Goal: Communication & Community: Answer question/provide support

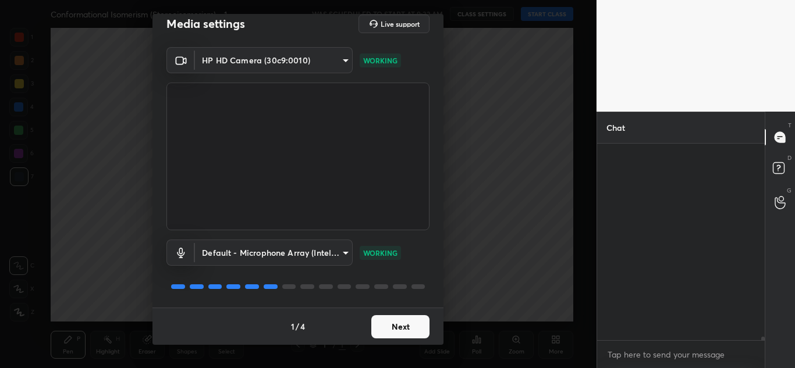
scroll to position [10683, 0]
click at [387, 321] on button "Next" at bounding box center [400, 326] width 58 height 23
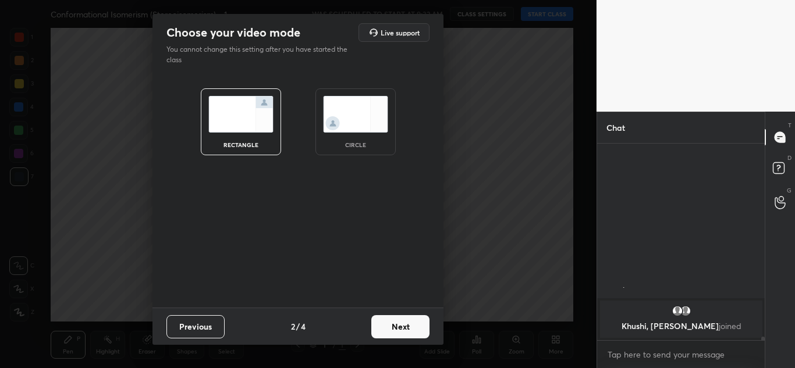
click at [387, 321] on button "Next" at bounding box center [400, 326] width 58 height 23
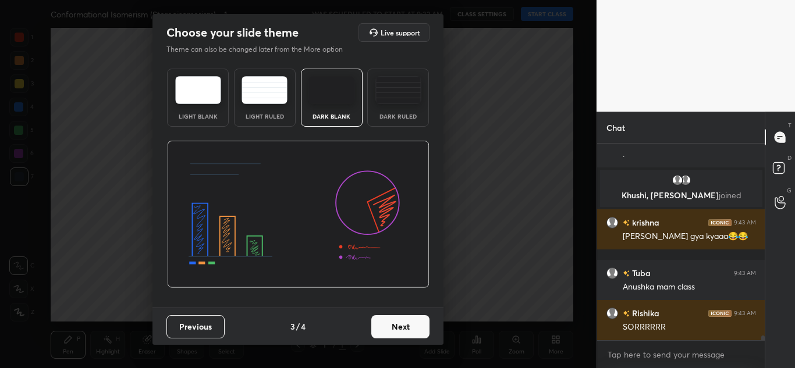
scroll to position [8548, 0]
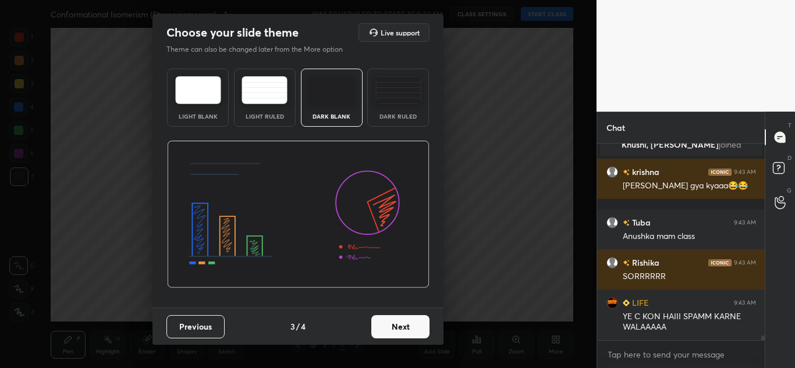
click at [397, 325] on button "Next" at bounding box center [400, 326] width 58 height 23
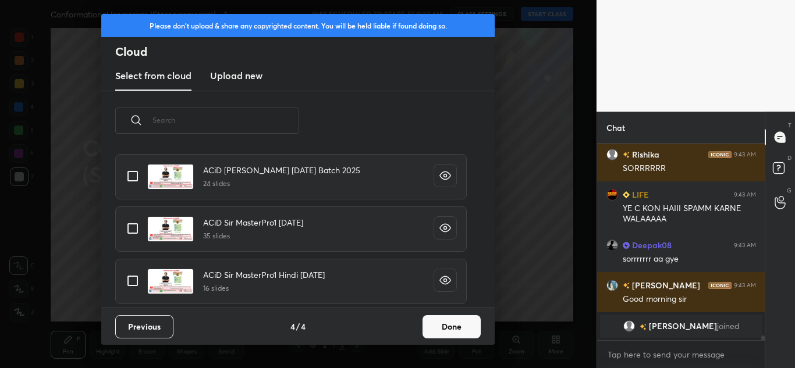
scroll to position [8747, 0]
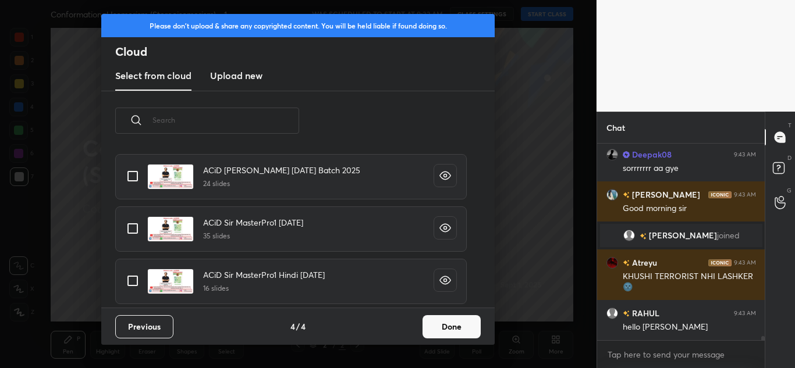
click at [127, 180] on input "grid" at bounding box center [132, 176] width 24 height 24
checkbox input "true"
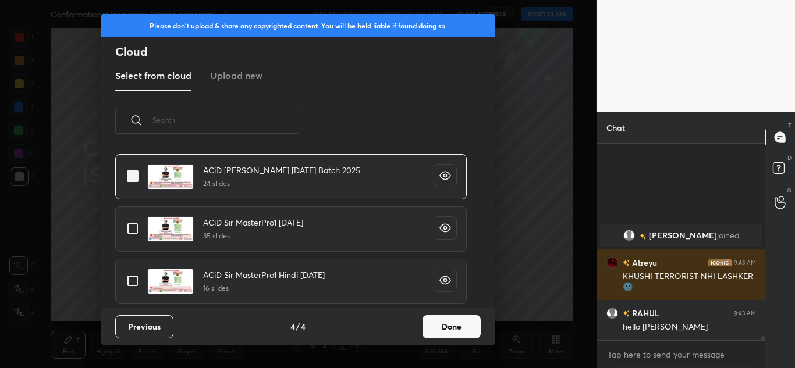
scroll to position [8855, 0]
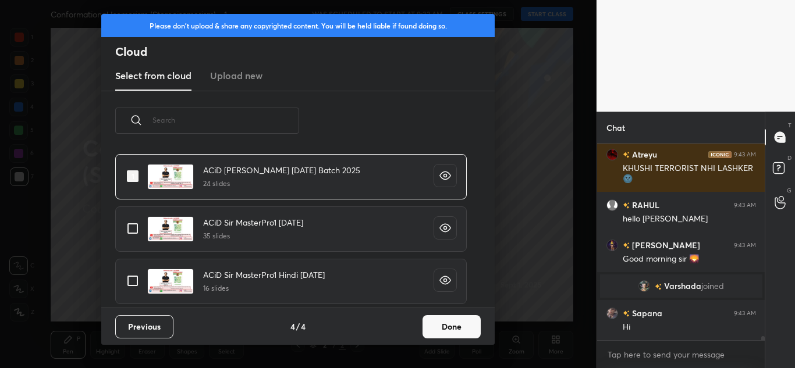
click at [439, 328] on button "Done" at bounding box center [451, 326] width 58 height 23
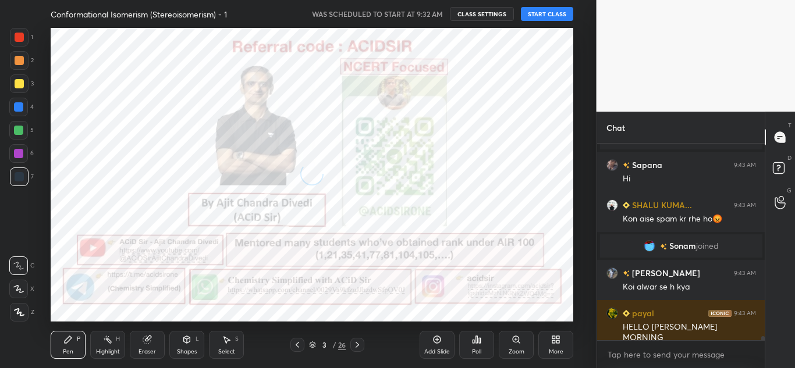
scroll to position [0, 0]
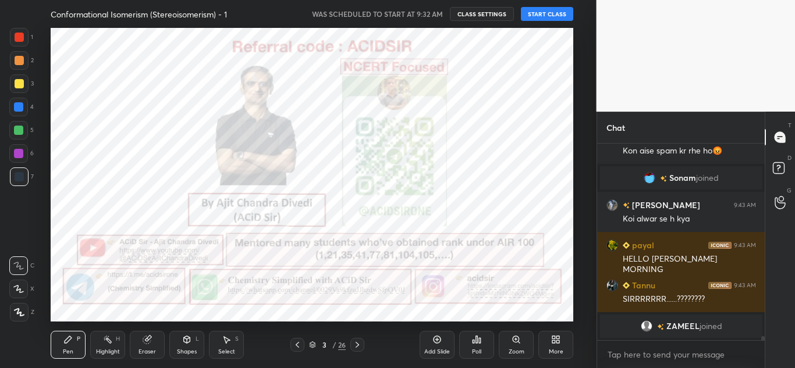
click at [547, 11] on button "START CLASS" at bounding box center [547, 14] width 52 height 14
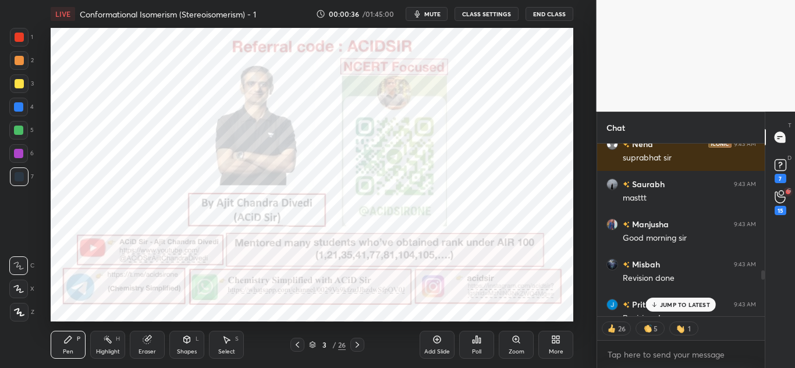
click at [683, 307] on p "JUMP TO LATEST" at bounding box center [685, 304] width 50 height 7
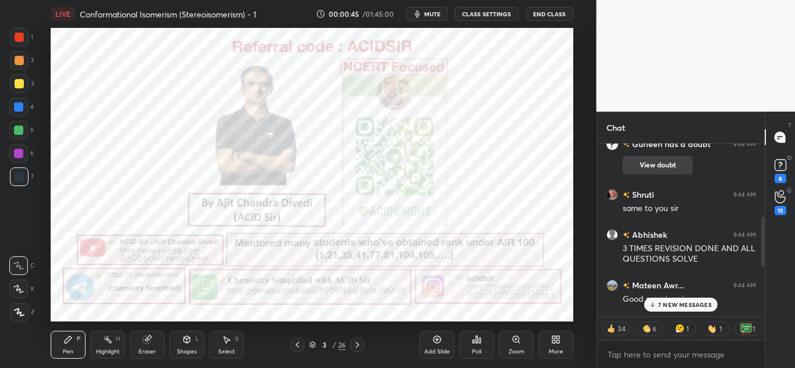
click at [655, 164] on button "View doubt" at bounding box center [658, 165] width 70 height 19
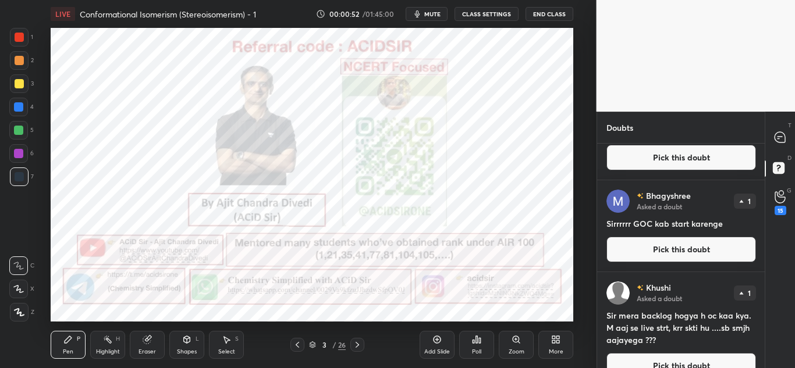
scroll to position [640, 0]
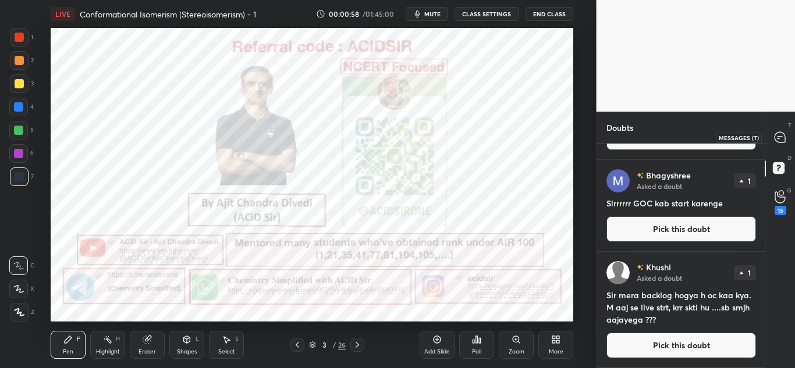
click at [778, 137] on icon at bounding box center [779, 137] width 5 height 0
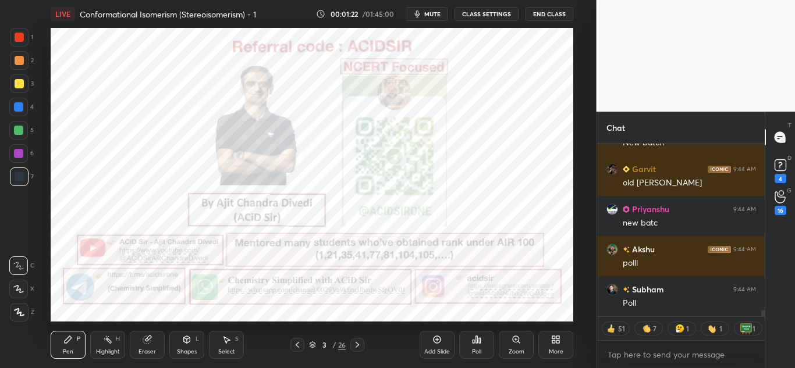
scroll to position [5005, 0]
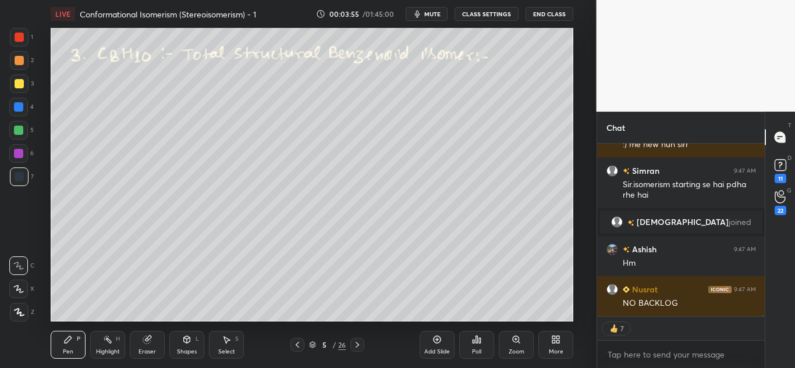
click at [20, 38] on div at bounding box center [19, 37] width 9 height 9
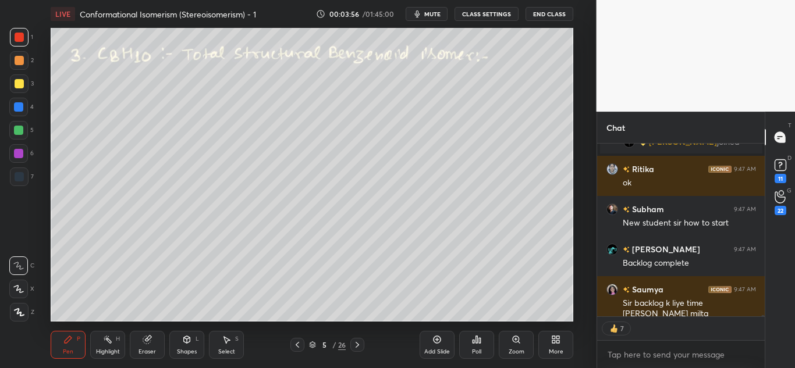
click at [18, 312] on icon at bounding box center [19, 312] width 10 height 8
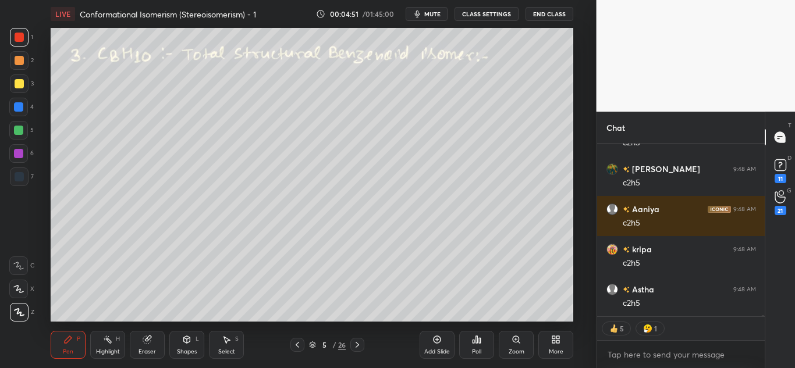
click at [20, 59] on div at bounding box center [19, 60] width 9 height 9
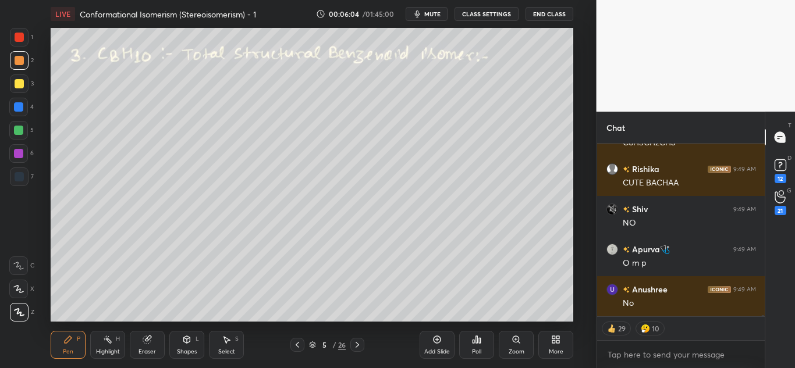
click at [19, 37] on div at bounding box center [19, 37] width 9 height 9
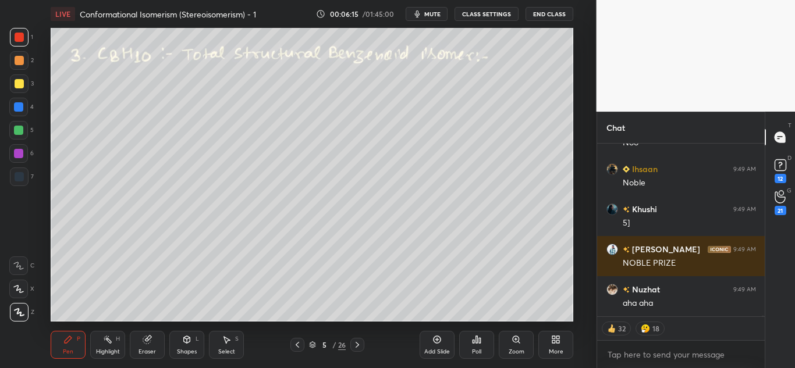
click at [21, 61] on div at bounding box center [19, 60] width 9 height 9
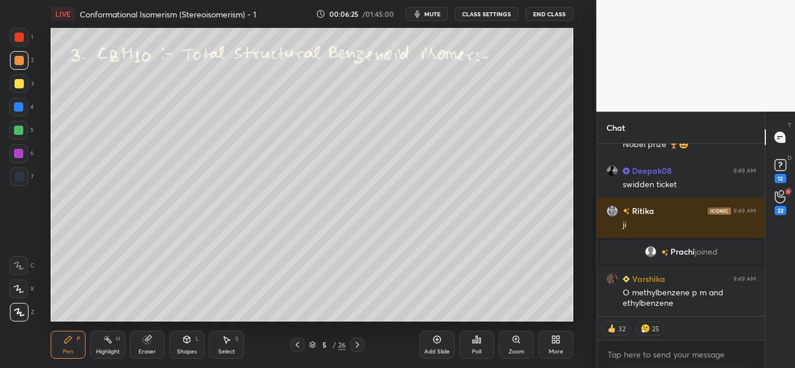
click at [13, 35] on div at bounding box center [19, 37] width 19 height 19
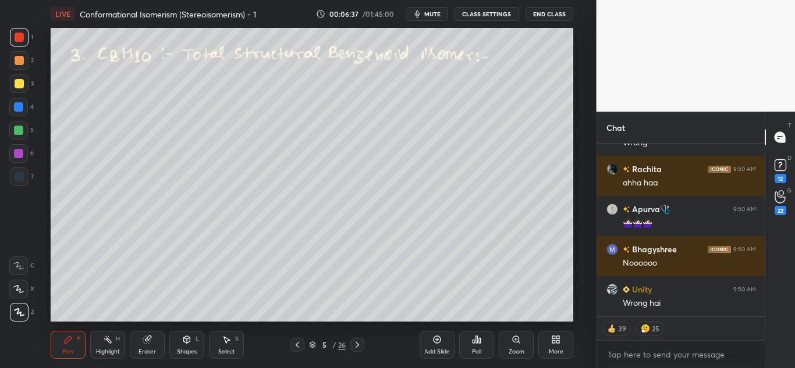
click at [17, 63] on div at bounding box center [19, 60] width 9 height 9
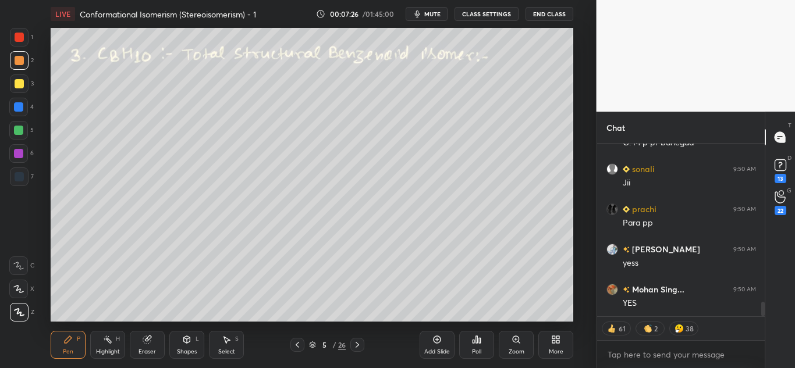
drag, startPoint x: 16, startPoint y: 127, endPoint x: 32, endPoint y: 139, distance: 19.6
click at [16, 127] on div at bounding box center [18, 130] width 9 height 9
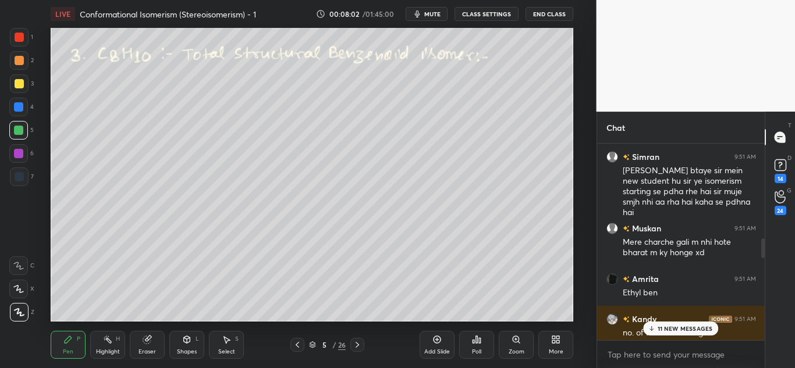
click at [677, 325] on p "11 NEW MESSAGES" at bounding box center [685, 328] width 55 height 7
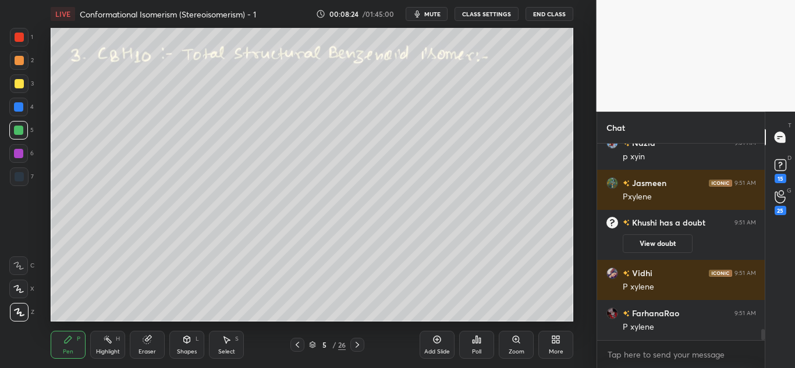
click at [18, 89] on div at bounding box center [19, 83] width 19 height 19
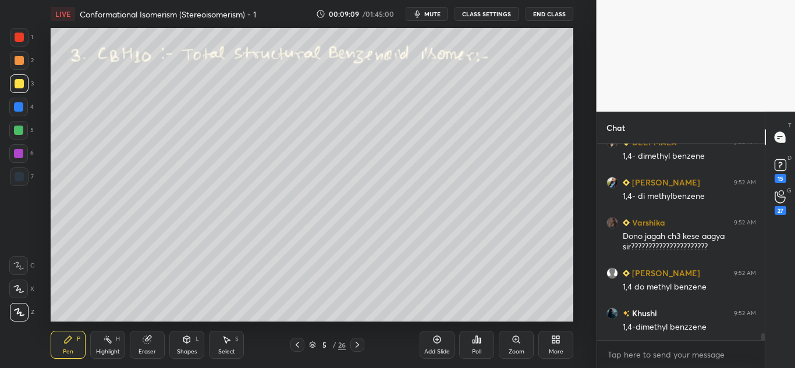
click at [21, 34] on div at bounding box center [19, 37] width 9 height 9
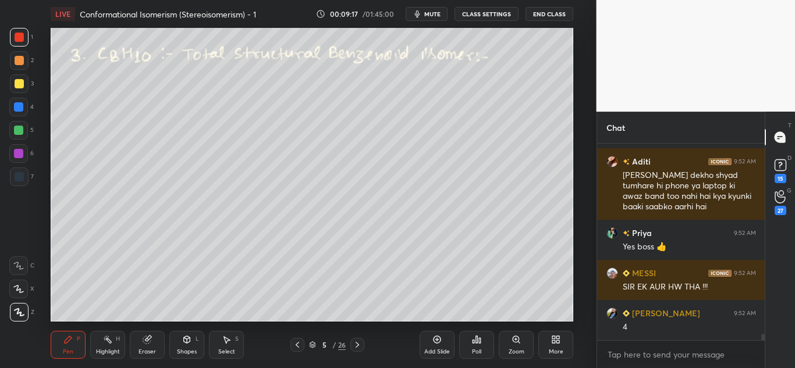
click at [180, 347] on div "Shapes L" at bounding box center [186, 345] width 35 height 28
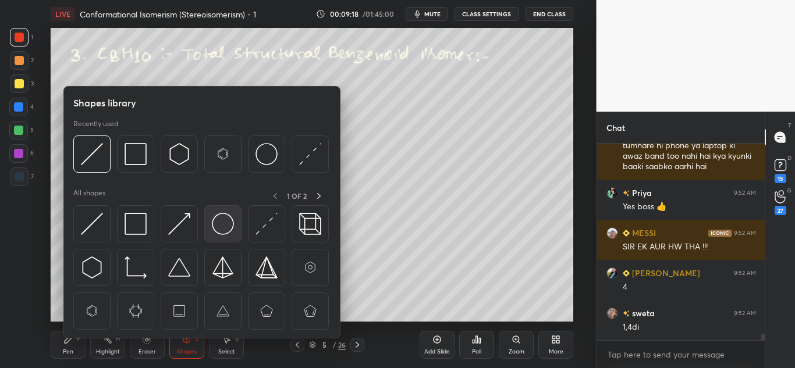
click at [225, 223] on img at bounding box center [223, 224] width 22 height 22
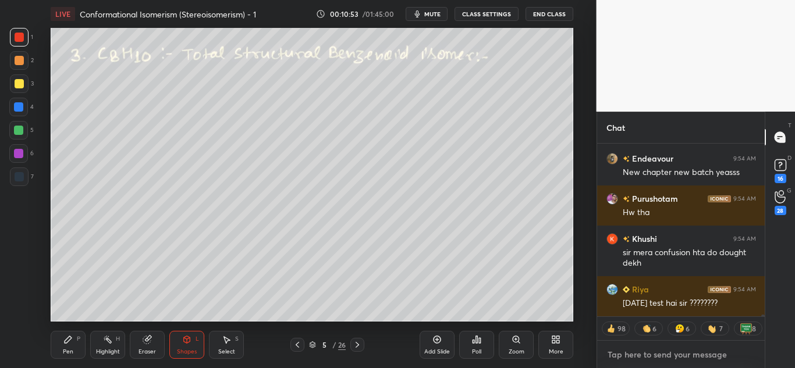
type textarea "x"
click at [667, 351] on textarea at bounding box center [681, 355] width 150 height 19
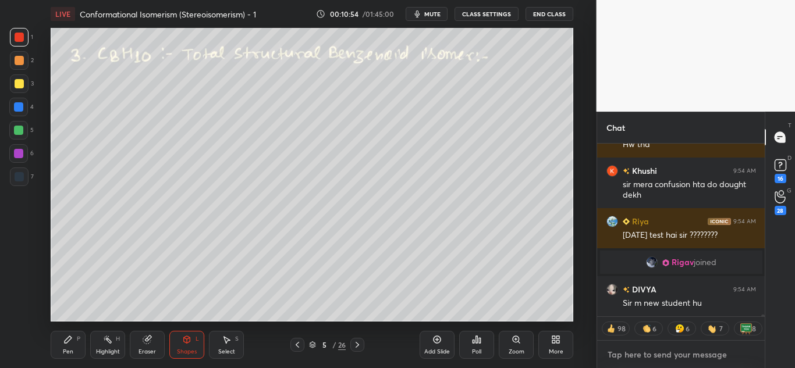
paste textarea "[URL][DOMAIN_NAME]"
type textarea "[URL][DOMAIN_NAME]"
type textarea "x"
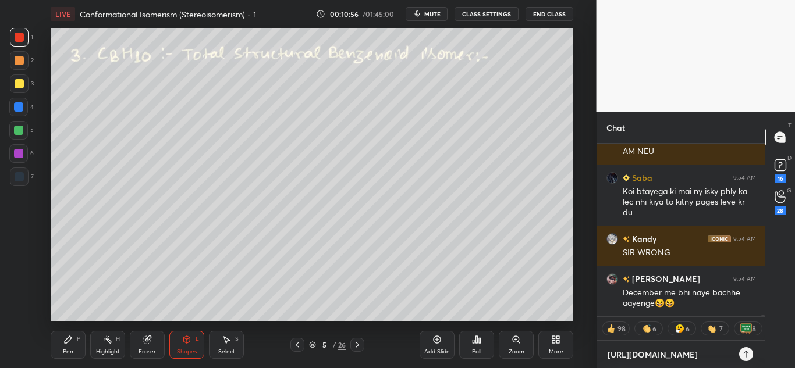
type textarea "[URL][DOMAIN_NAME]"
type textarea "x"
click at [746, 358] on icon at bounding box center [745, 354] width 9 height 9
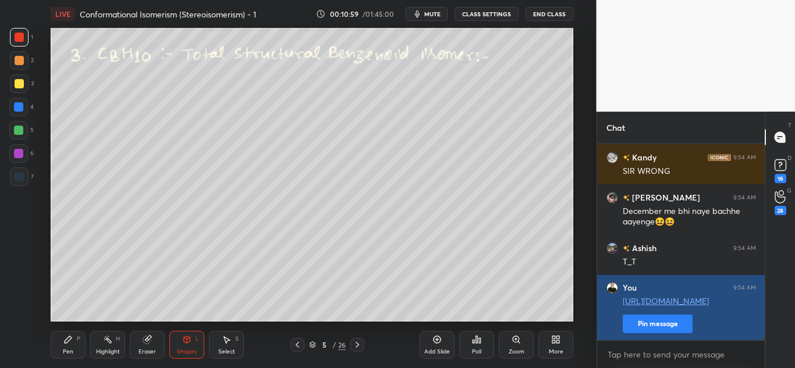
click at [634, 324] on button "Pin message" at bounding box center [658, 324] width 70 height 19
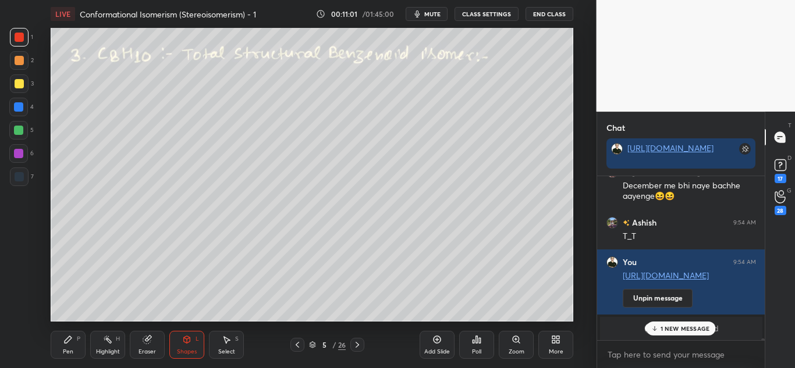
click at [665, 326] on p "1 NEW MESSAGE" at bounding box center [684, 328] width 49 height 7
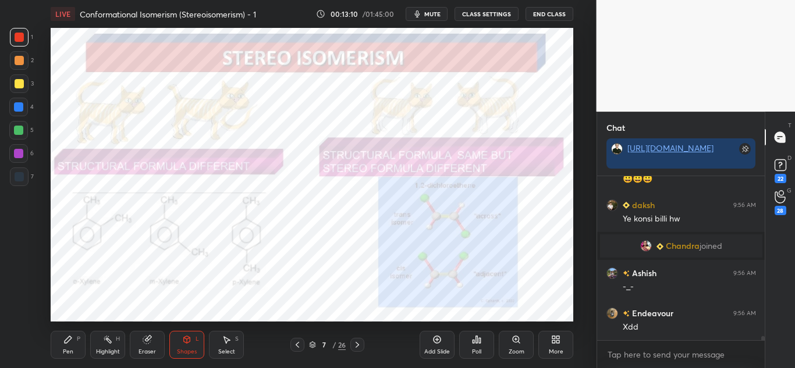
click at [98, 355] on div "Highlight" at bounding box center [108, 352] width 24 height 6
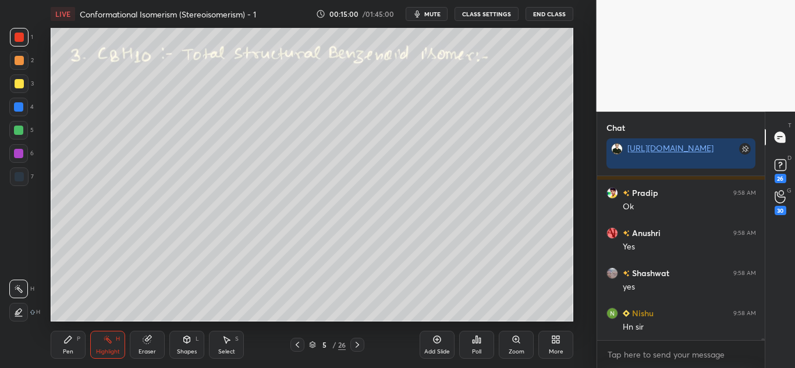
click at [69, 346] on div "Pen P" at bounding box center [68, 345] width 35 height 28
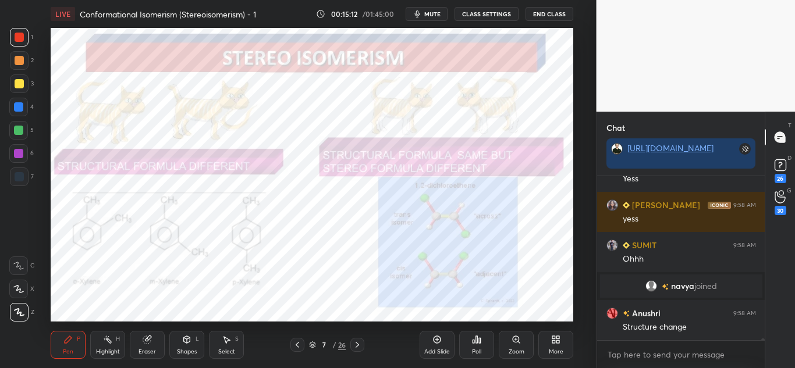
drag, startPoint x: 105, startPoint y: 346, endPoint x: 119, endPoint y: 326, distance: 24.2
click at [106, 344] on div "Highlight H" at bounding box center [107, 345] width 35 height 28
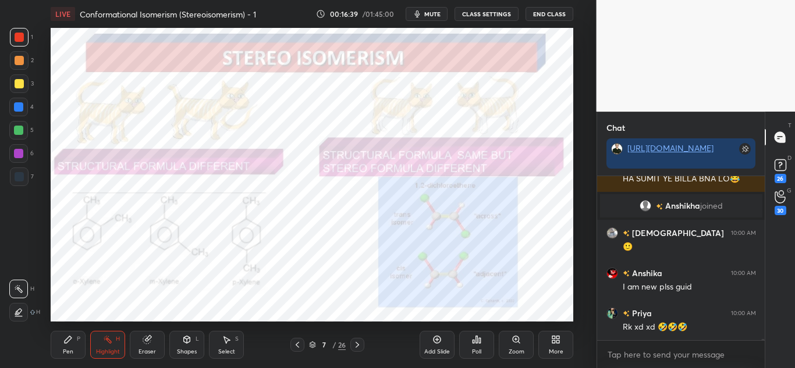
scroll to position [23043, 0]
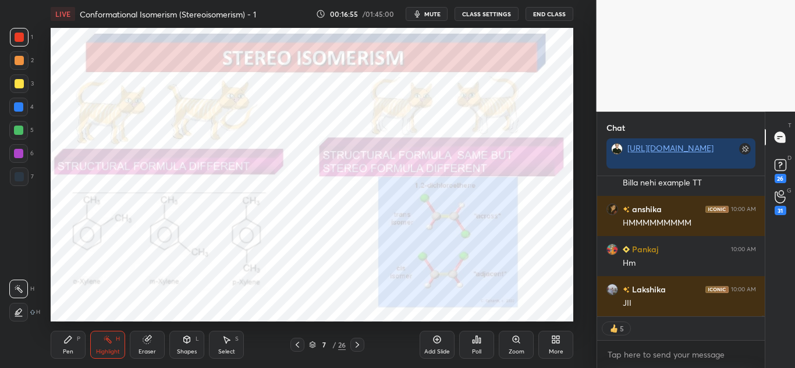
click at [75, 347] on div "Pen P" at bounding box center [68, 345] width 35 height 28
click at [175, 347] on div "Shapes L" at bounding box center [186, 345] width 35 height 28
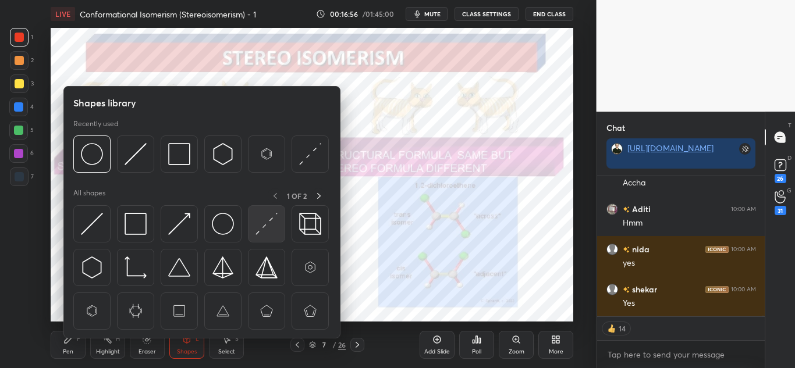
click at [265, 218] on img at bounding box center [266, 224] width 22 height 22
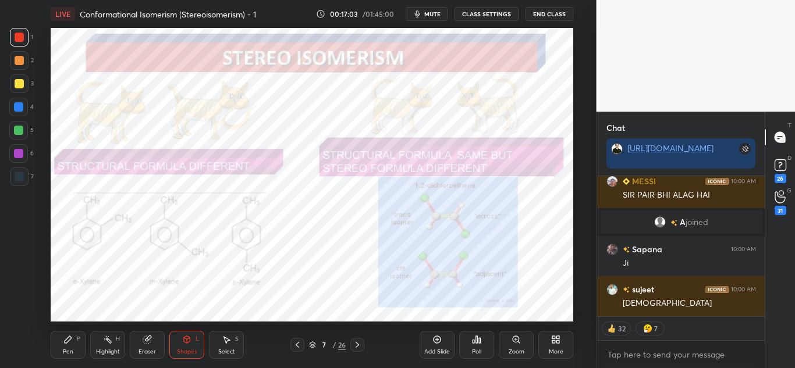
click at [72, 343] on div "Pen P" at bounding box center [68, 345] width 35 height 28
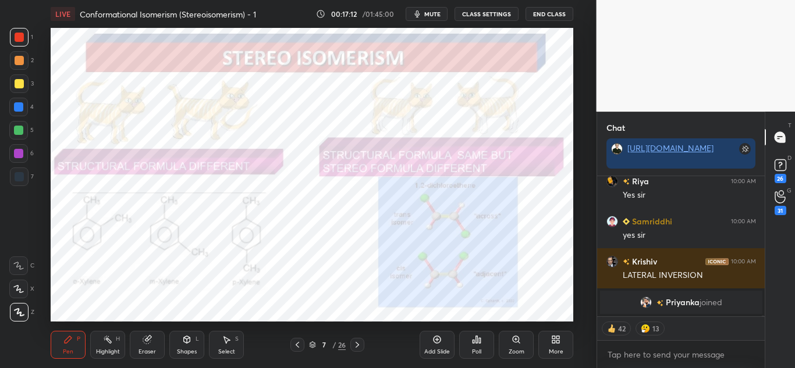
drag, startPoint x: 113, startPoint y: 345, endPoint x: 129, endPoint y: 331, distance: 21.0
click at [113, 344] on div "Highlight H" at bounding box center [107, 345] width 35 height 28
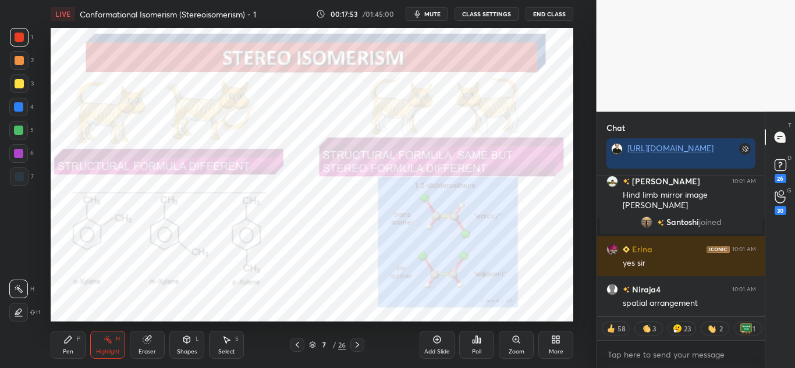
click at [483, 16] on button "CLASS SETTINGS" at bounding box center [486, 14] width 64 height 14
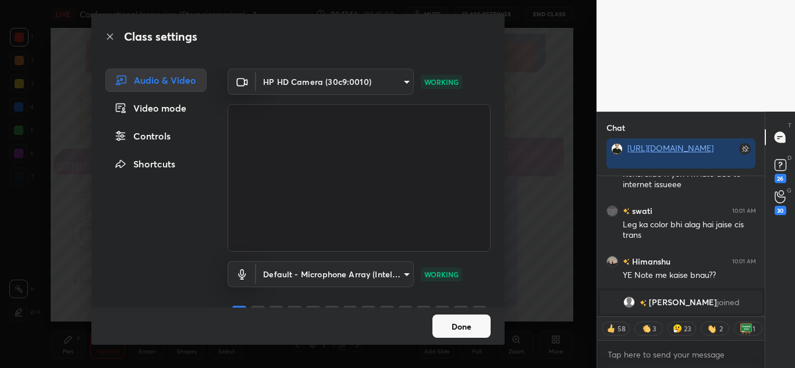
click at [148, 135] on div "Controls" at bounding box center [155, 136] width 101 height 23
type textarea "x"
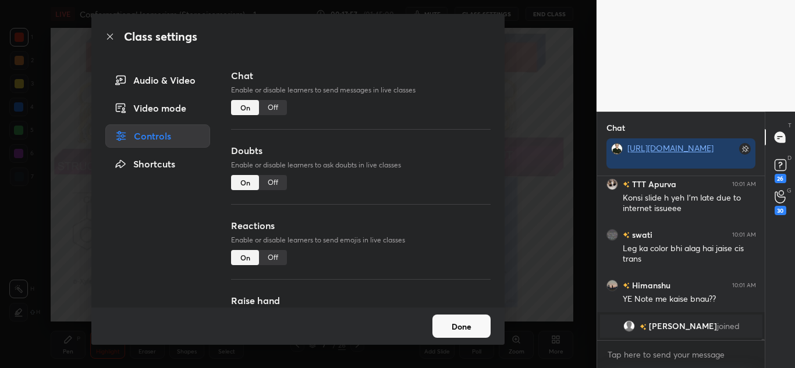
click at [275, 101] on div "Off" at bounding box center [273, 107] width 28 height 15
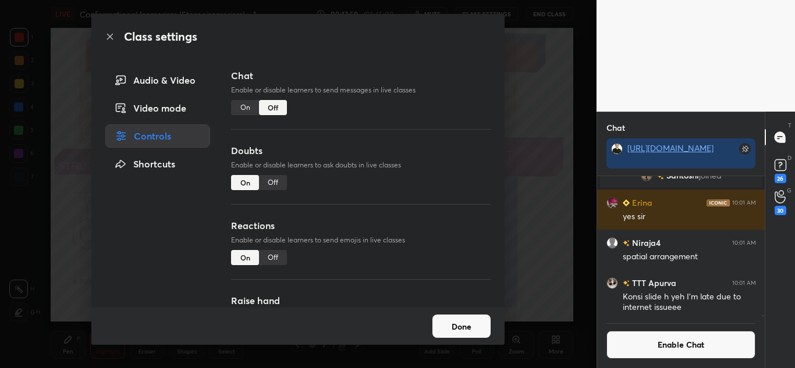
click at [467, 322] on button "Done" at bounding box center [461, 326] width 58 height 23
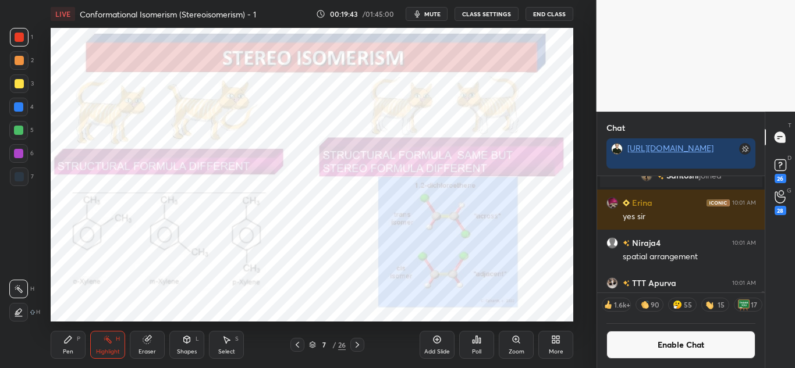
click at [662, 343] on button "Enable Chat" at bounding box center [681, 345] width 150 height 28
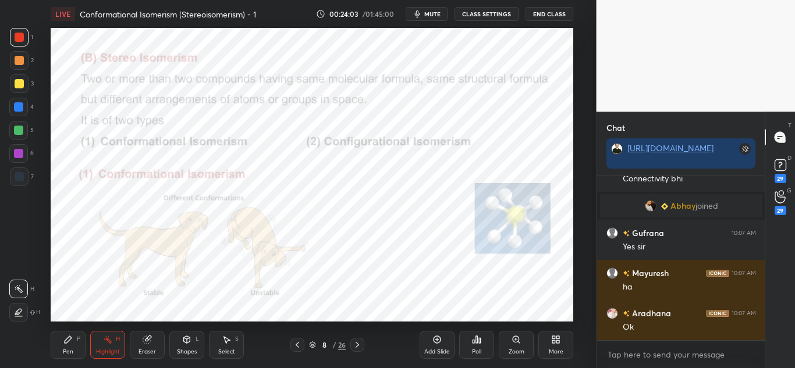
scroll to position [161, 164]
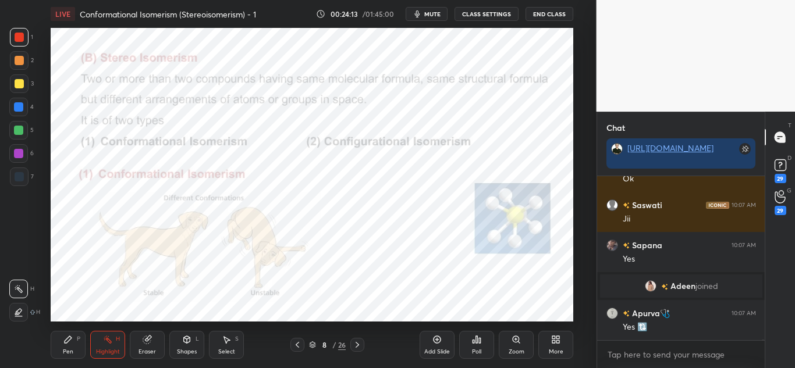
click at [67, 346] on div "Pen P" at bounding box center [68, 345] width 35 height 28
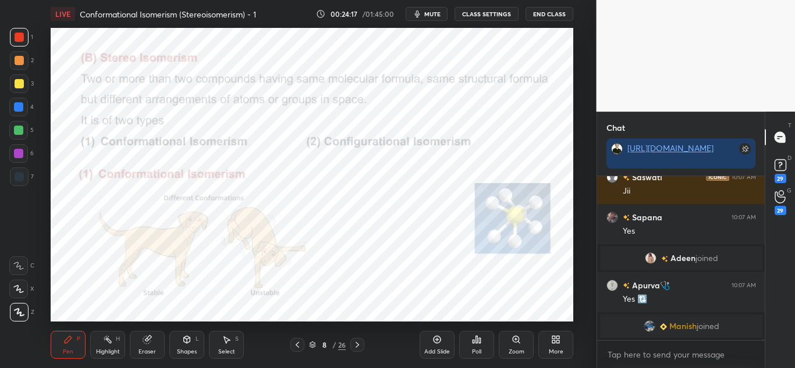
click at [22, 108] on div at bounding box center [18, 106] width 9 height 9
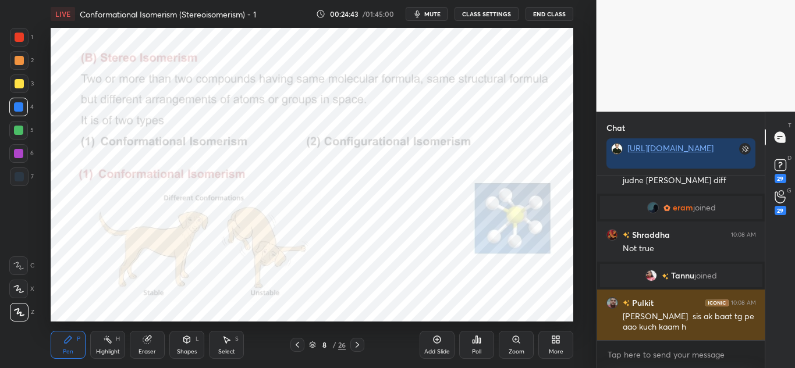
scroll to position [40474, 0]
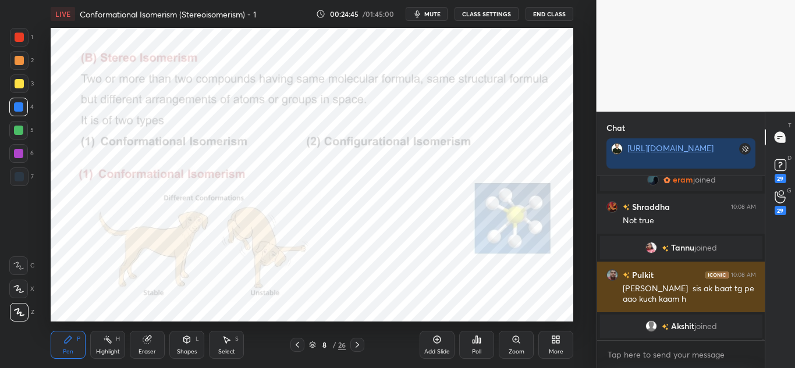
click at [653, 276] on h6 "Pulkit" at bounding box center [642, 275] width 24 height 12
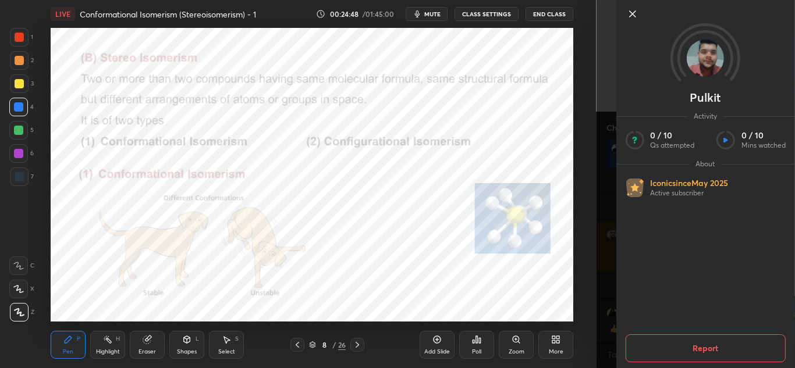
click at [605, 239] on div "[PERSON_NAME] Activity 0 / 10 Qs attempted 0 / 10 Mins watched About Iconic sin…" at bounding box center [695, 184] width 199 height 368
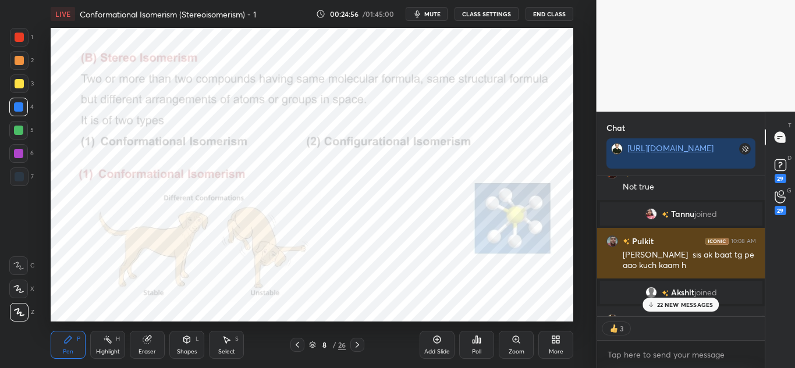
click at [678, 257] on div "[PERSON_NAME] sis ak baat tg pe aao kuch kaam h" at bounding box center [689, 261] width 133 height 22
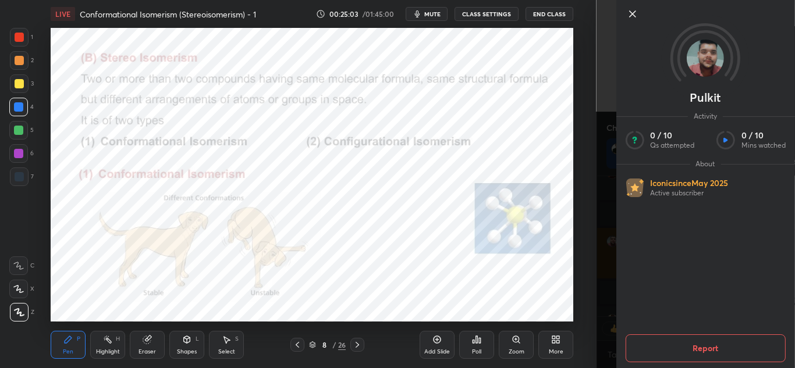
click at [705, 356] on button "Report" at bounding box center [705, 349] width 160 height 28
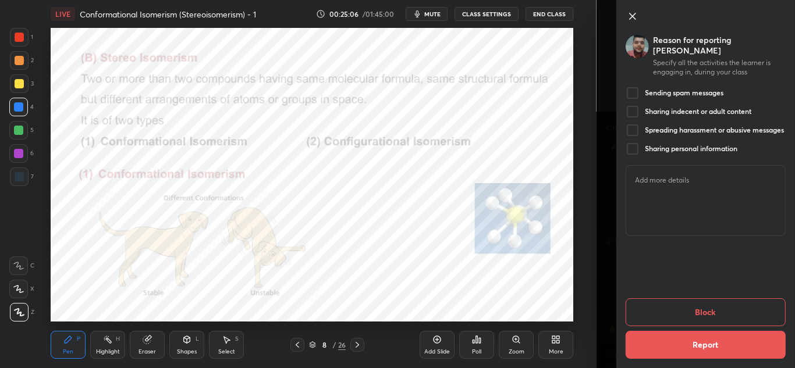
click at [636, 86] on div at bounding box center [632, 93] width 14 height 14
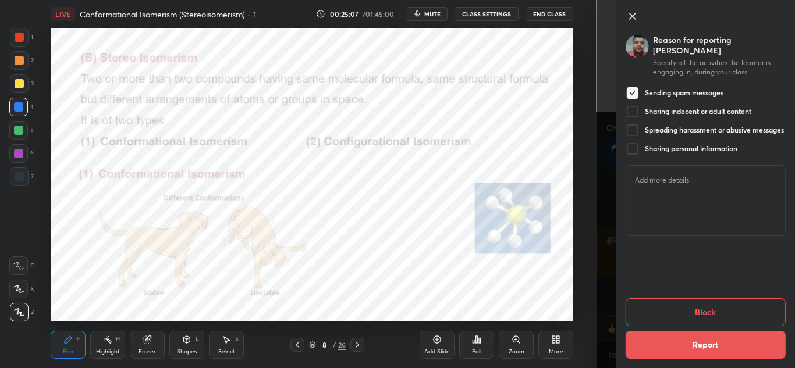
click at [692, 344] on button "Report" at bounding box center [705, 345] width 160 height 28
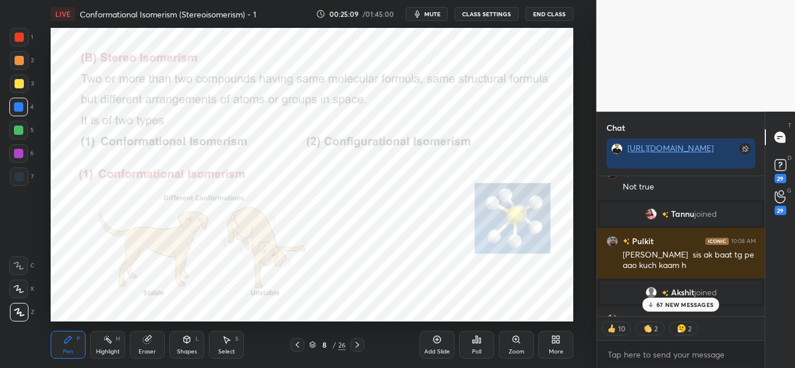
click at [690, 308] on p "67 NEW MESSAGES" at bounding box center [684, 304] width 57 height 7
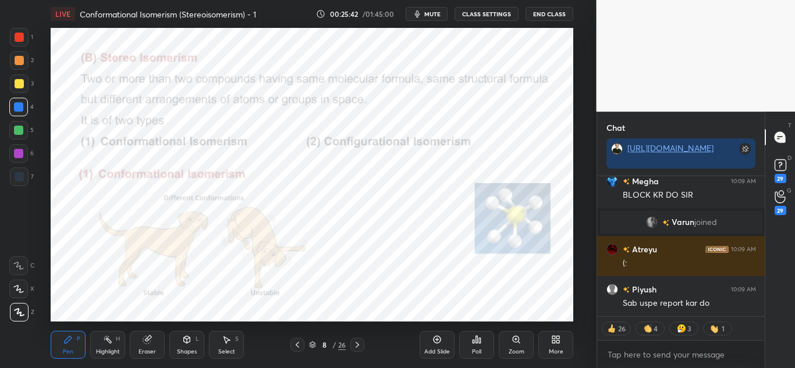
scroll to position [44789, 0]
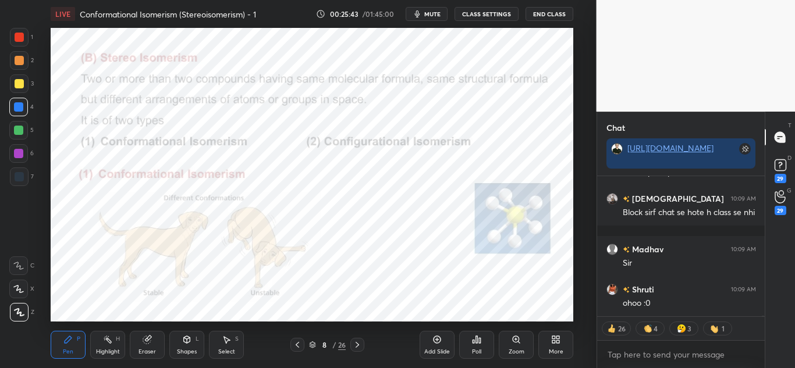
drag, startPoint x: 105, startPoint y: 356, endPoint x: 113, endPoint y: 348, distance: 11.6
click at [104, 356] on div "Highlight H" at bounding box center [107, 345] width 35 height 28
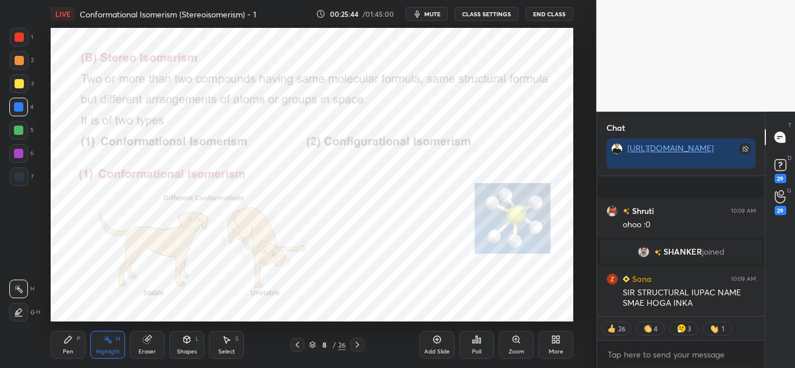
scroll to position [44947, 0]
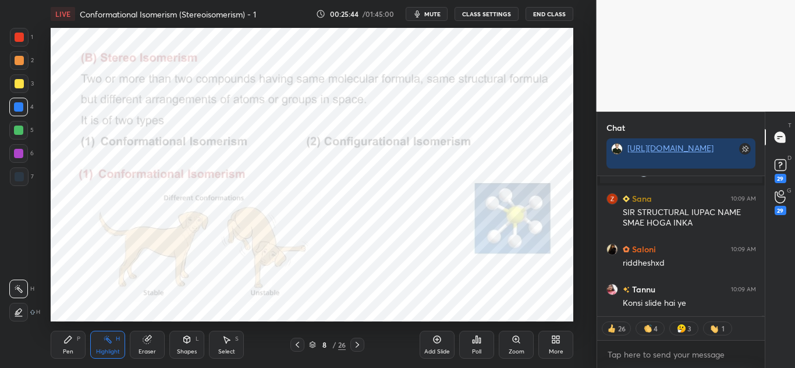
click at [22, 37] on div at bounding box center [19, 37] width 9 height 9
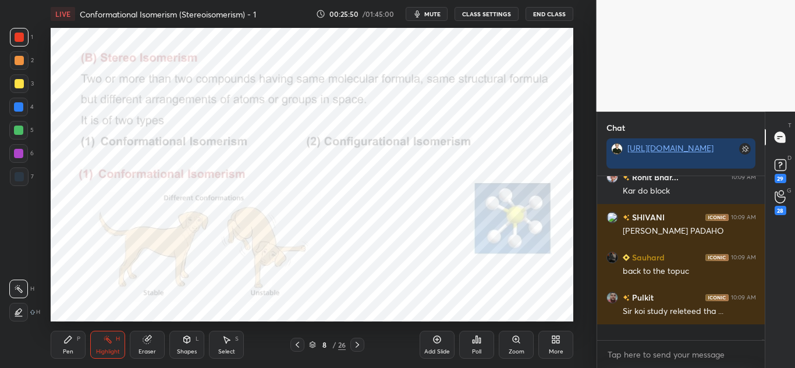
scroll to position [161, 164]
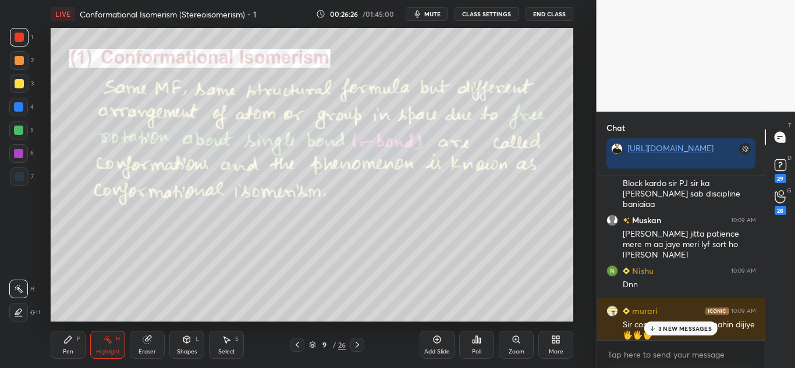
click at [682, 331] on p "3 NEW MESSAGES" at bounding box center [685, 328] width 54 height 7
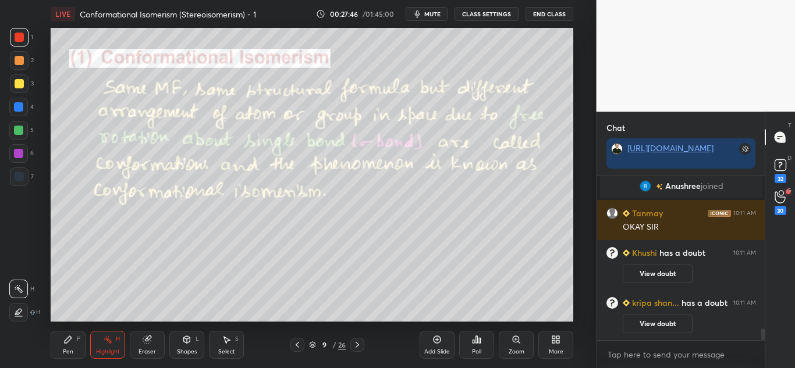
scroll to position [2194, 0]
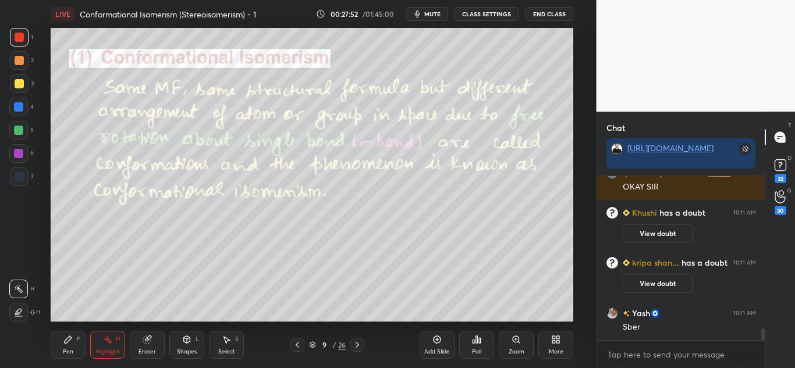
click at [17, 57] on div at bounding box center [19, 60] width 9 height 9
click at [106, 343] on icon at bounding box center [107, 339] width 9 height 9
click at [76, 347] on div "Pen P" at bounding box center [68, 345] width 35 height 28
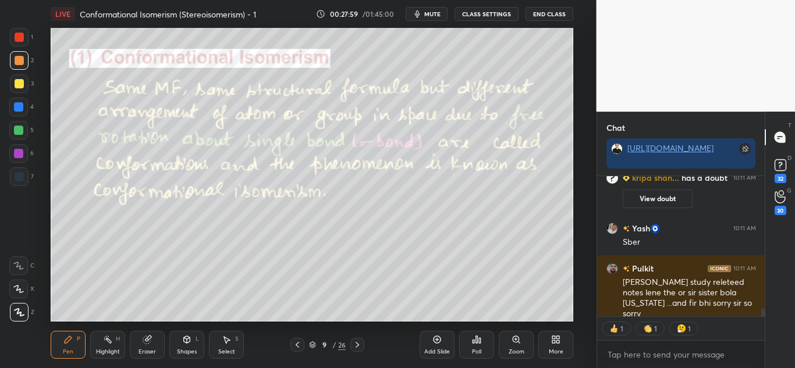
scroll to position [2307, 0]
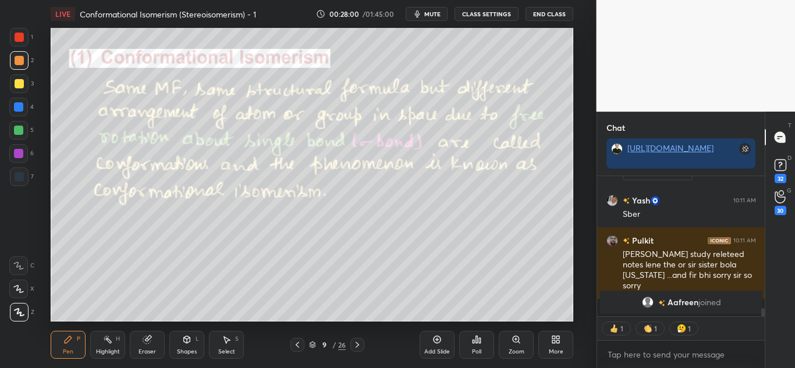
click at [19, 81] on div at bounding box center [19, 83] width 9 height 9
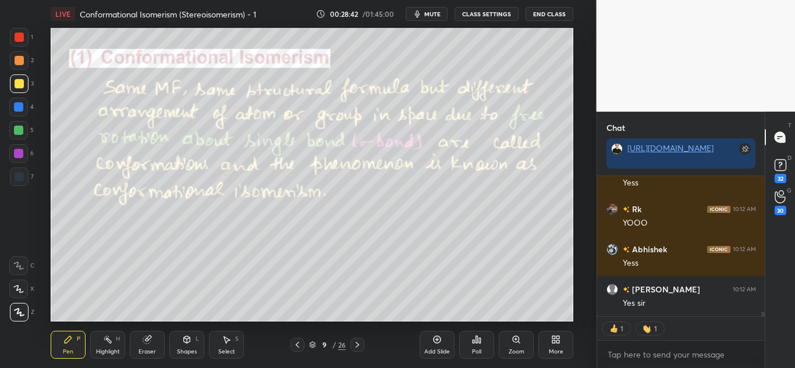
scroll to position [4038, 0]
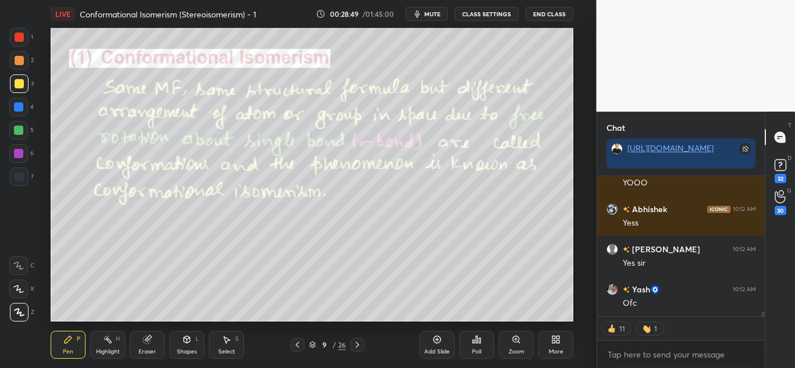
click at [17, 56] on div at bounding box center [19, 60] width 9 height 9
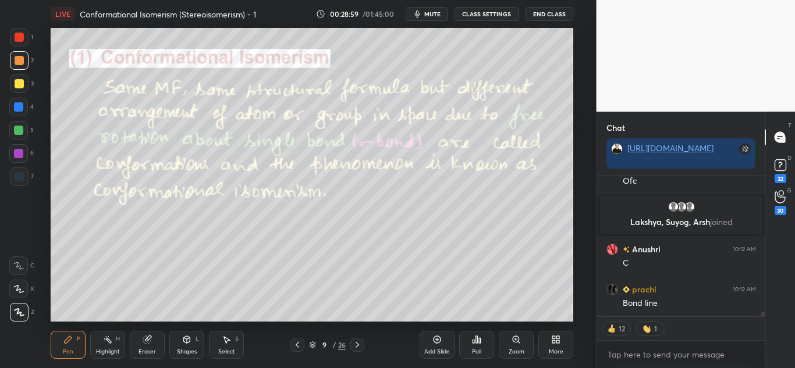
scroll to position [3977, 0]
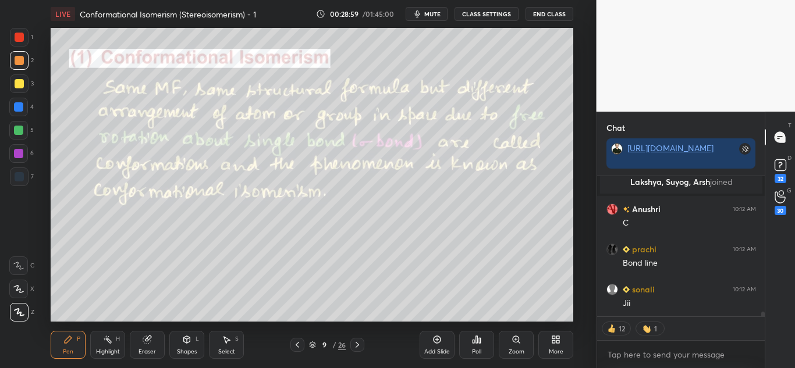
click at [18, 82] on div at bounding box center [19, 83] width 9 height 9
click at [113, 347] on div "Highlight H" at bounding box center [107, 345] width 35 height 28
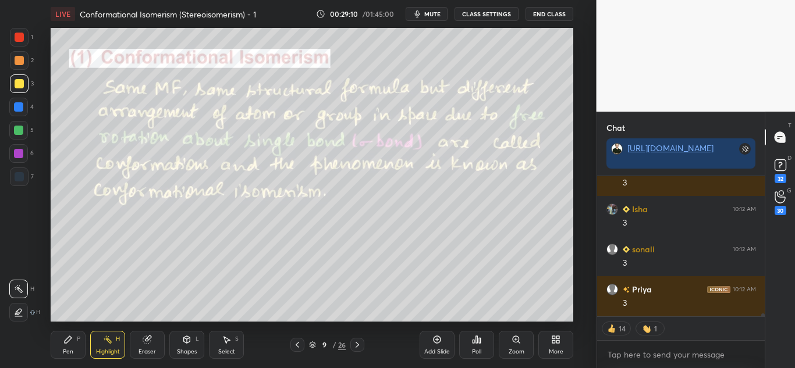
click at [77, 348] on div "Pen P" at bounding box center [68, 345] width 35 height 28
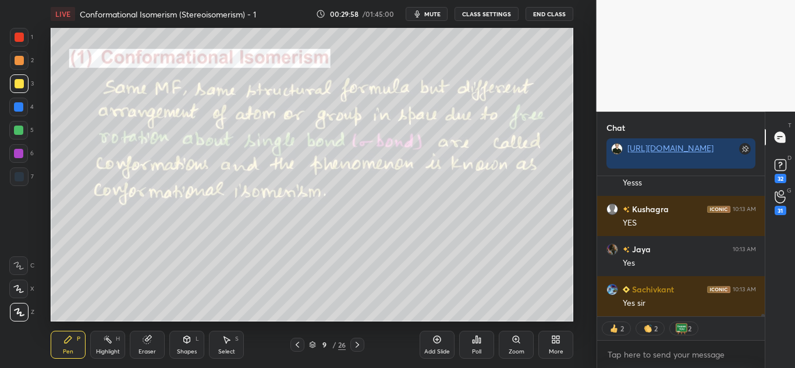
click at [21, 37] on div at bounding box center [19, 37] width 9 height 9
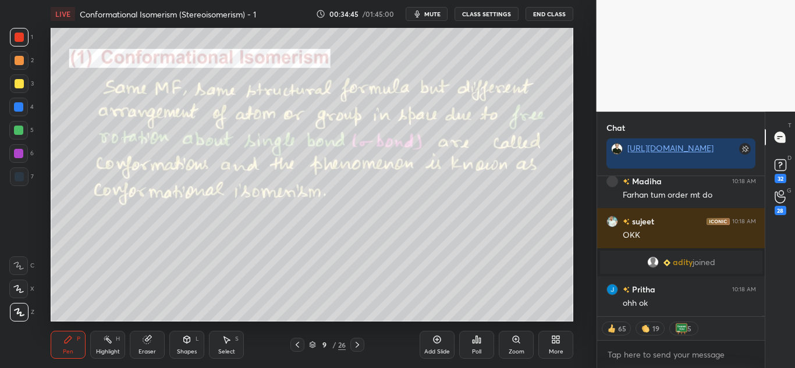
scroll to position [31906, 0]
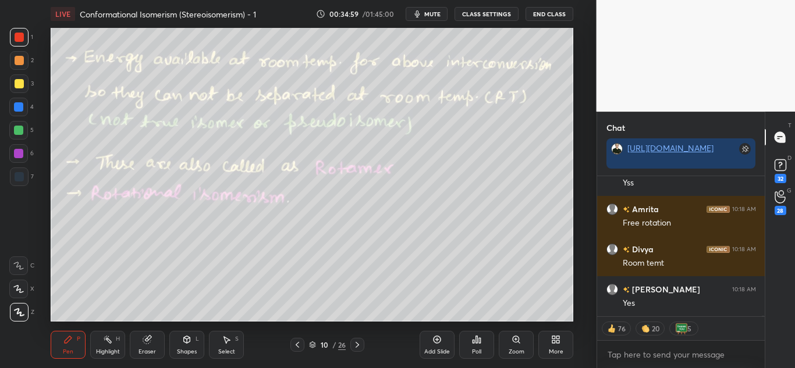
click at [107, 345] on div "Highlight H" at bounding box center [107, 345] width 35 height 28
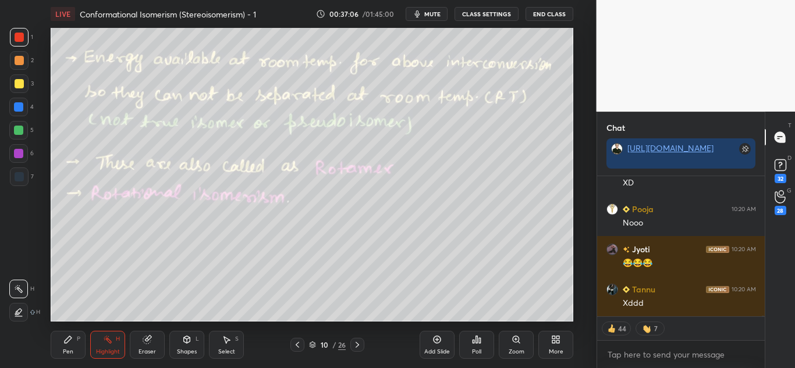
scroll to position [39655, 0]
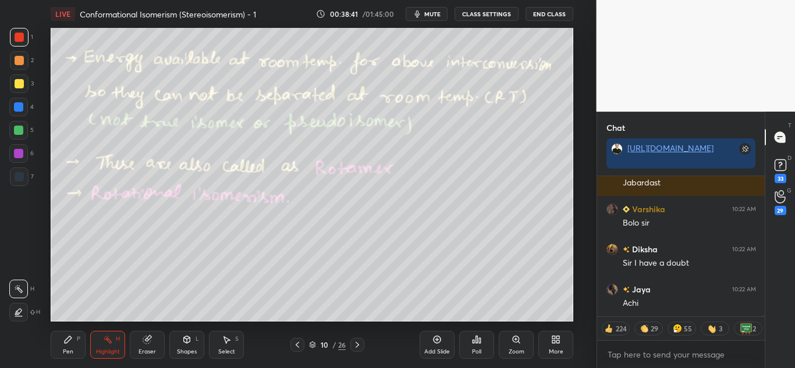
click at [72, 353] on div "Pen" at bounding box center [68, 352] width 10 height 6
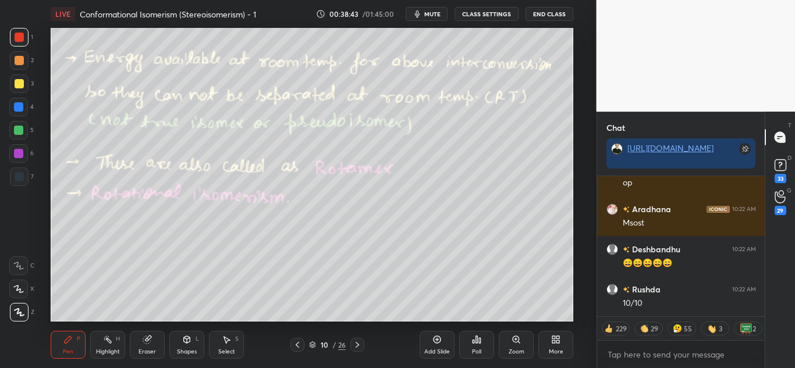
drag, startPoint x: 19, startPoint y: 83, endPoint x: 48, endPoint y: 97, distance: 33.1
click at [19, 83] on div at bounding box center [19, 83] width 9 height 9
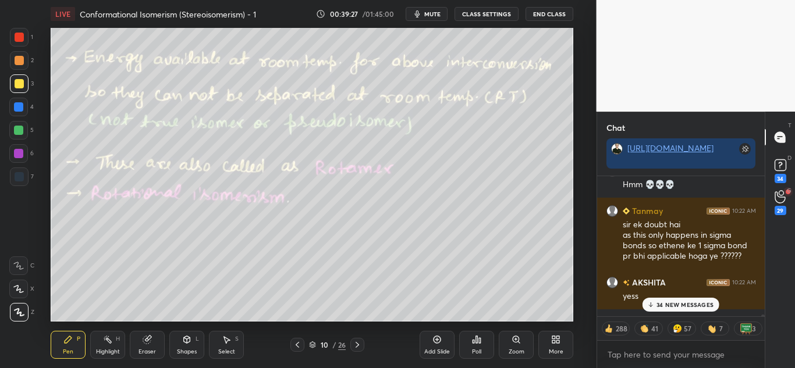
click at [677, 303] on p "34 NEW MESSAGES" at bounding box center [684, 304] width 57 height 7
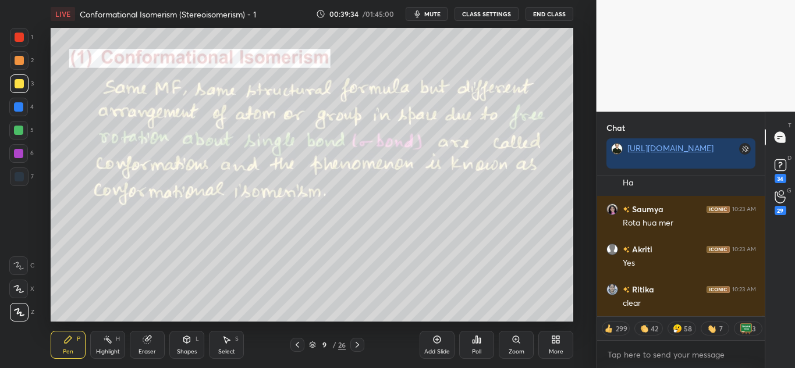
drag, startPoint x: 109, startPoint y: 347, endPoint x: 123, endPoint y: 327, distance: 23.9
click at [111, 345] on div "Highlight H" at bounding box center [107, 345] width 35 height 28
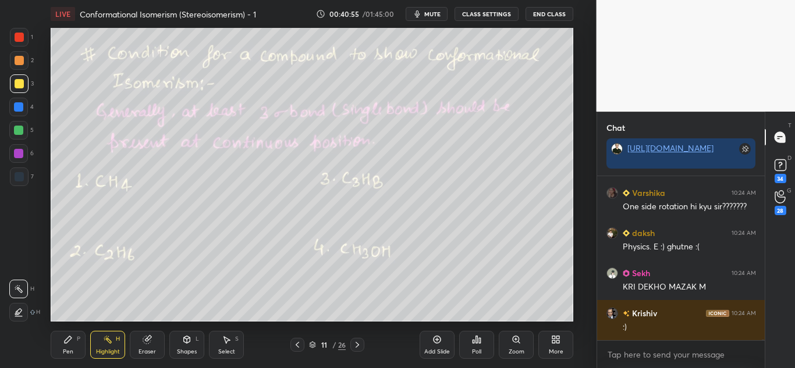
scroll to position [62931, 0]
click at [71, 339] on icon at bounding box center [67, 339] width 9 height 9
drag, startPoint x: 17, startPoint y: 83, endPoint x: 49, endPoint y: 79, distance: 32.3
click at [18, 83] on div at bounding box center [19, 83] width 9 height 9
drag, startPoint x: 103, startPoint y: 340, endPoint x: 106, endPoint y: 331, distance: 9.9
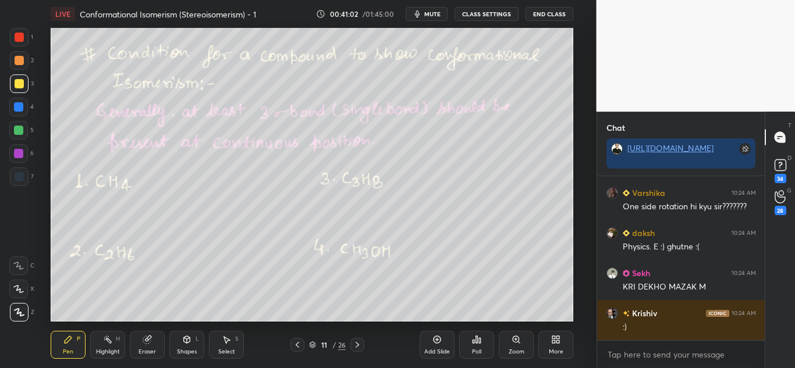
click at [103, 339] on icon at bounding box center [107, 339] width 9 height 9
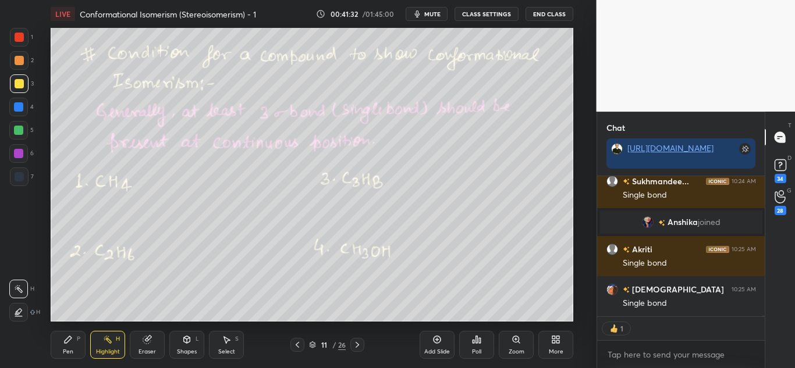
scroll to position [160, 164]
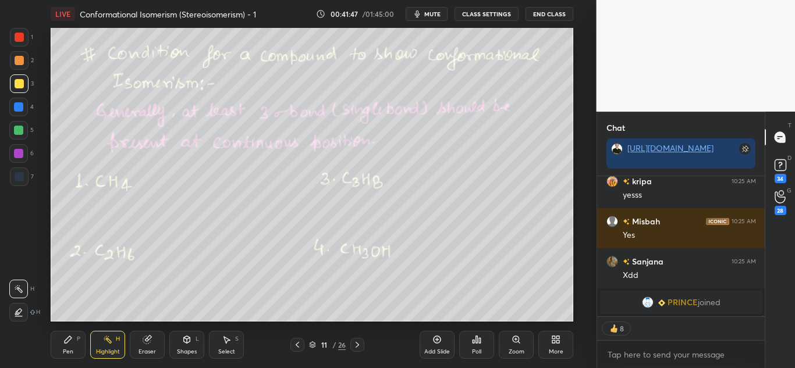
click at [70, 349] on div "Pen" at bounding box center [68, 352] width 10 height 6
click at [20, 83] on div at bounding box center [19, 83] width 9 height 9
click at [20, 128] on div at bounding box center [18, 130] width 9 height 9
click at [112, 344] on div "Highlight H" at bounding box center [107, 345] width 35 height 28
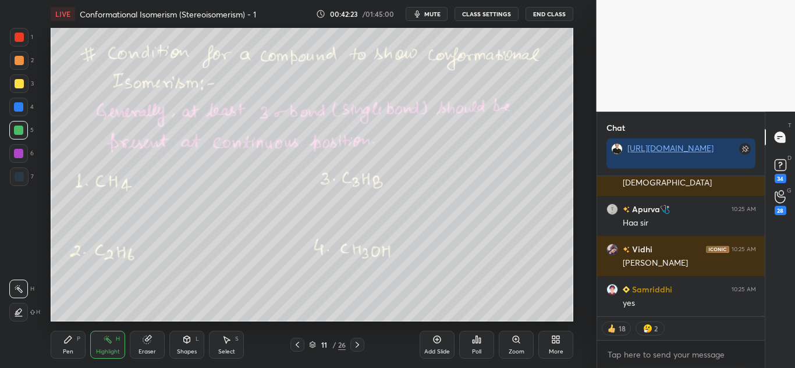
scroll to position [65352, 0]
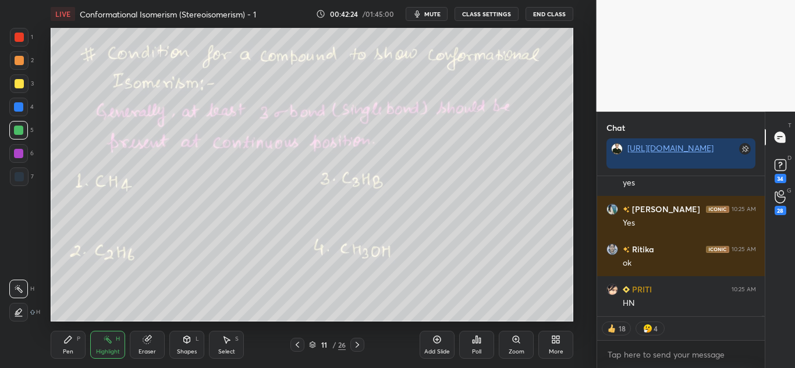
click at [72, 341] on icon at bounding box center [67, 339] width 9 height 9
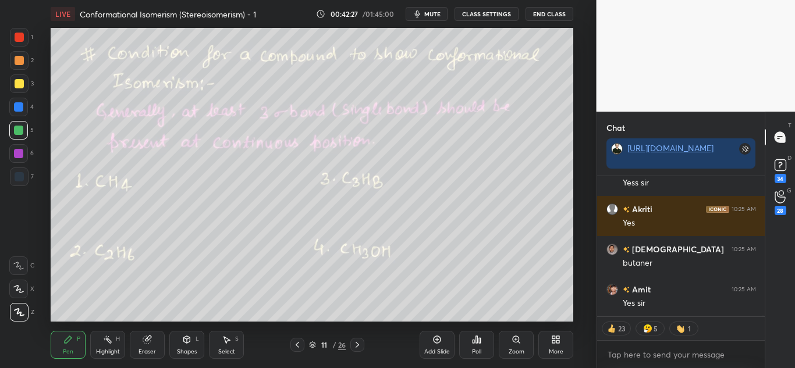
click at [19, 83] on div at bounding box center [19, 83] width 9 height 9
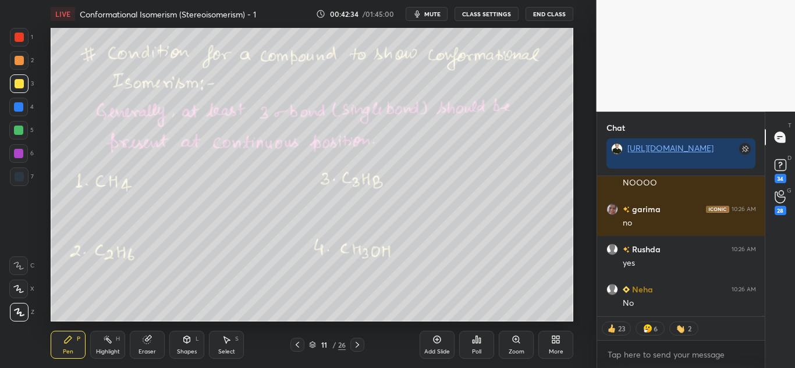
scroll to position [66345, 0]
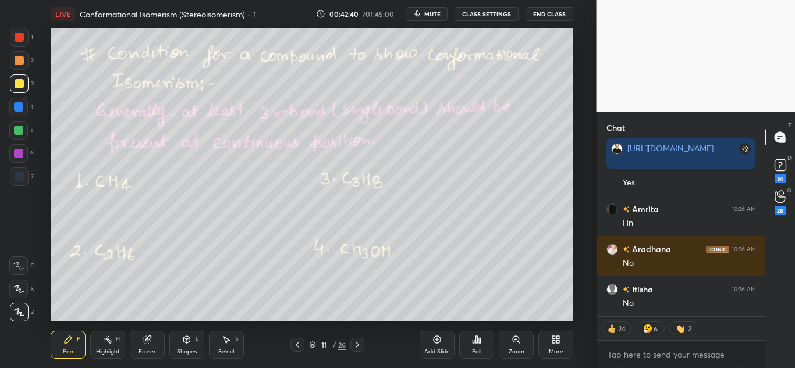
click at [109, 341] on rect at bounding box center [109, 341] width 6 height 6
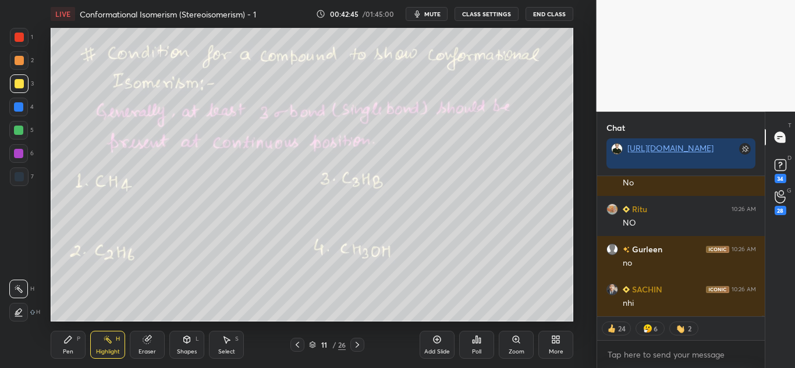
click at [72, 345] on div "Pen P" at bounding box center [68, 345] width 35 height 28
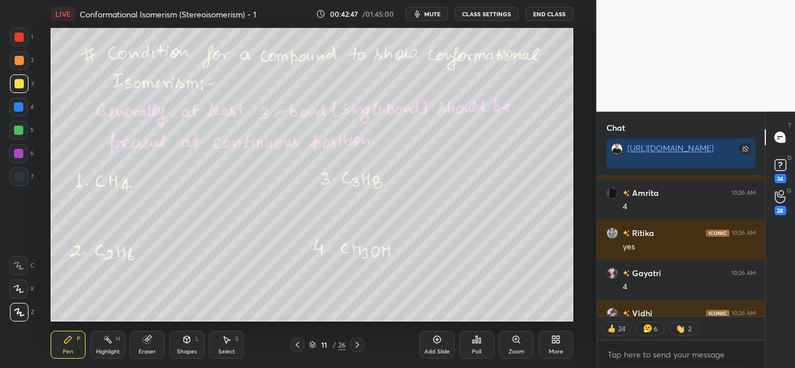
click at [110, 347] on div "Highlight H" at bounding box center [107, 345] width 35 height 28
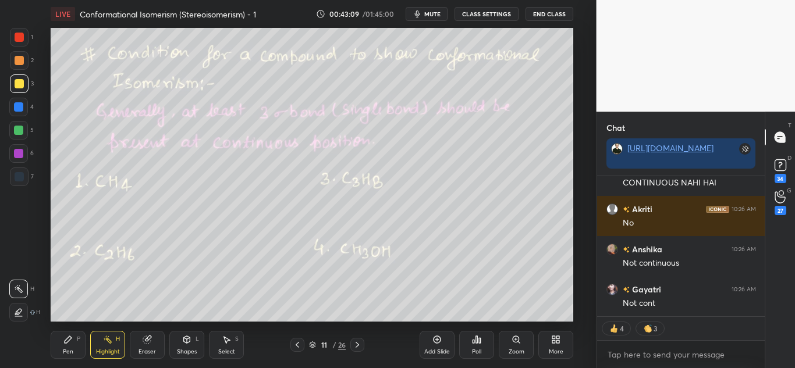
drag, startPoint x: 68, startPoint y: 347, endPoint x: 69, endPoint y: 325, distance: 22.1
click at [68, 346] on div "Pen P" at bounding box center [68, 345] width 35 height 28
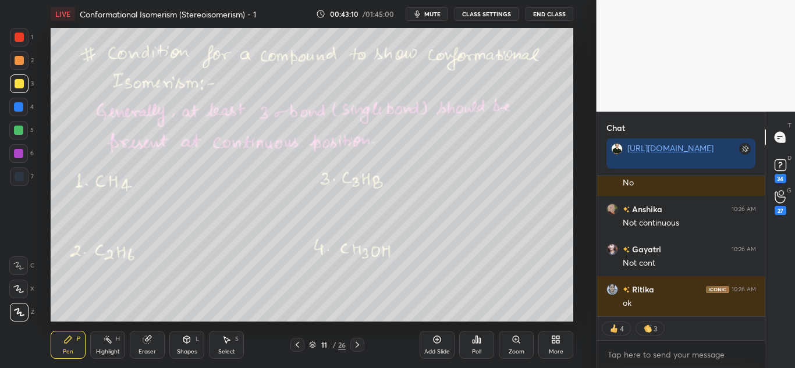
drag, startPoint x: 17, startPoint y: 36, endPoint x: 49, endPoint y: 73, distance: 48.7
click at [17, 38] on div at bounding box center [19, 37] width 9 height 9
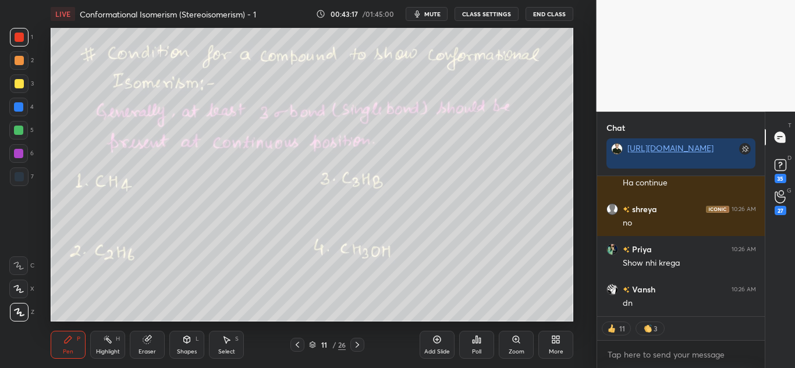
click at [19, 81] on div at bounding box center [19, 83] width 9 height 9
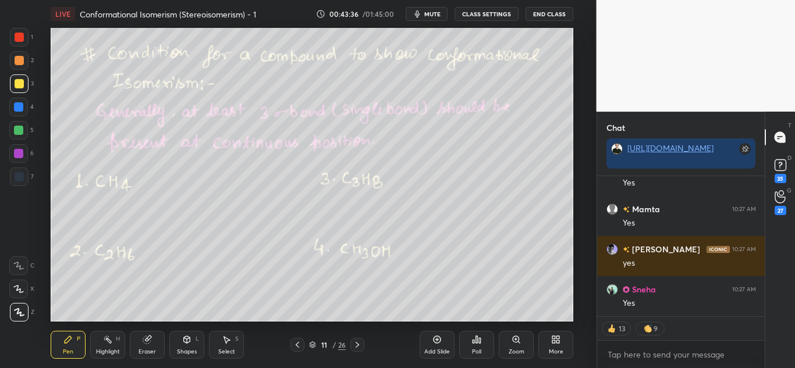
click at [113, 355] on div "Highlight" at bounding box center [108, 352] width 24 height 6
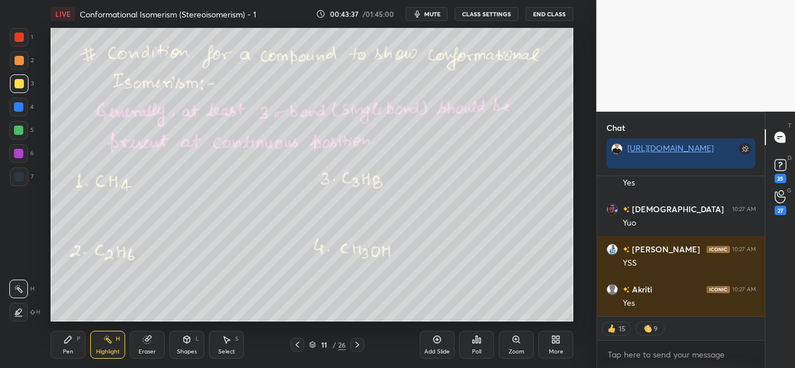
click at [15, 313] on icon at bounding box center [18, 312] width 9 height 9
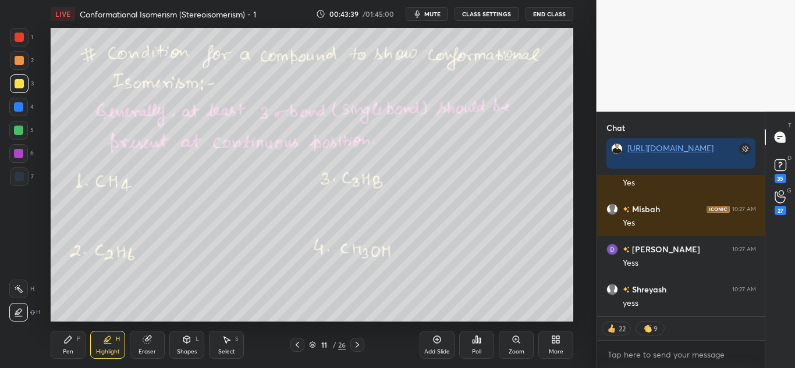
drag, startPoint x: 22, startPoint y: 287, endPoint x: 29, endPoint y: 283, distance: 8.1
click at [22, 286] on icon at bounding box center [18, 289] width 9 height 9
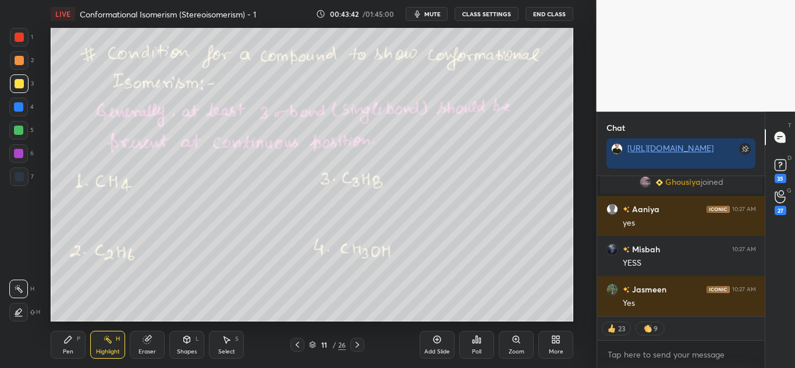
click at [19, 59] on div at bounding box center [19, 60] width 9 height 9
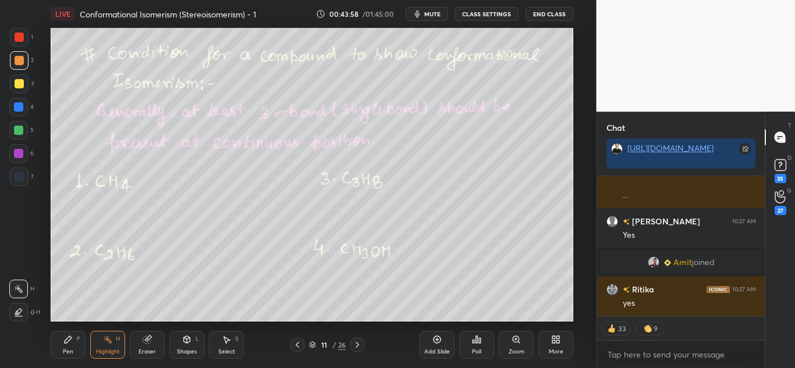
click at [69, 347] on div "Pen P" at bounding box center [68, 345] width 35 height 28
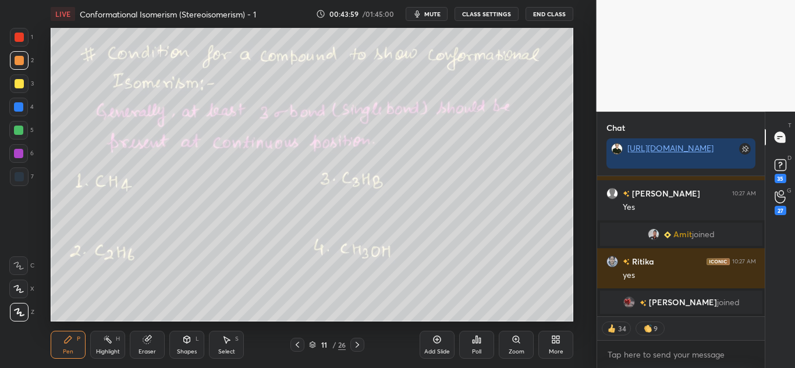
click at [94, 345] on div "Highlight H" at bounding box center [107, 345] width 35 height 28
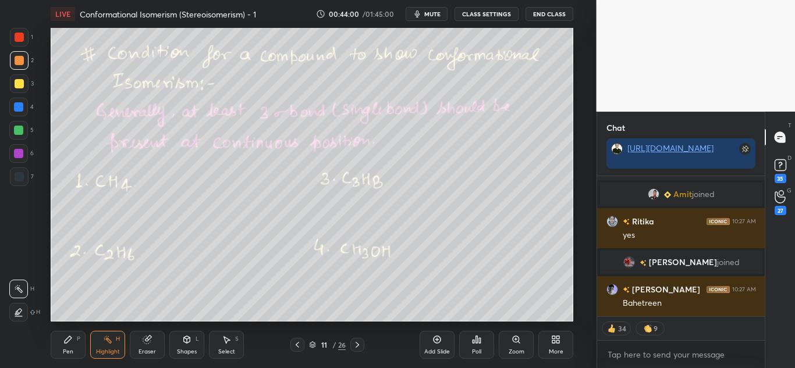
click at [19, 306] on div at bounding box center [18, 312] width 19 height 19
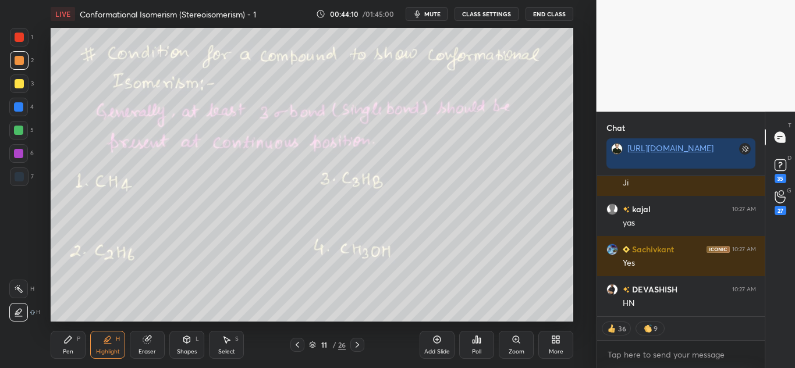
click at [65, 351] on div "Pen" at bounding box center [68, 352] width 10 height 6
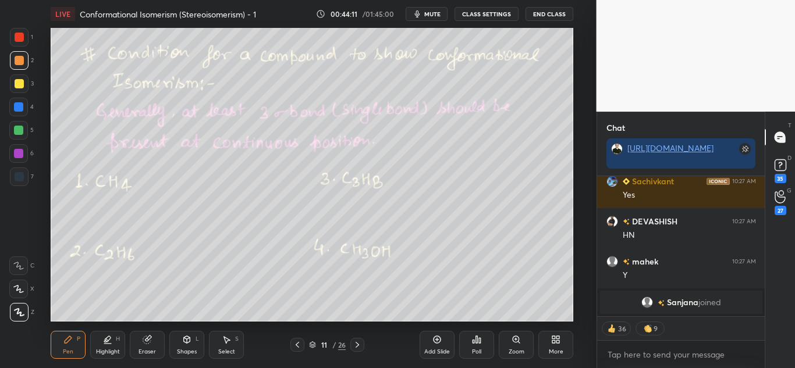
click at [17, 35] on div at bounding box center [19, 37] width 9 height 9
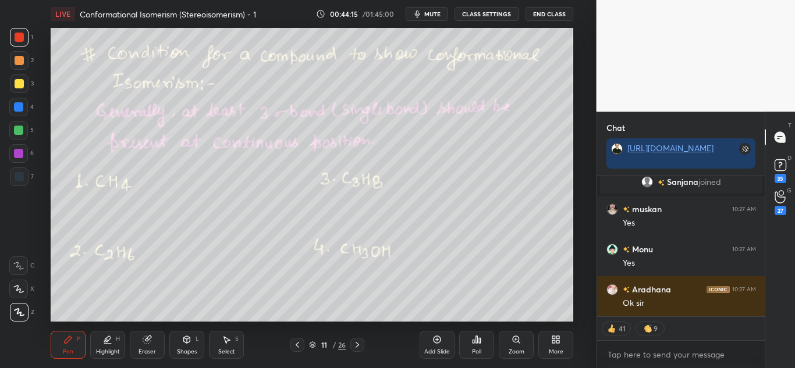
click at [23, 80] on div at bounding box center [19, 83] width 9 height 9
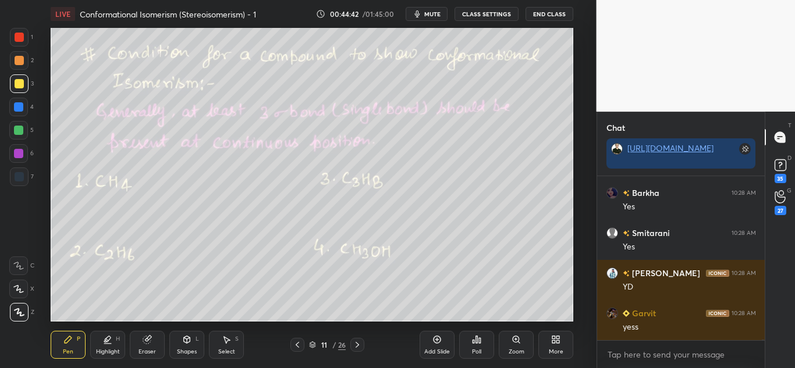
click at [119, 346] on div "Highlight H" at bounding box center [107, 345] width 35 height 28
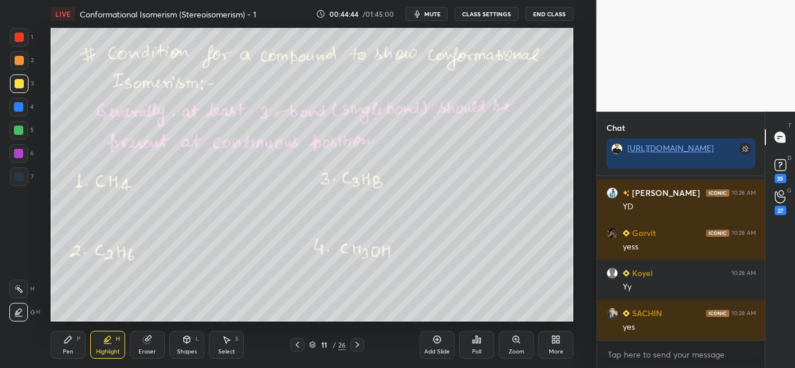
click at [13, 290] on div at bounding box center [18, 289] width 19 height 19
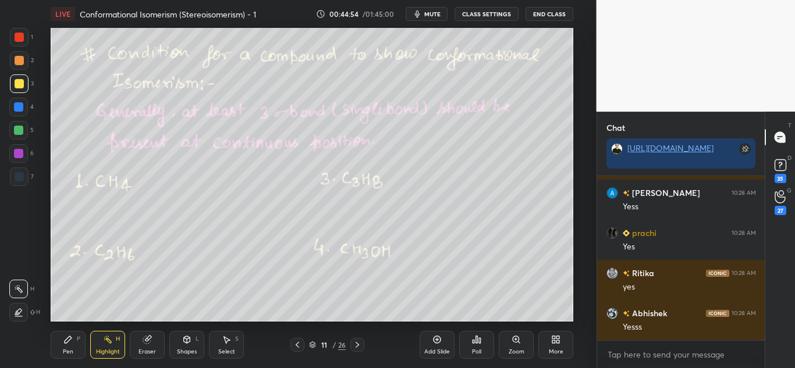
drag, startPoint x: 14, startPoint y: 310, endPoint x: 47, endPoint y: 321, distance: 35.0
click at [15, 310] on icon at bounding box center [18, 312] width 9 height 9
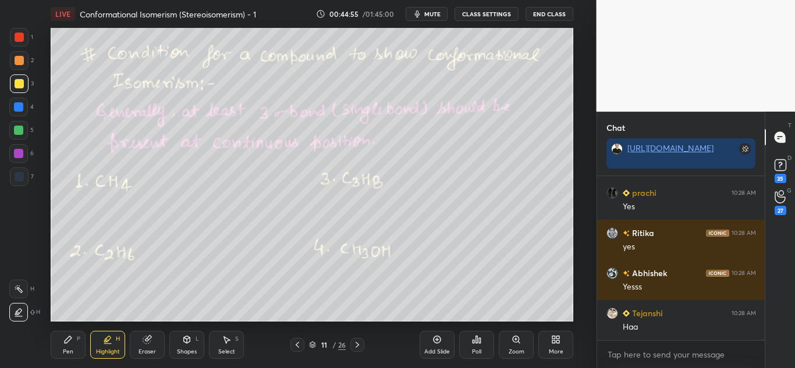
click at [20, 63] on div at bounding box center [19, 60] width 9 height 9
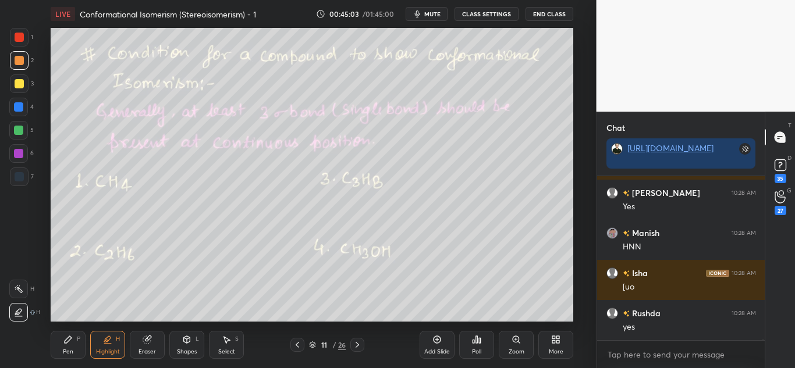
drag, startPoint x: 17, startPoint y: 35, endPoint x: 24, endPoint y: 34, distance: 7.2
click at [19, 34] on div at bounding box center [19, 37] width 9 height 9
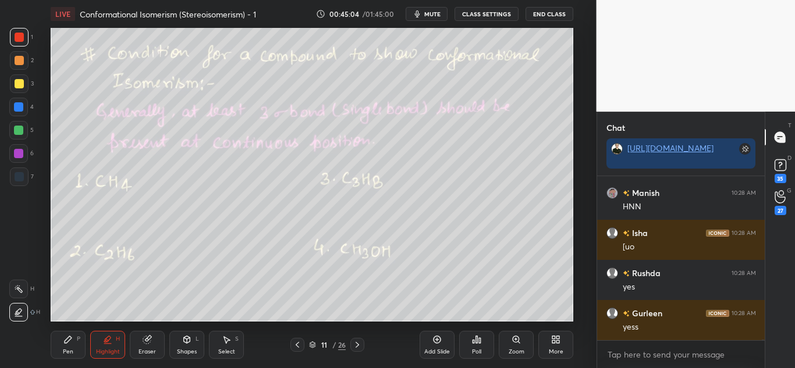
drag, startPoint x: 70, startPoint y: 351, endPoint x: 84, endPoint y: 336, distance: 19.8
click at [73, 350] on div "Pen" at bounding box center [68, 352] width 10 height 6
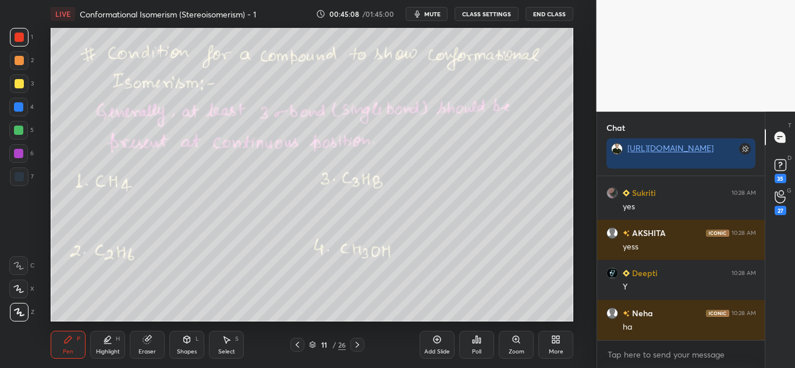
click at [17, 82] on div at bounding box center [19, 83] width 9 height 9
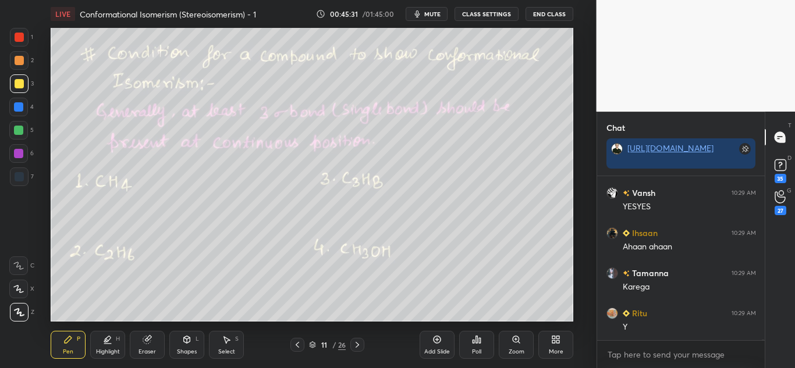
click at [104, 340] on icon at bounding box center [107, 339] width 9 height 9
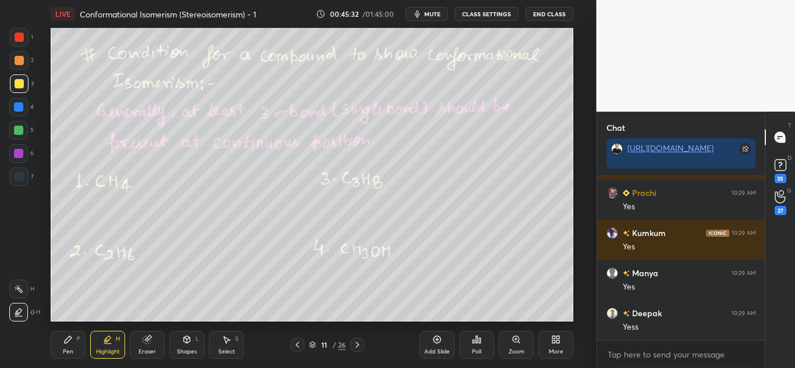
click at [19, 58] on div at bounding box center [19, 60] width 9 height 9
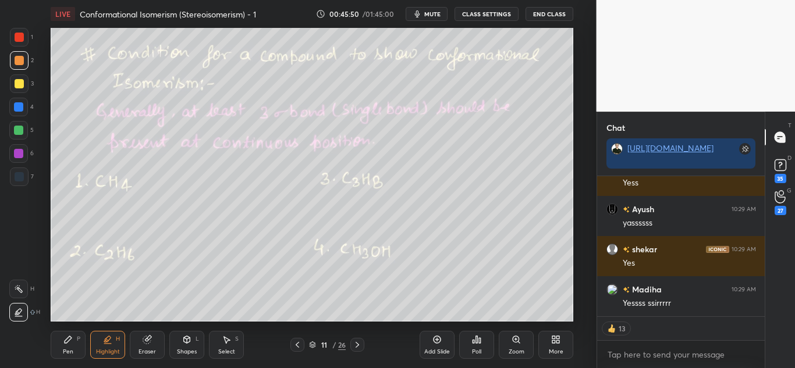
click at [22, 38] on div at bounding box center [19, 37] width 9 height 9
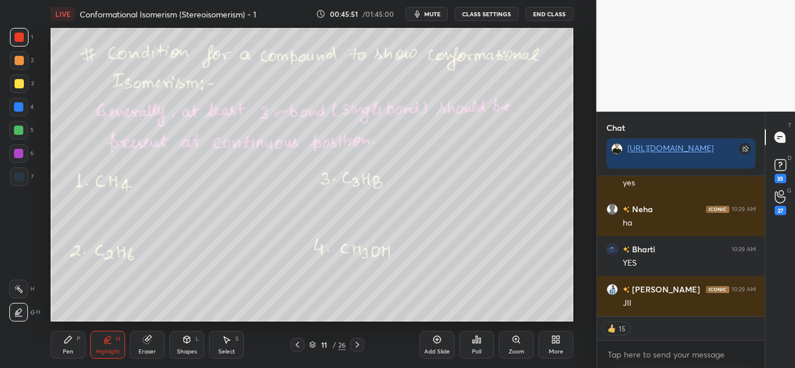
click at [72, 346] on div "Pen P" at bounding box center [68, 345] width 35 height 28
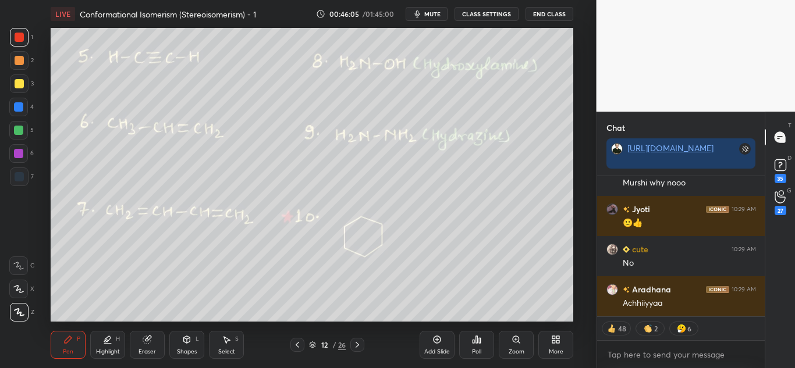
click at [20, 87] on div at bounding box center [19, 83] width 9 height 9
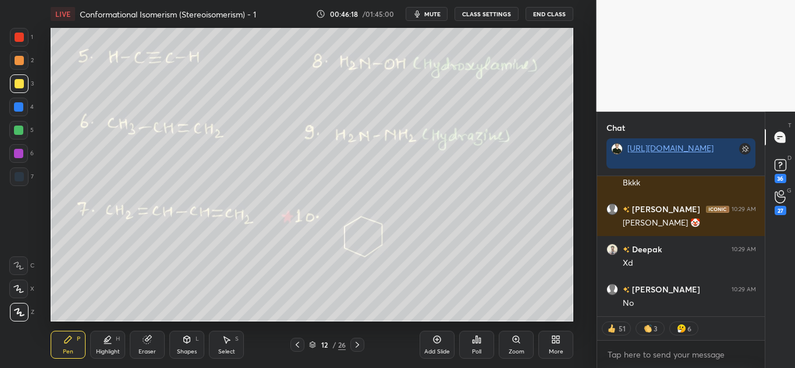
click at [466, 349] on div "Poll" at bounding box center [476, 345] width 35 height 28
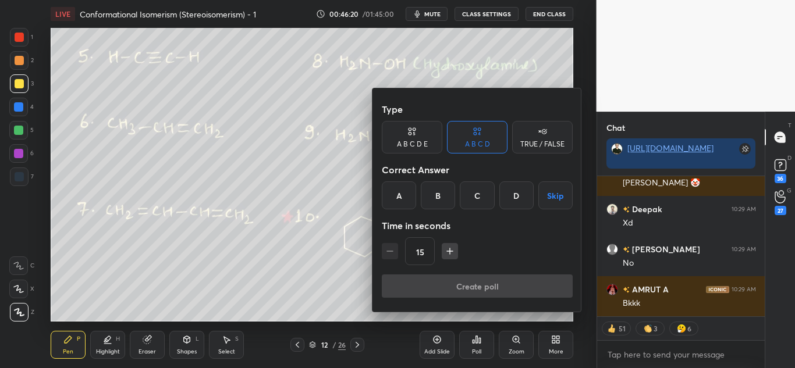
click at [437, 197] on div "B" at bounding box center [438, 196] width 34 height 28
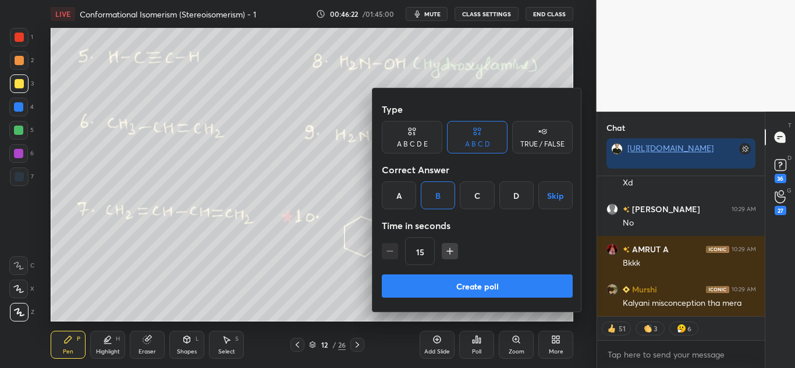
click at [466, 292] on button "Create poll" at bounding box center [477, 286] width 191 height 23
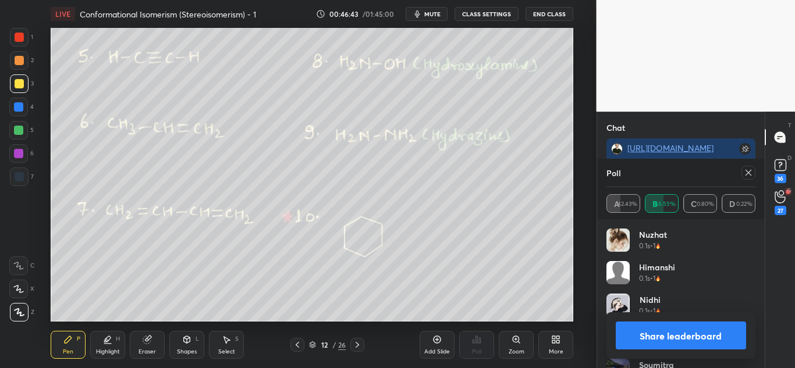
click at [705, 342] on button "Share leaderboard" at bounding box center [681, 336] width 131 height 28
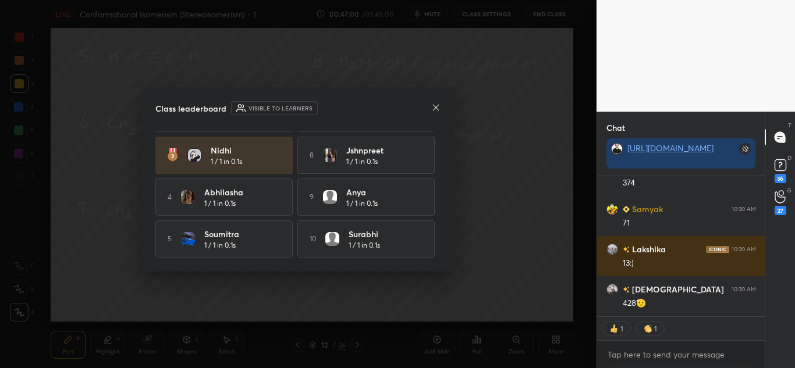
click at [434, 109] on icon at bounding box center [436, 108] width 6 height 6
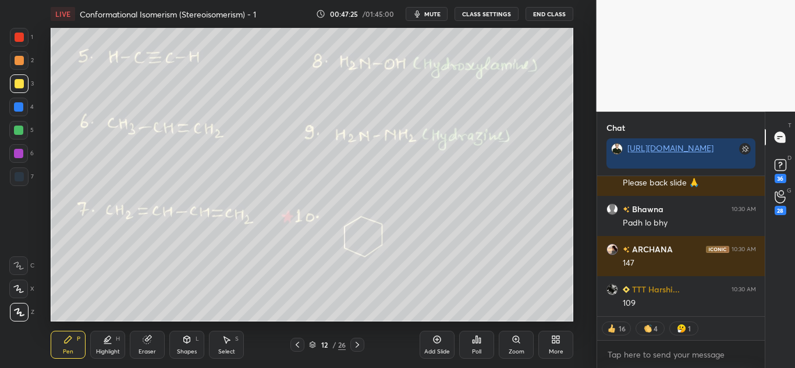
drag, startPoint x: 229, startPoint y: 350, endPoint x: 231, endPoint y: 340, distance: 10.0
click at [228, 349] on div "Select" at bounding box center [226, 352] width 17 height 6
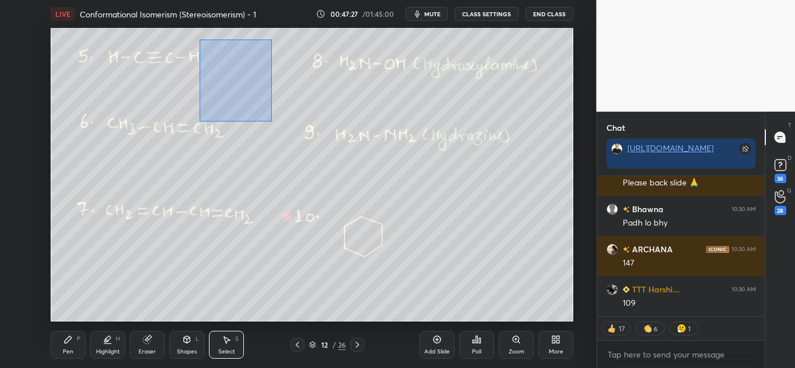
drag, startPoint x: 200, startPoint y: 40, endPoint x: 264, endPoint y: 140, distance: 119.6
click at [270, 123] on div "0 ° Undo Copy Duplicate Duplicate to new slide Delete" at bounding box center [312, 175] width 523 height 294
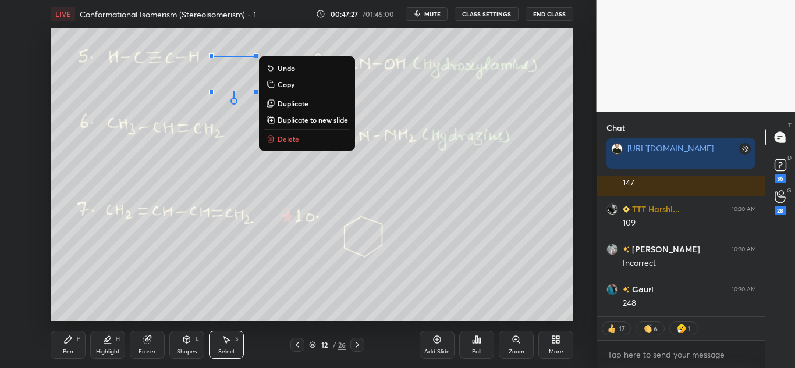
click at [288, 141] on p "Delete" at bounding box center [289, 138] width 22 height 9
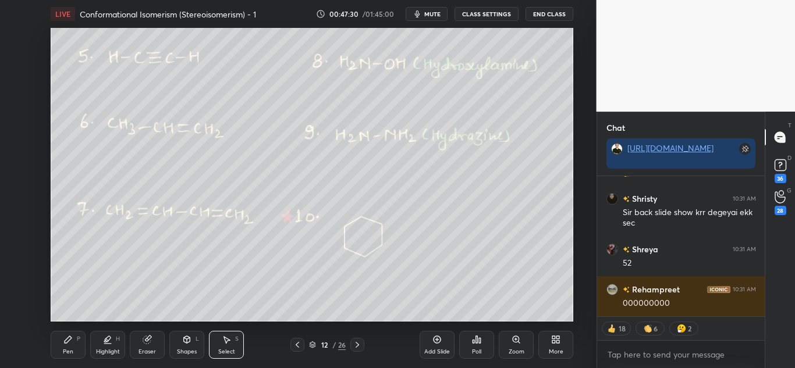
click at [117, 351] on div "Highlight" at bounding box center [108, 352] width 24 height 6
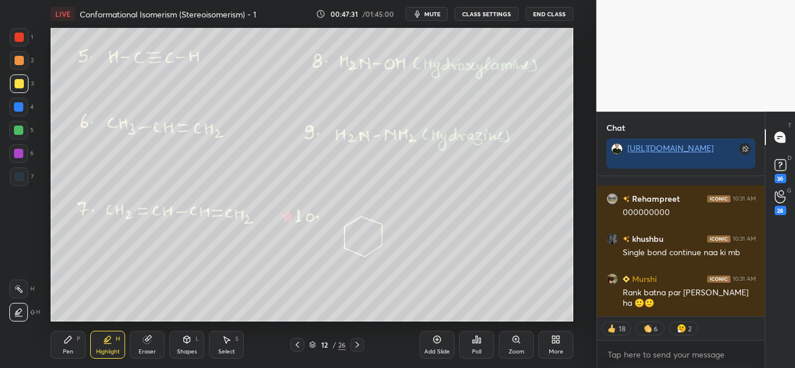
drag, startPoint x: 17, startPoint y: 290, endPoint x: 28, endPoint y: 296, distance: 12.0
click at [17, 290] on icon at bounding box center [18, 289] width 9 height 9
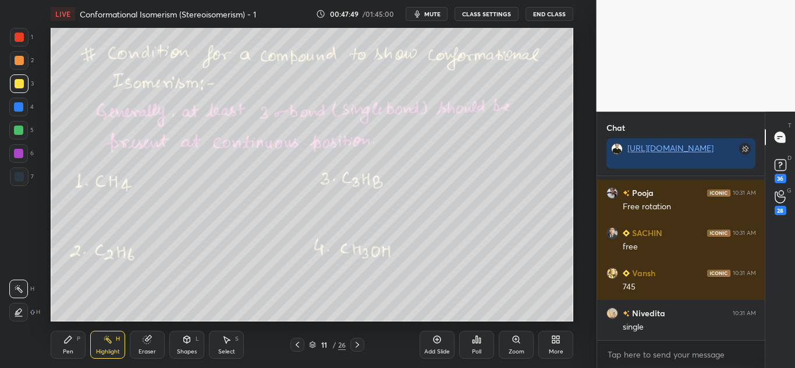
drag, startPoint x: 65, startPoint y: 341, endPoint x: 64, endPoint y: 327, distance: 14.0
click at [66, 341] on icon at bounding box center [68, 339] width 7 height 7
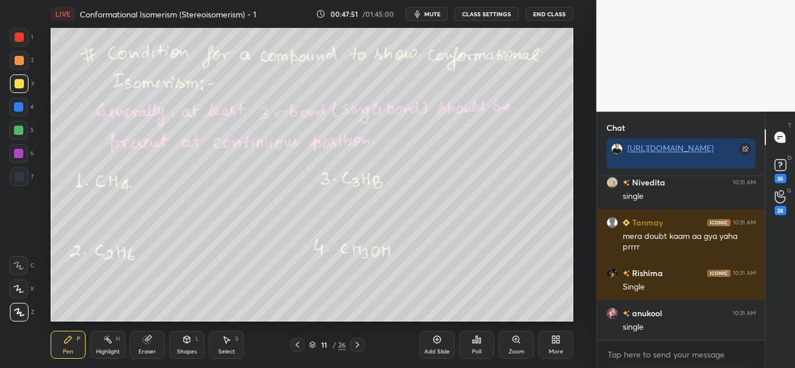
click at [22, 38] on div at bounding box center [19, 37] width 9 height 9
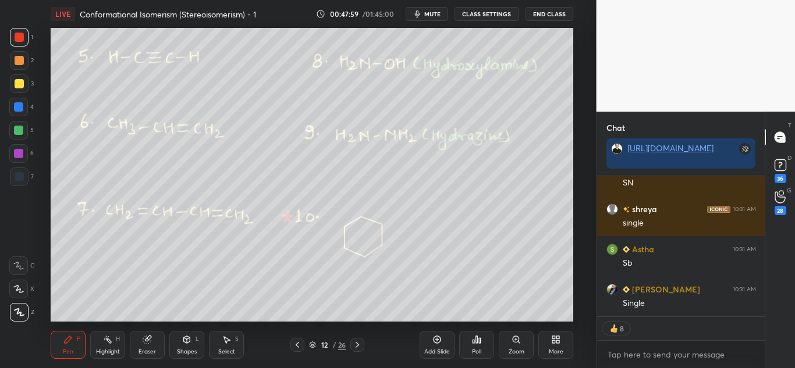
click at [115, 338] on div "Highlight H" at bounding box center [107, 345] width 35 height 28
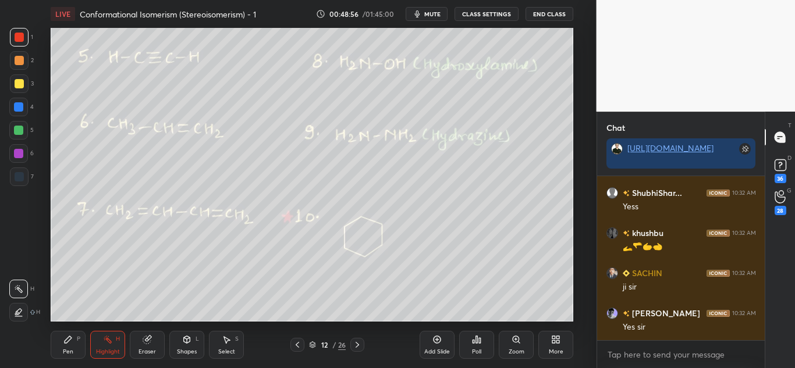
click at [81, 338] on div "Pen P" at bounding box center [68, 345] width 35 height 28
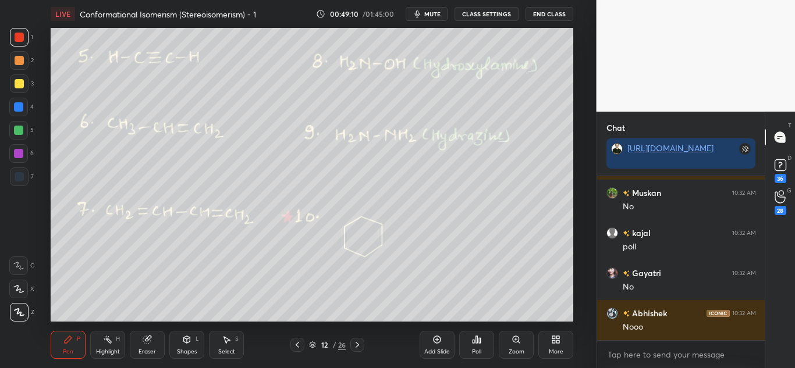
click at [20, 87] on div at bounding box center [19, 83] width 9 height 9
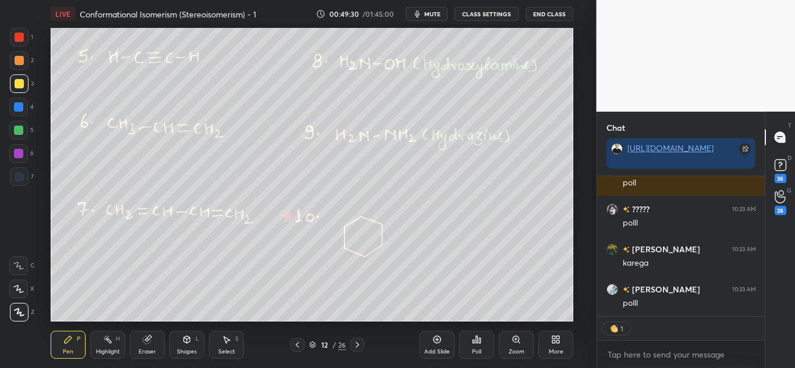
click at [154, 345] on div "Eraser" at bounding box center [147, 345] width 35 height 28
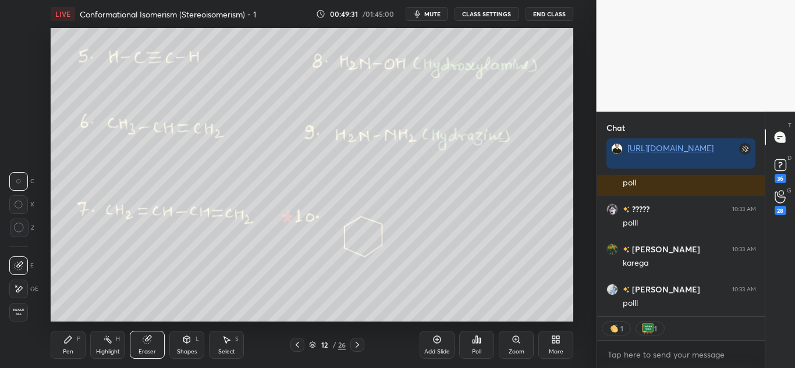
click at [114, 337] on div "Highlight H" at bounding box center [107, 345] width 35 height 28
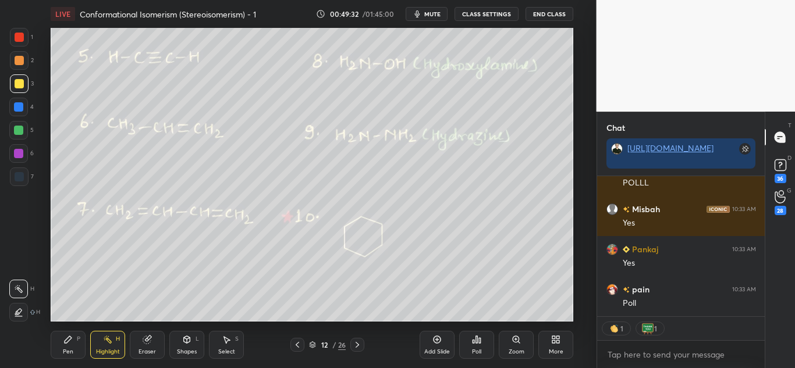
click at [26, 307] on div "H" at bounding box center [24, 312] width 31 height 19
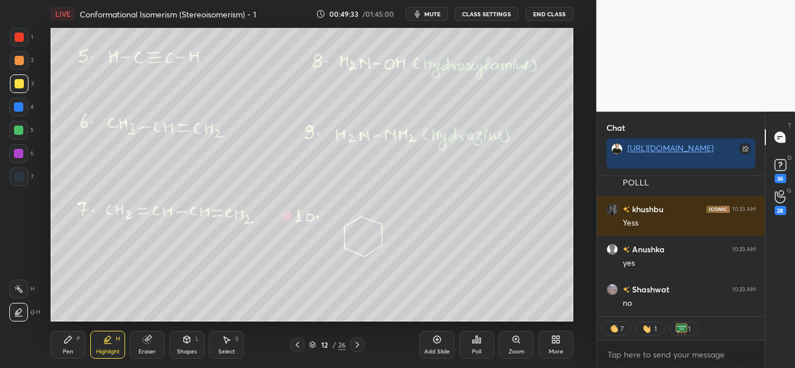
click at [18, 59] on div at bounding box center [19, 60] width 9 height 9
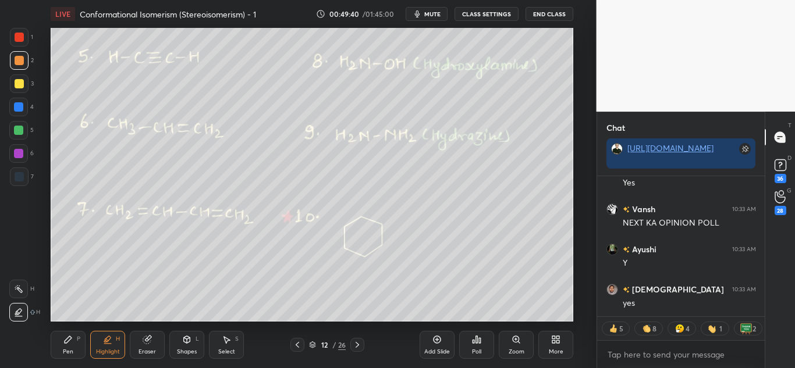
click at [69, 340] on icon at bounding box center [68, 339] width 7 height 7
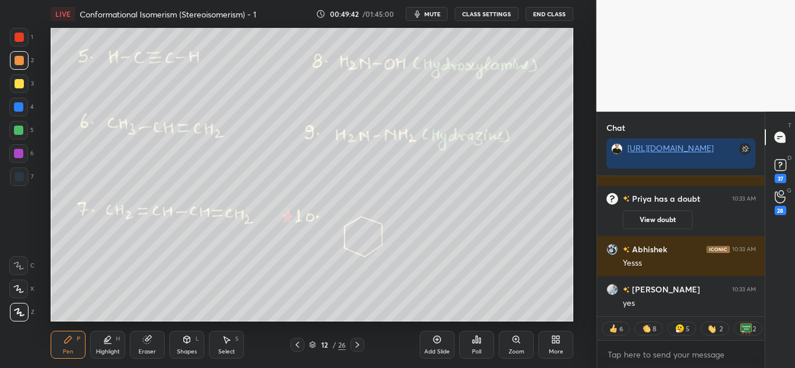
click at [19, 38] on div at bounding box center [19, 37] width 9 height 9
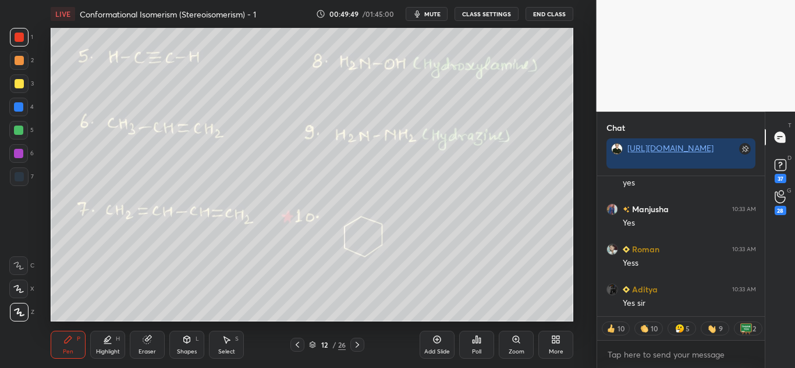
click at [112, 343] on icon at bounding box center [107, 339] width 9 height 9
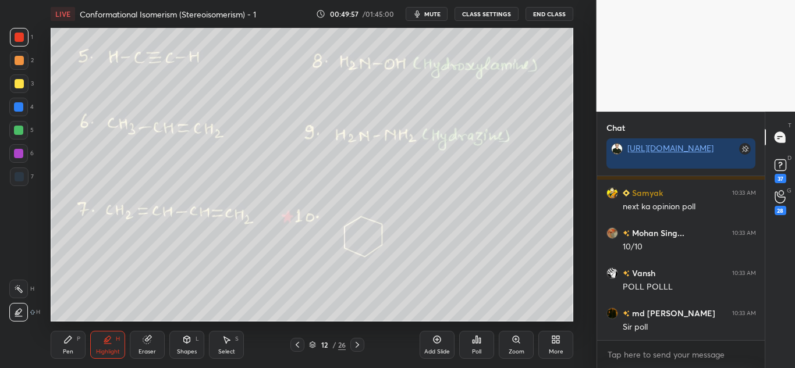
click at [66, 343] on icon at bounding box center [68, 339] width 7 height 7
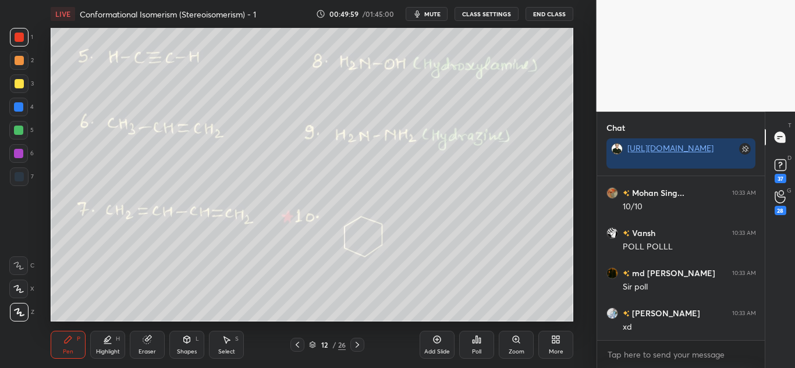
click at [19, 79] on div at bounding box center [19, 83] width 9 height 9
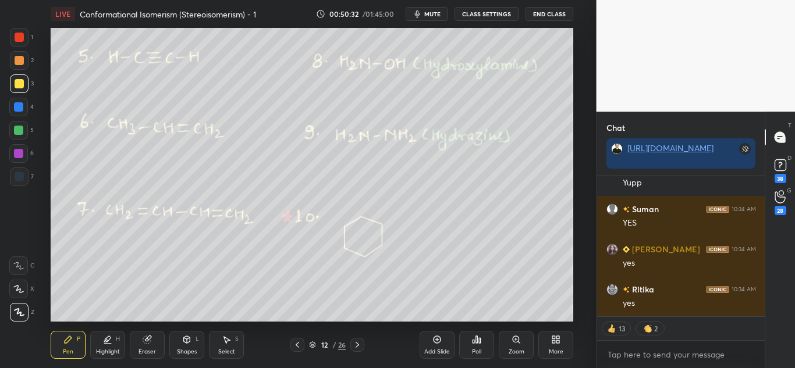
drag, startPoint x: 17, startPoint y: 57, endPoint x: 24, endPoint y: 76, distance: 20.4
click at [16, 58] on div at bounding box center [19, 60] width 9 height 9
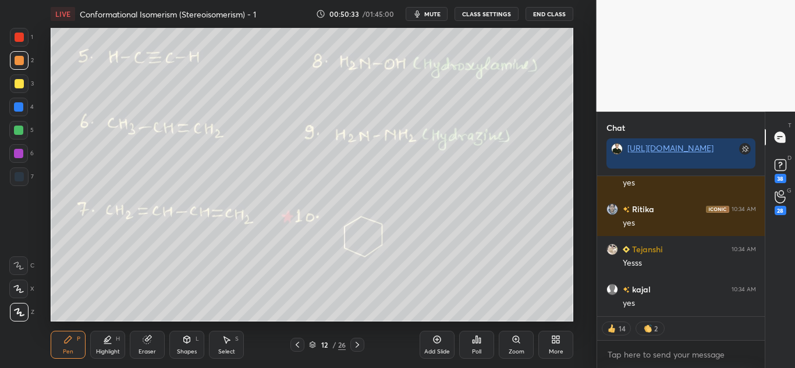
click at [110, 343] on icon at bounding box center [107, 339] width 9 height 9
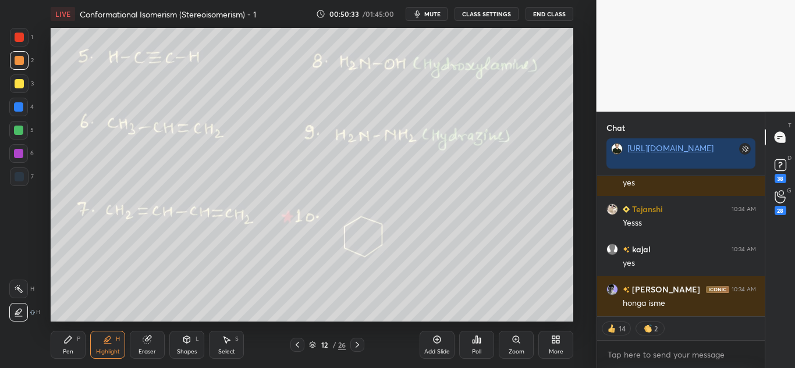
click at [23, 314] on div at bounding box center [18, 312] width 19 height 19
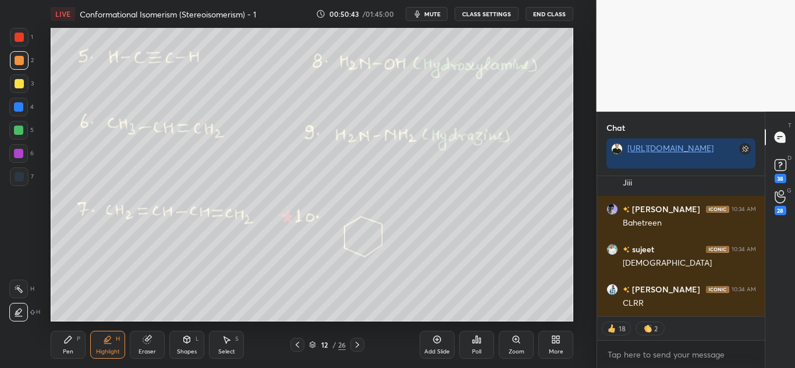
click at [20, 37] on div at bounding box center [19, 37] width 9 height 9
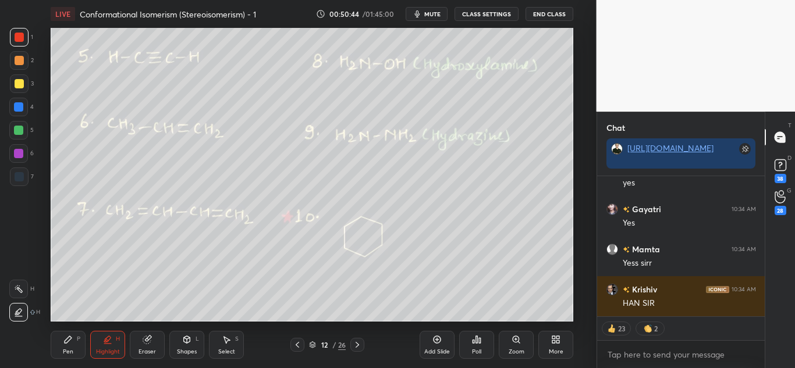
drag, startPoint x: 69, startPoint y: 345, endPoint x: 70, endPoint y: 328, distance: 16.9
click at [69, 344] on div "Pen P" at bounding box center [68, 345] width 35 height 28
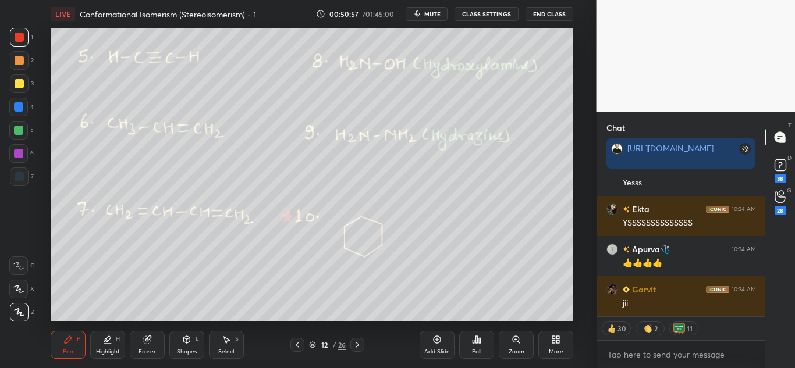
click at [12, 126] on div at bounding box center [18, 130] width 19 height 19
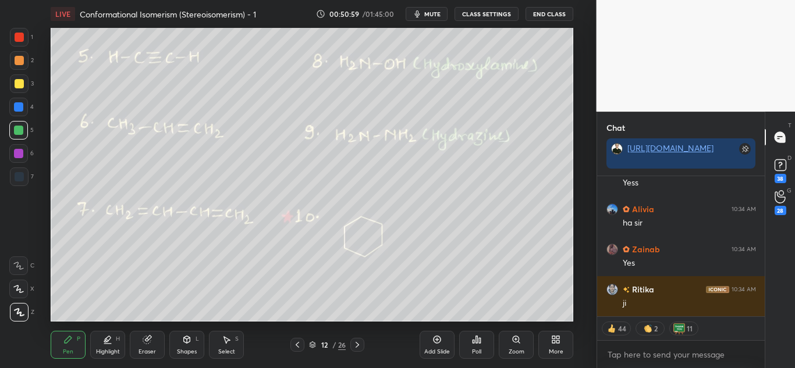
click at [15, 86] on div at bounding box center [19, 83] width 9 height 9
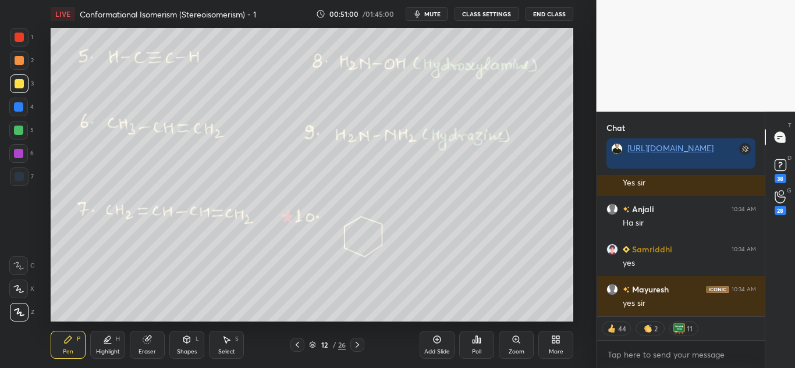
click at [22, 83] on div at bounding box center [19, 83] width 9 height 9
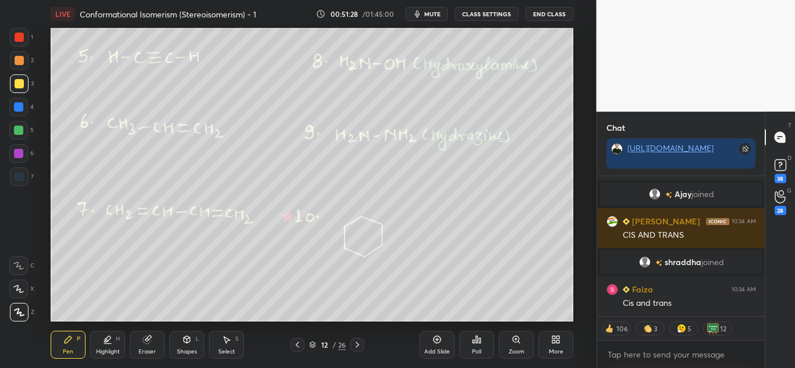
drag, startPoint x: 20, startPoint y: 37, endPoint x: 36, endPoint y: 62, distance: 29.4
click at [20, 39] on div at bounding box center [19, 37] width 9 height 9
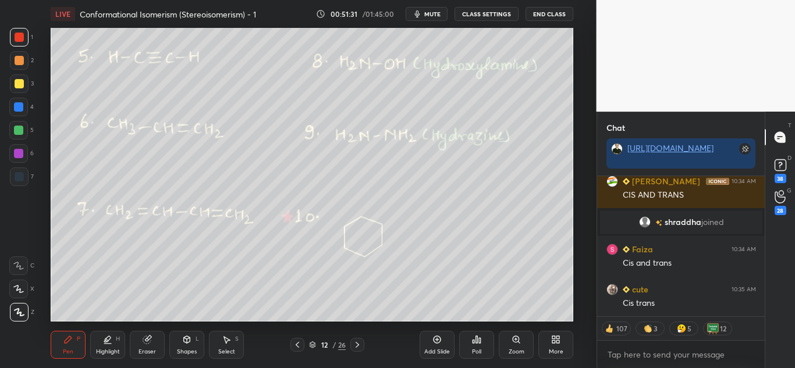
drag, startPoint x: 108, startPoint y: 341, endPoint x: 116, endPoint y: 325, distance: 17.7
click at [109, 340] on icon at bounding box center [107, 339] width 9 height 9
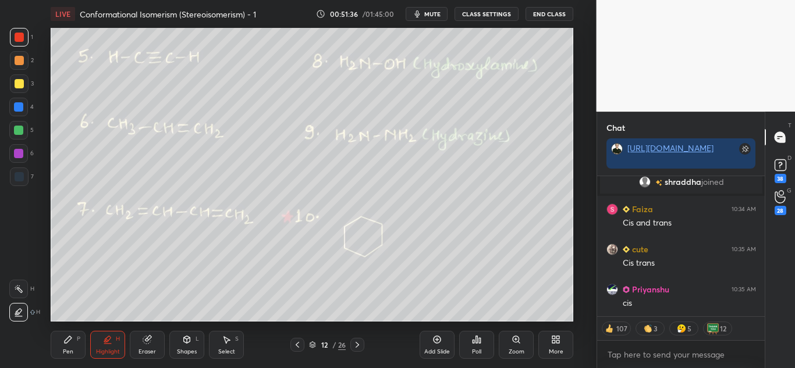
click at [23, 290] on icon at bounding box center [18, 289] width 9 height 9
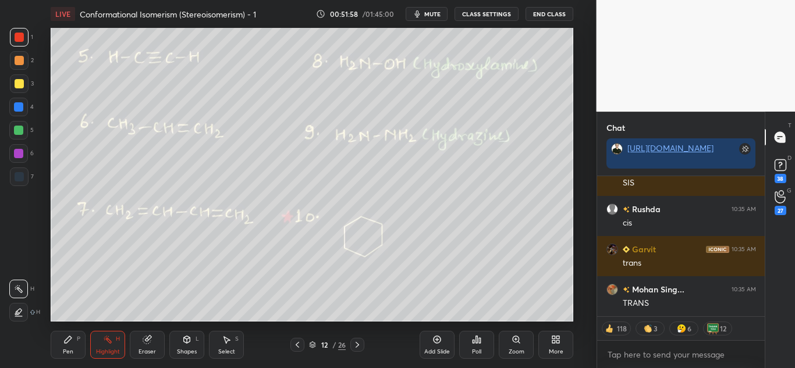
click at [18, 86] on div at bounding box center [19, 83] width 9 height 9
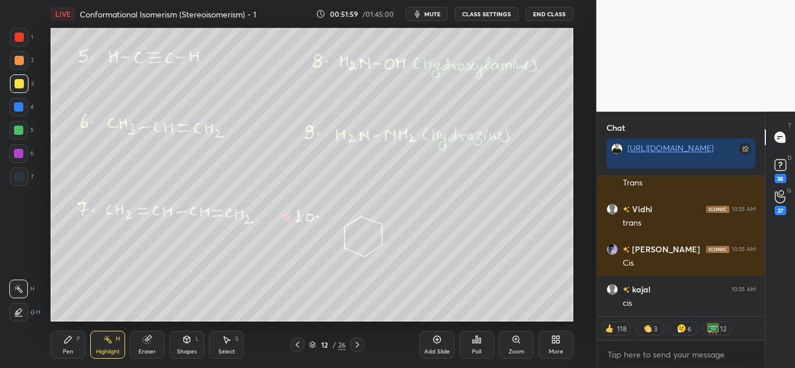
click at [20, 127] on div at bounding box center [18, 130] width 9 height 9
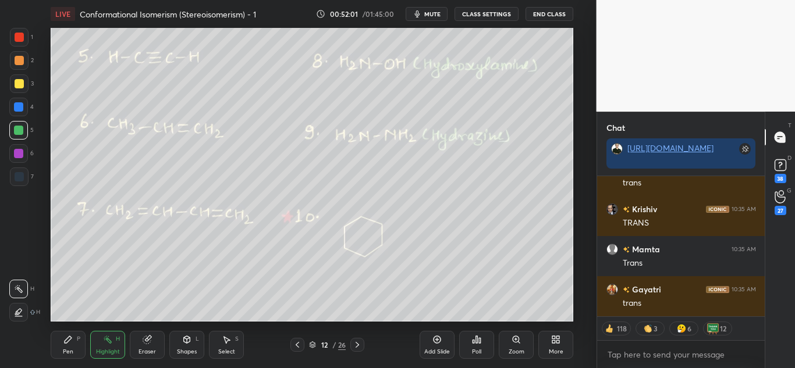
click at [70, 351] on div "Pen" at bounding box center [68, 352] width 10 height 6
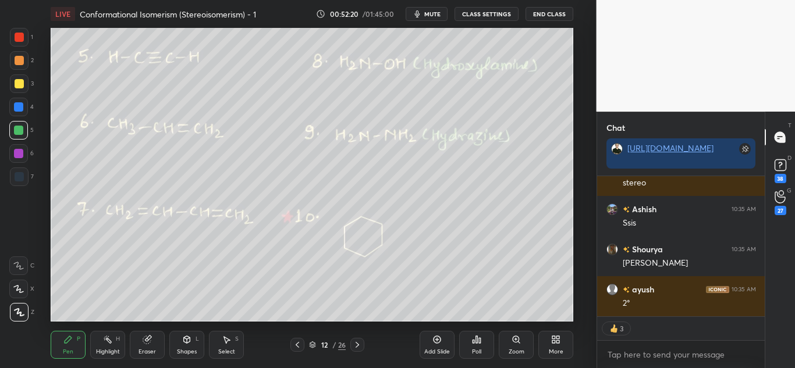
click at [101, 347] on div "Highlight H" at bounding box center [107, 345] width 35 height 28
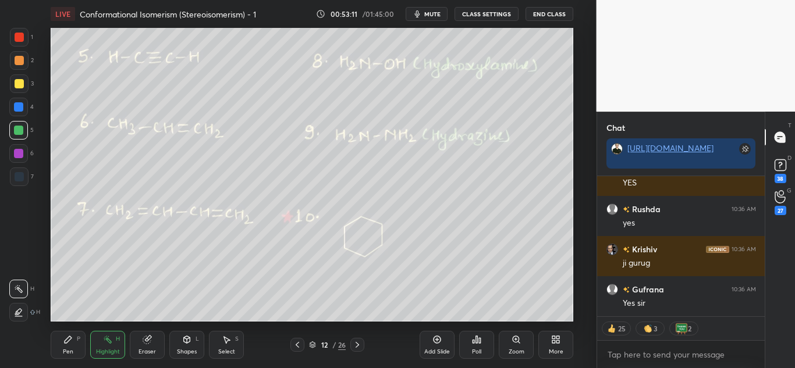
click at [66, 339] on icon at bounding box center [67, 339] width 9 height 9
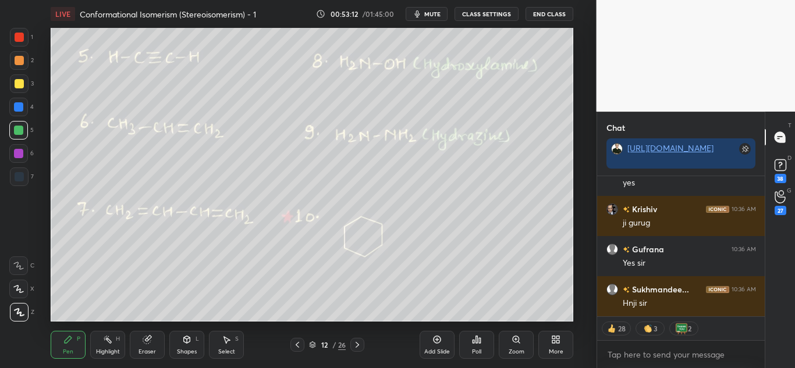
click at [101, 337] on div "Highlight H" at bounding box center [107, 345] width 35 height 28
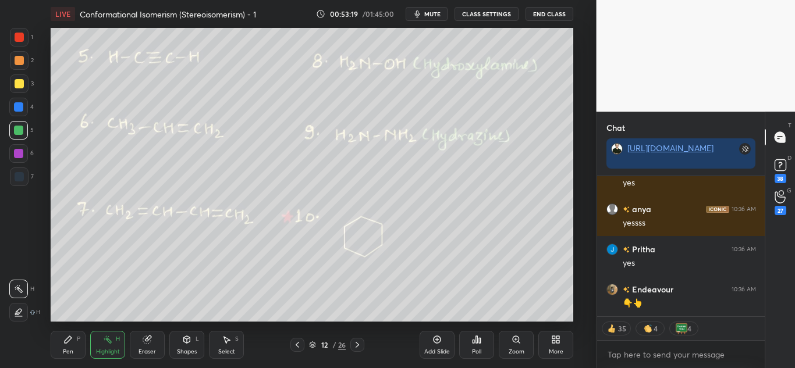
click at [65, 343] on icon at bounding box center [68, 339] width 7 height 7
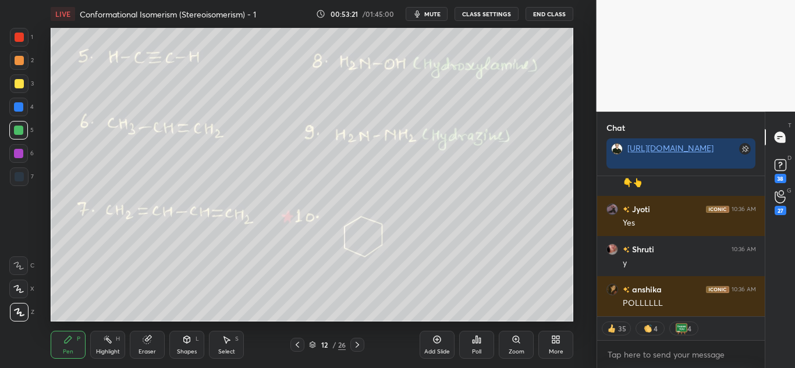
click at [16, 82] on div at bounding box center [19, 83] width 19 height 19
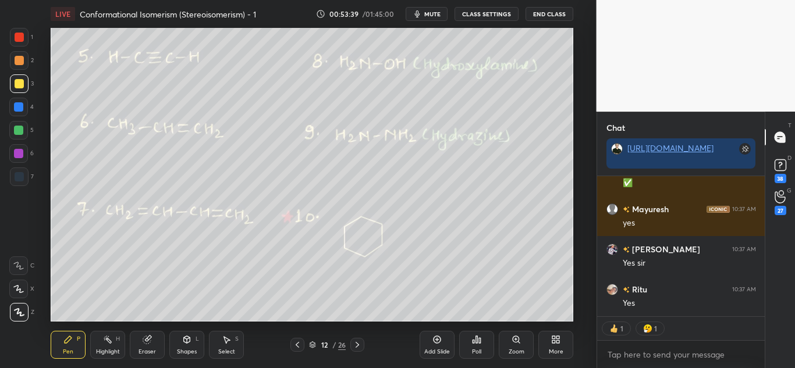
drag, startPoint x: 100, startPoint y: 346, endPoint x: 94, endPoint y: 326, distance: 20.1
click at [101, 346] on div "Highlight H" at bounding box center [107, 345] width 35 height 28
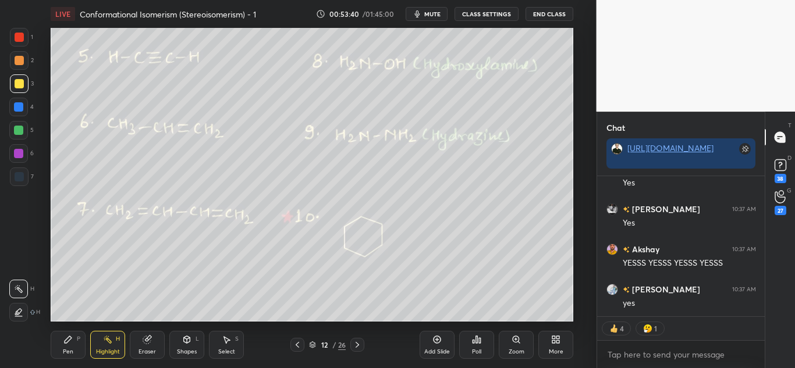
drag, startPoint x: 18, startPoint y: 310, endPoint x: 22, endPoint y: 296, distance: 14.0
click at [18, 308] on icon at bounding box center [18, 312] width 9 height 9
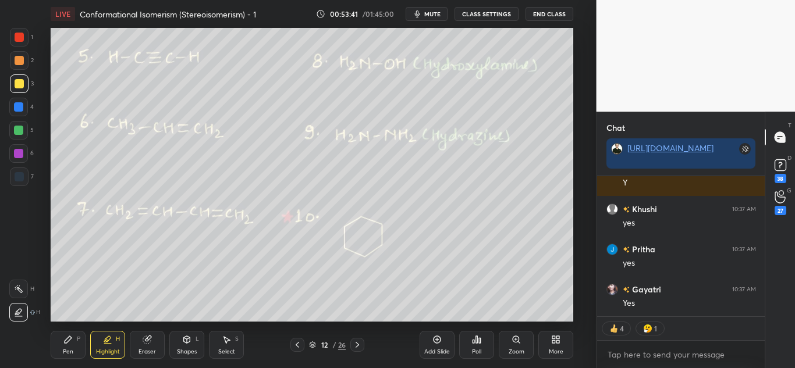
click at [20, 61] on div at bounding box center [19, 60] width 9 height 9
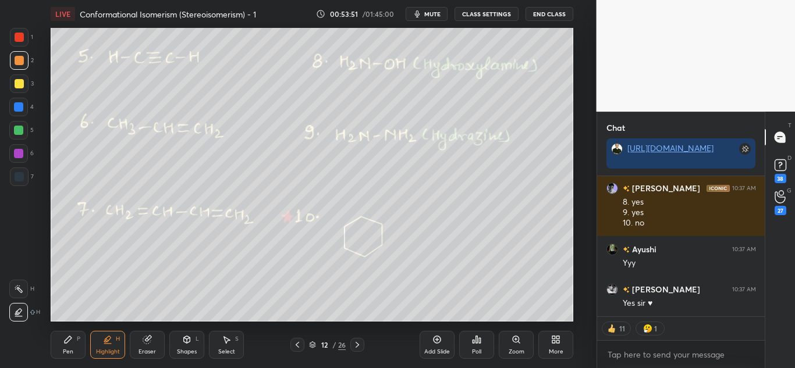
click at [71, 347] on div "Pen P" at bounding box center [68, 345] width 35 height 28
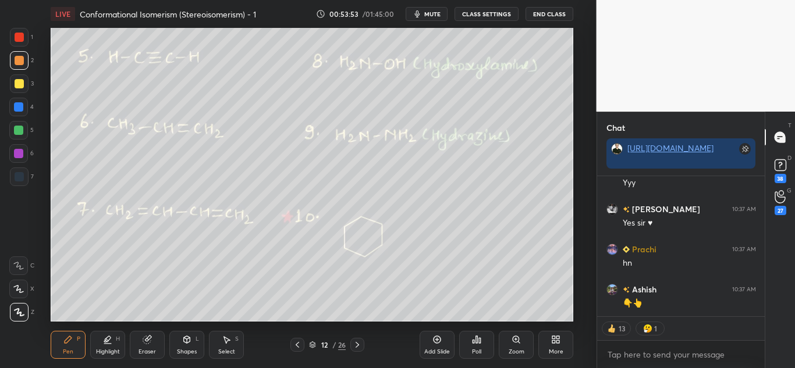
click at [24, 33] on div at bounding box center [19, 37] width 19 height 19
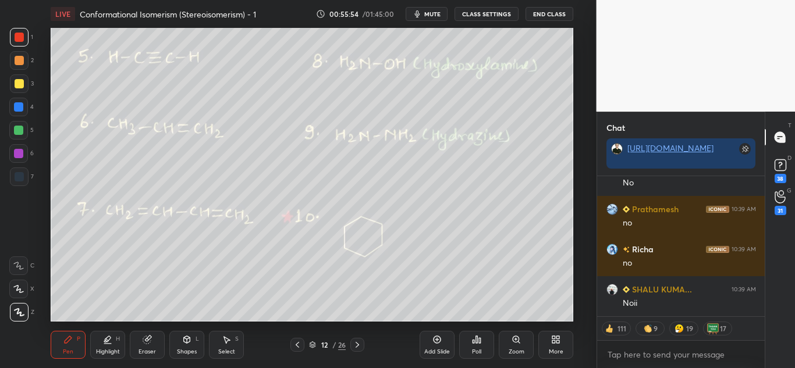
click at [15, 80] on div at bounding box center [19, 83] width 9 height 9
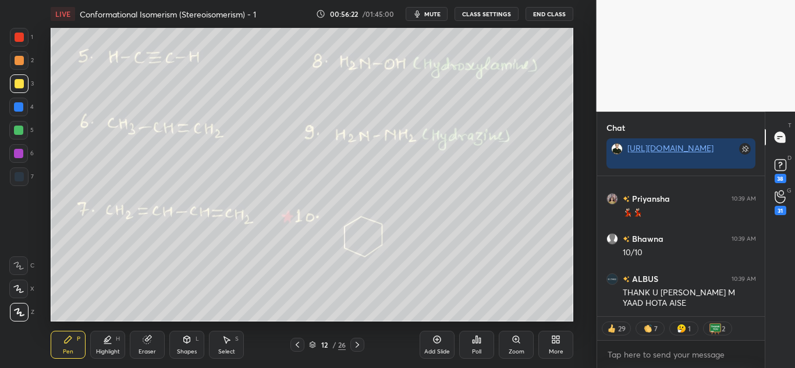
click at [113, 344] on div "Highlight H" at bounding box center [107, 345] width 35 height 28
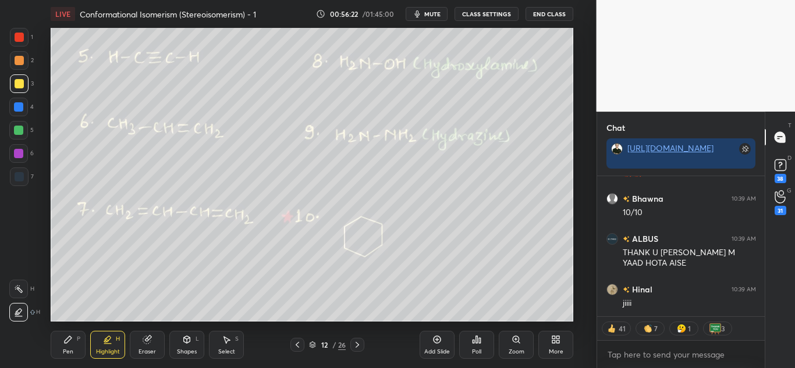
click at [23, 312] on div at bounding box center [18, 312] width 19 height 19
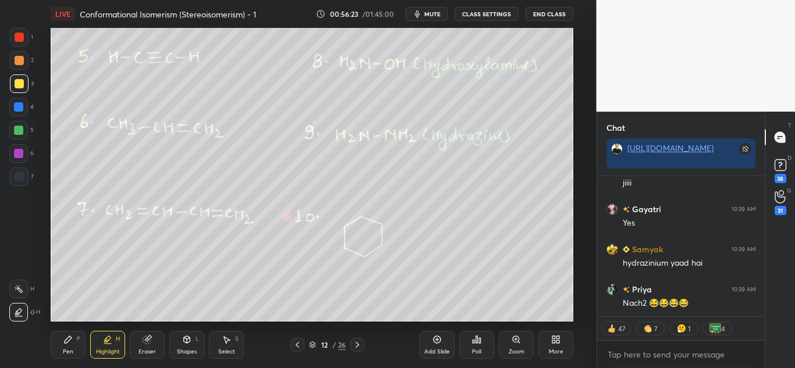
click at [21, 59] on div at bounding box center [19, 60] width 9 height 9
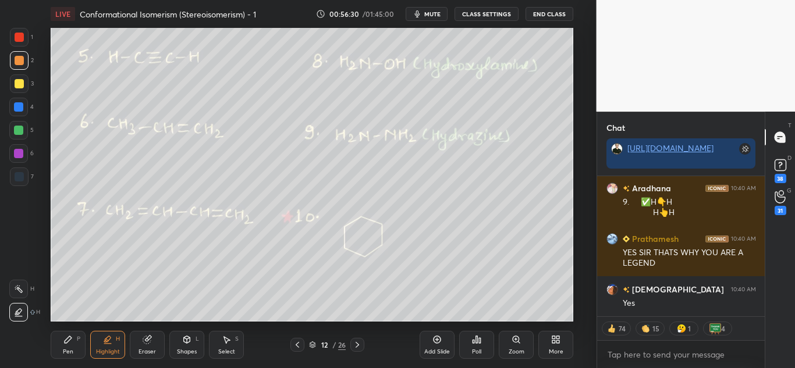
click at [77, 348] on div "Pen P" at bounding box center [68, 345] width 35 height 28
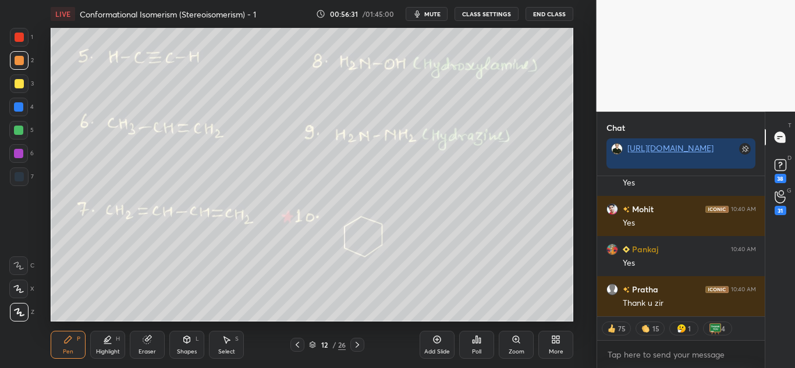
drag, startPoint x: 17, startPoint y: 38, endPoint x: 23, endPoint y: 41, distance: 6.3
click at [17, 38] on div at bounding box center [19, 37] width 9 height 9
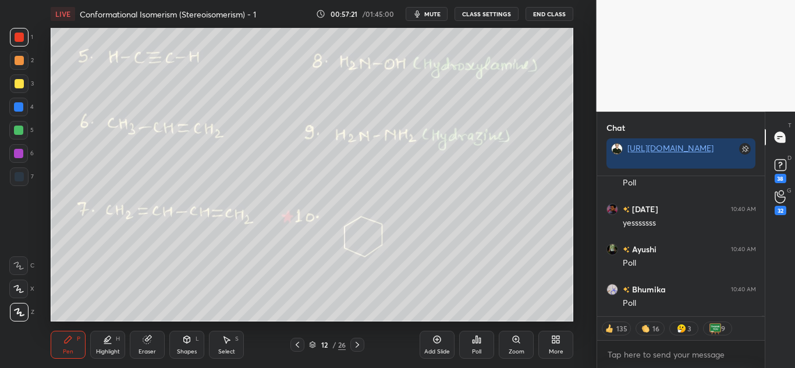
click at [20, 58] on div at bounding box center [19, 60] width 9 height 9
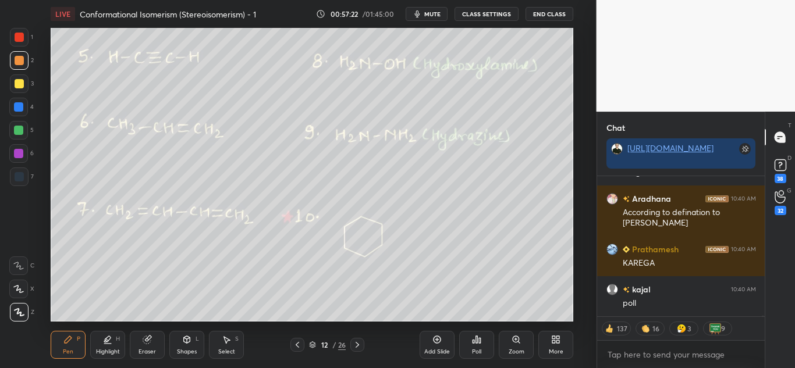
click at [17, 130] on div at bounding box center [18, 130] width 9 height 9
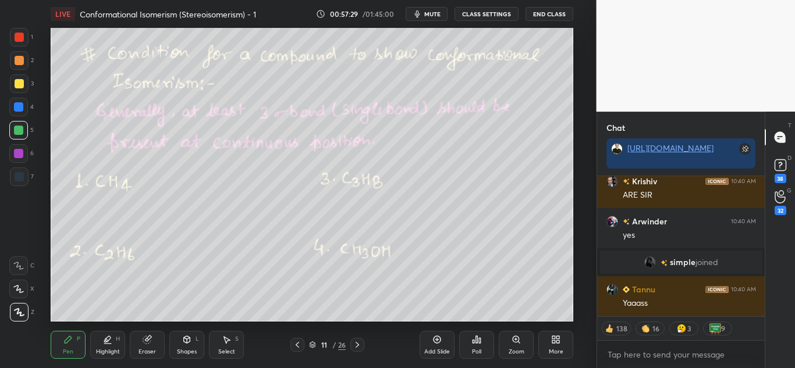
click at [115, 341] on div "Highlight H" at bounding box center [107, 345] width 35 height 28
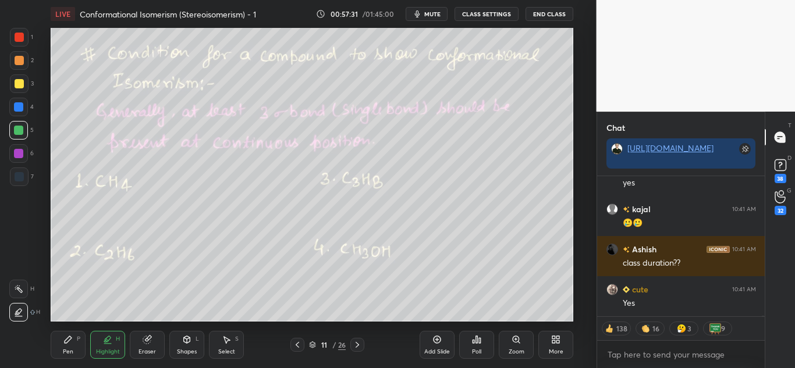
click at [21, 283] on div at bounding box center [18, 289] width 19 height 19
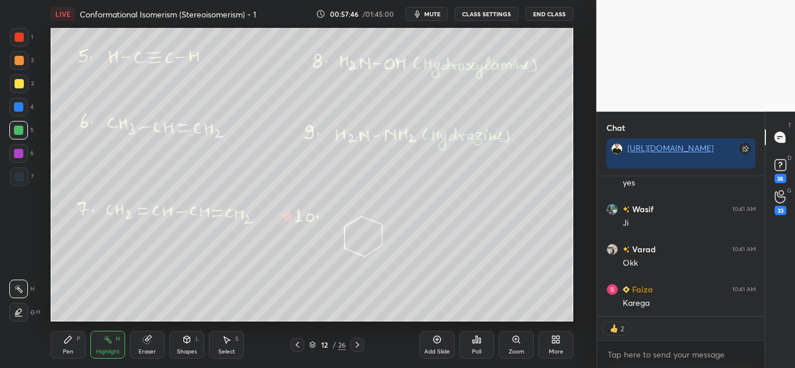
click at [66, 346] on div "Pen P" at bounding box center [68, 345] width 35 height 28
drag, startPoint x: 17, startPoint y: 59, endPoint x: 41, endPoint y: 52, distance: 25.0
click at [16, 60] on div at bounding box center [19, 60] width 9 height 9
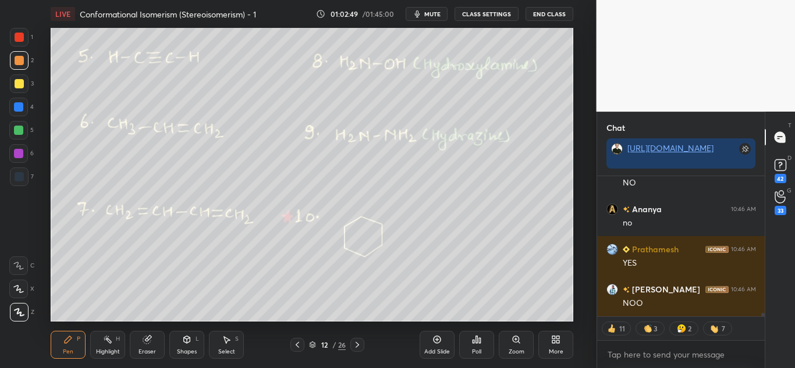
drag, startPoint x: 20, startPoint y: 83, endPoint x: 48, endPoint y: 105, distance: 36.4
click at [20, 81] on div at bounding box center [19, 83] width 9 height 9
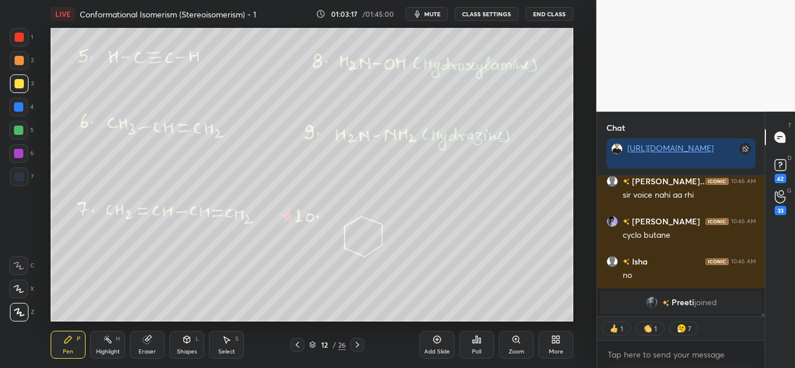
click at [19, 130] on div at bounding box center [18, 130] width 9 height 9
click at [184, 354] on div "Shapes" at bounding box center [187, 352] width 20 height 6
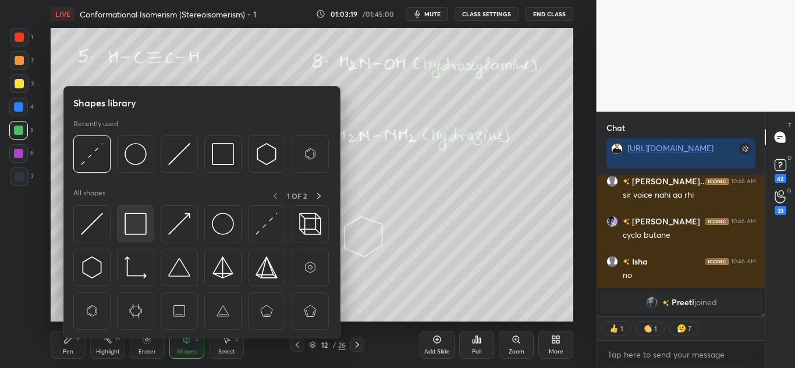
click at [138, 220] on img at bounding box center [136, 224] width 22 height 22
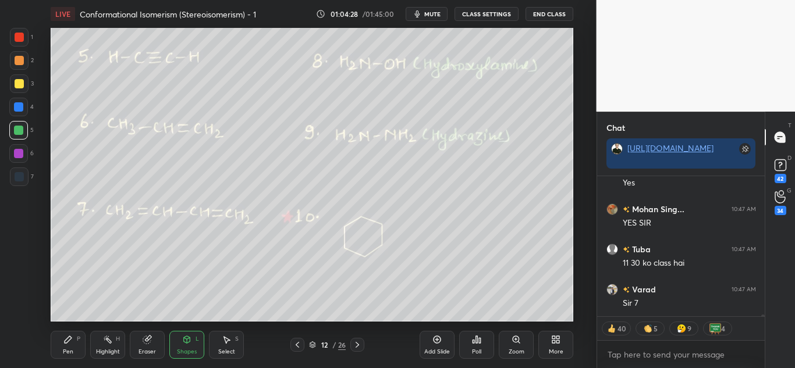
click at [417, 296] on div "LIVE Conformational Isomerism (Stereoisomerism) - 1 01:04:28 / 01:45:00 mute CL…" at bounding box center [312, 184] width 550 height 368
click at [17, 37] on div at bounding box center [19, 37] width 9 height 9
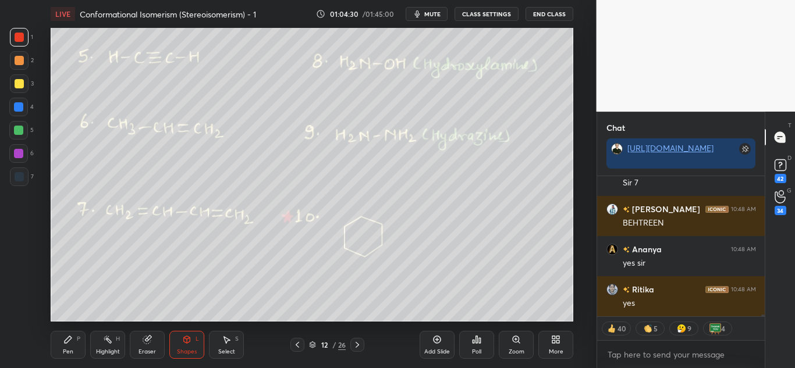
drag, startPoint x: 57, startPoint y: 349, endPoint x: 63, endPoint y: 346, distance: 7.0
click at [59, 349] on div "Pen P" at bounding box center [68, 345] width 35 height 28
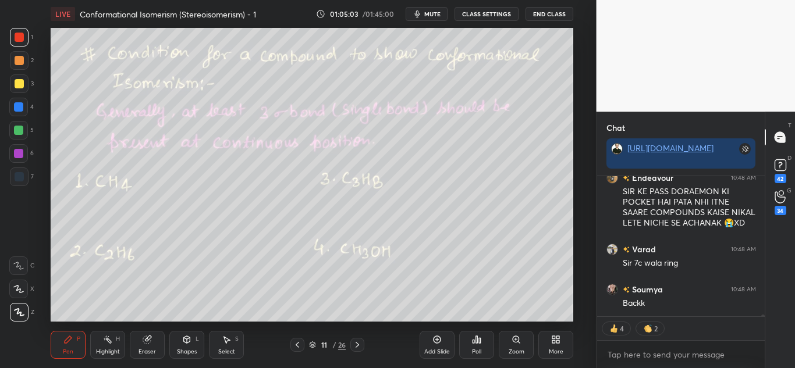
click at [108, 346] on div "Highlight H" at bounding box center [107, 345] width 35 height 28
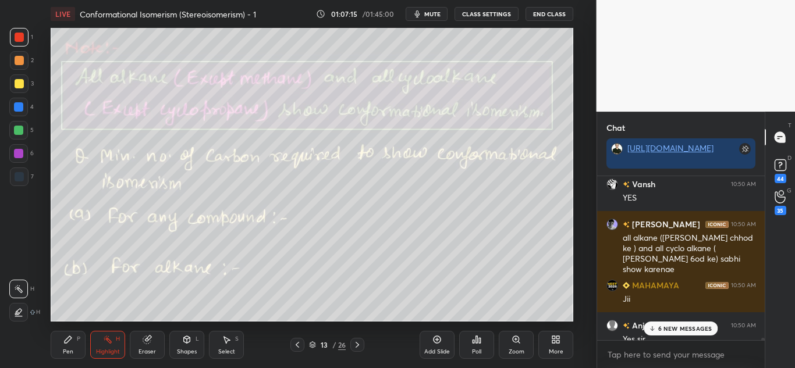
click at [648, 330] on div "6 NEW MESSAGES" at bounding box center [681, 329] width 74 height 14
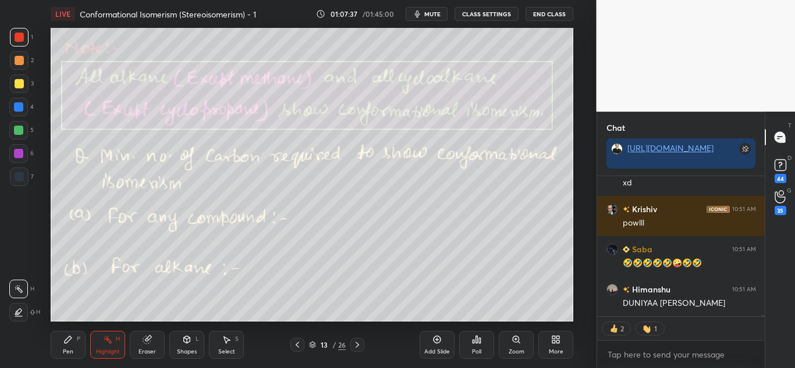
click at [72, 328] on div "Pen P Highlight H Eraser Shapes L Select S 13 / 26 Add Slide Poll Zoom More" at bounding box center [312, 345] width 523 height 47
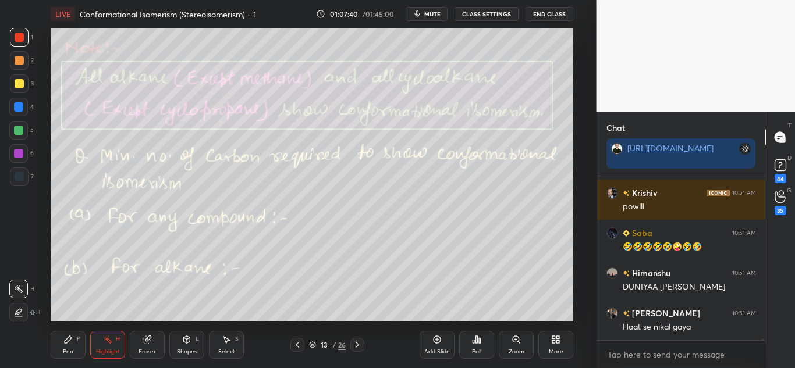
click at [63, 342] on icon at bounding box center [67, 339] width 9 height 9
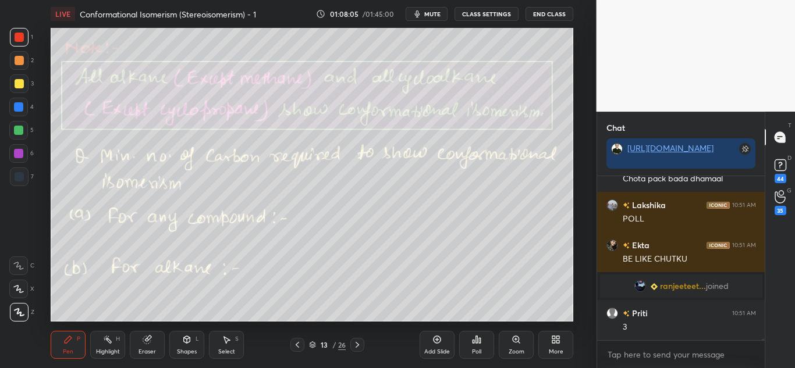
scroll to position [18816, 0]
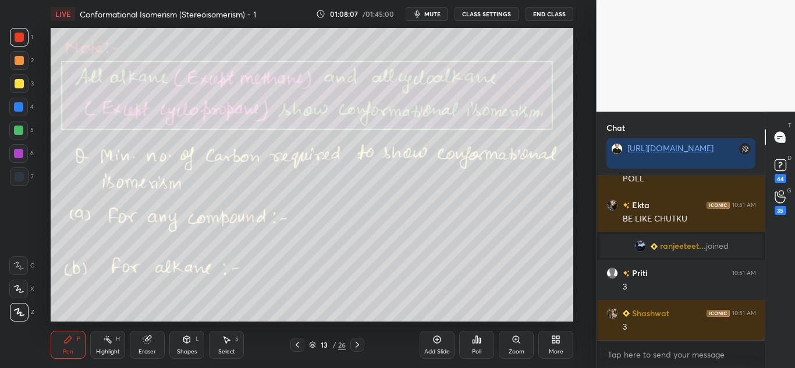
click at [472, 351] on div "Poll" at bounding box center [476, 352] width 9 height 6
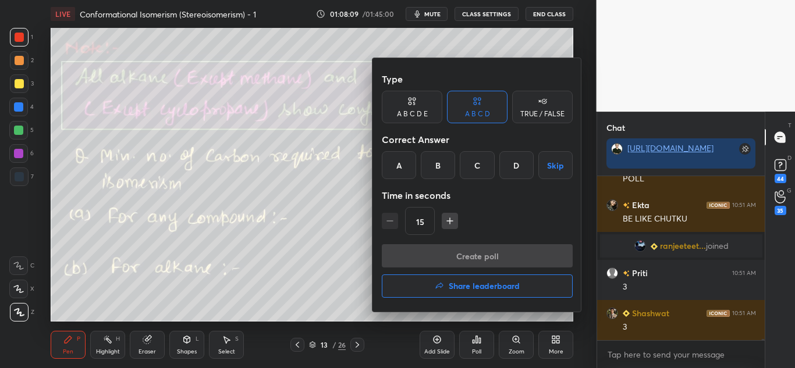
click at [389, 159] on div "A" at bounding box center [399, 165] width 34 height 28
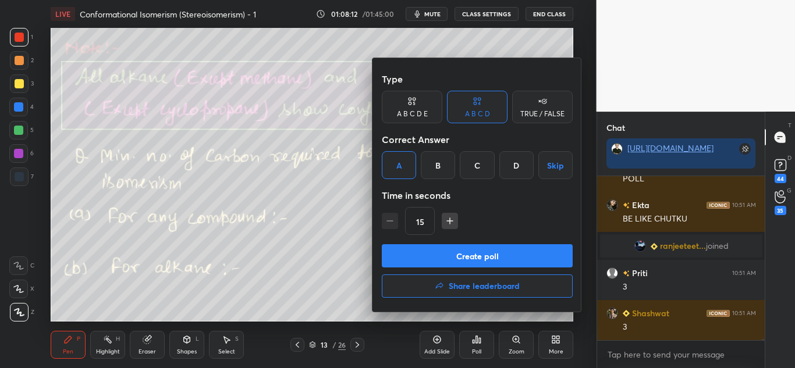
click at [423, 254] on button "Create poll" at bounding box center [477, 255] width 191 height 23
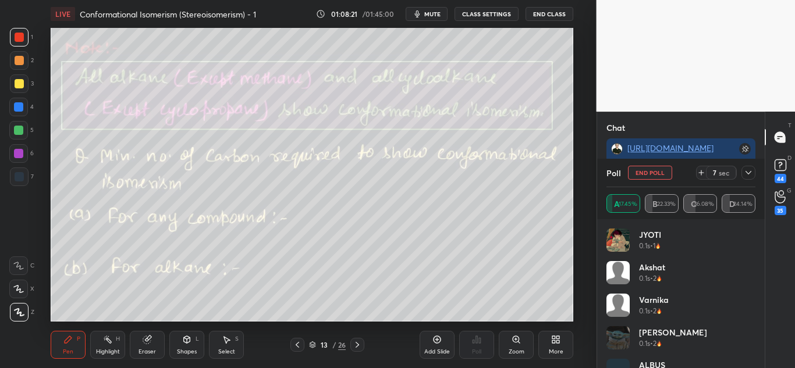
scroll to position [19331, 0]
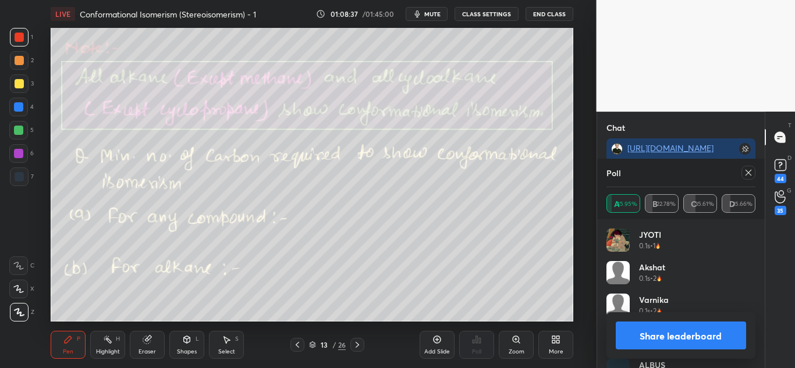
click at [688, 342] on button "Share leaderboard" at bounding box center [681, 336] width 131 height 28
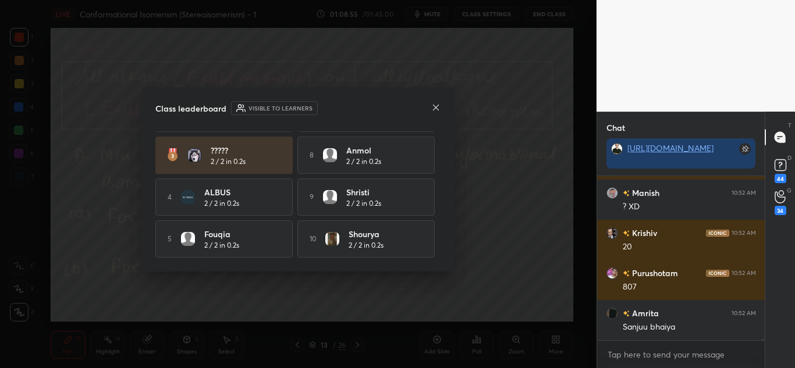
click at [436, 103] on icon at bounding box center [435, 107] width 9 height 9
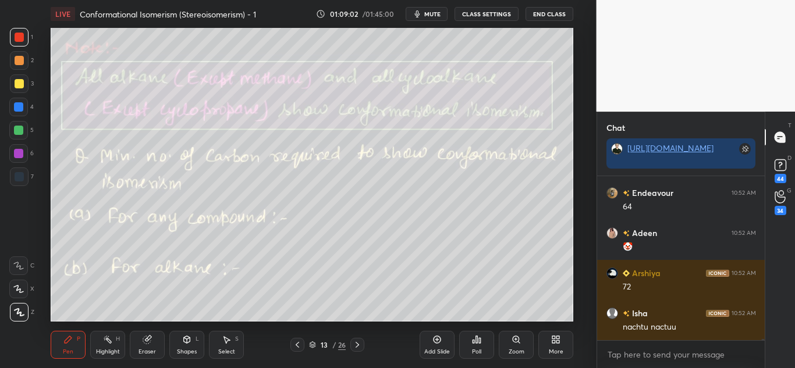
click at [228, 343] on icon at bounding box center [226, 339] width 9 height 9
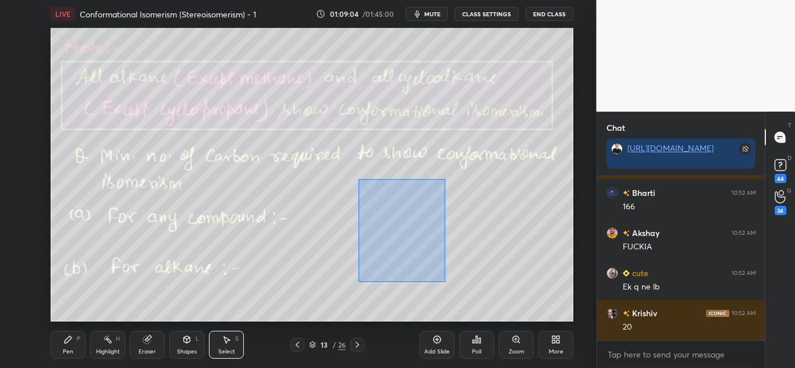
drag, startPoint x: 364, startPoint y: 187, endPoint x: 444, endPoint y: 282, distance: 124.7
click at [445, 282] on div "0 ° Undo Copy Duplicate Duplicate to new slide Delete" at bounding box center [312, 175] width 523 height 294
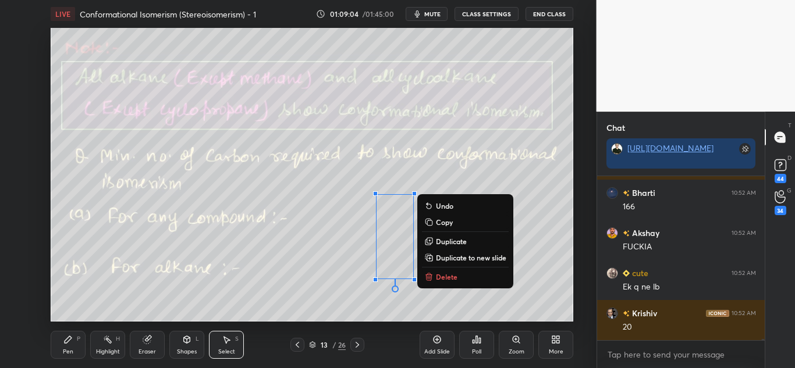
click at [439, 276] on p "Delete" at bounding box center [447, 276] width 22 height 9
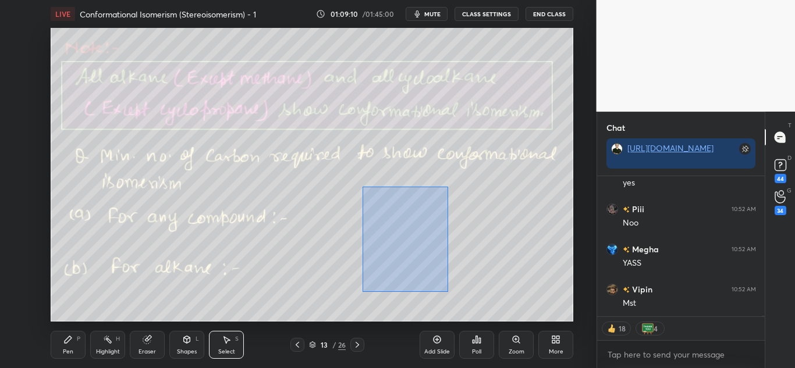
drag, startPoint x: 368, startPoint y: 196, endPoint x: 443, endPoint y: 299, distance: 127.1
click at [446, 293] on div "0 ° Undo Copy Duplicate Duplicate to new slide Delete" at bounding box center [312, 175] width 523 height 294
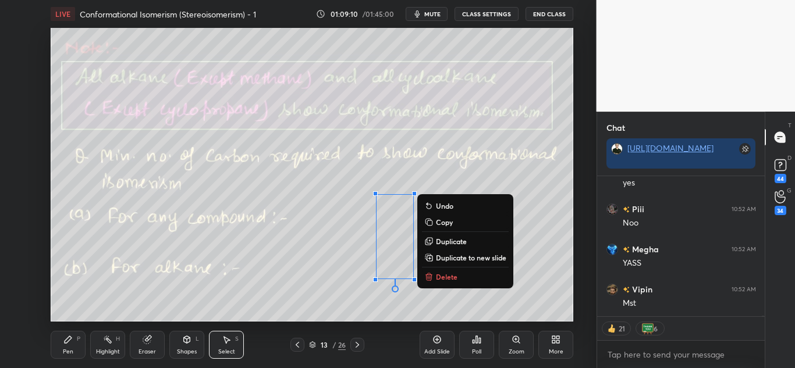
click at [450, 278] on p "Delete" at bounding box center [447, 276] width 22 height 9
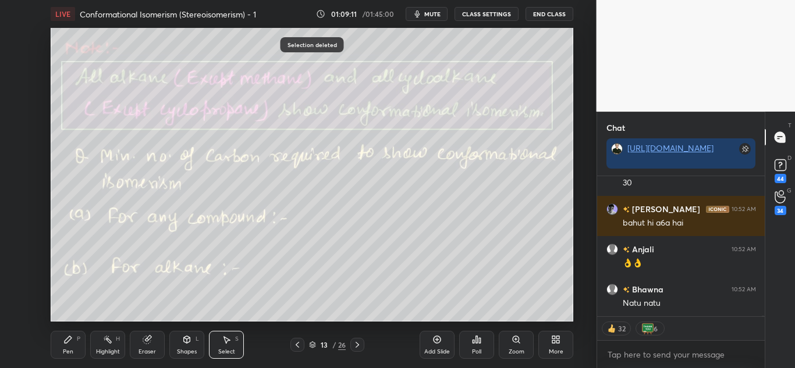
click at [74, 349] on div "Pen P" at bounding box center [68, 345] width 35 height 28
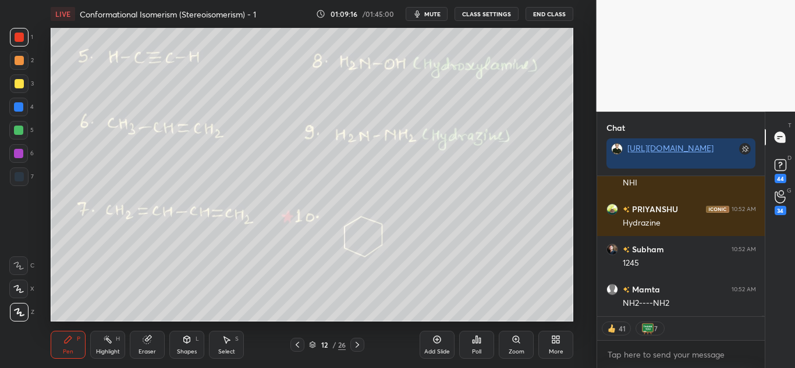
click at [106, 346] on div "Highlight H" at bounding box center [107, 345] width 35 height 28
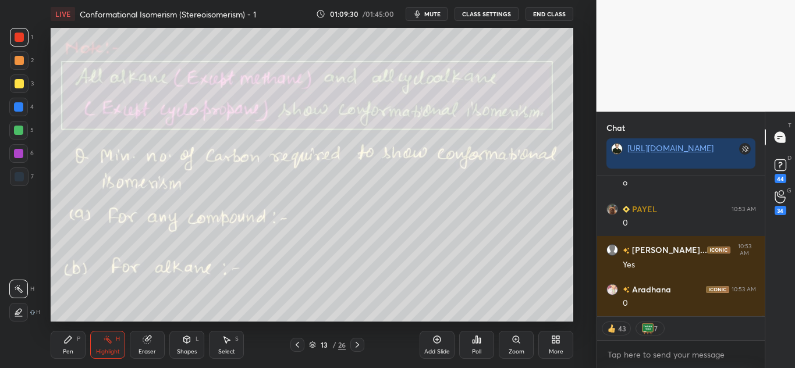
drag, startPoint x: 69, startPoint y: 342, endPoint x: 78, endPoint y: 322, distance: 22.4
click at [72, 340] on icon at bounding box center [67, 339] width 9 height 9
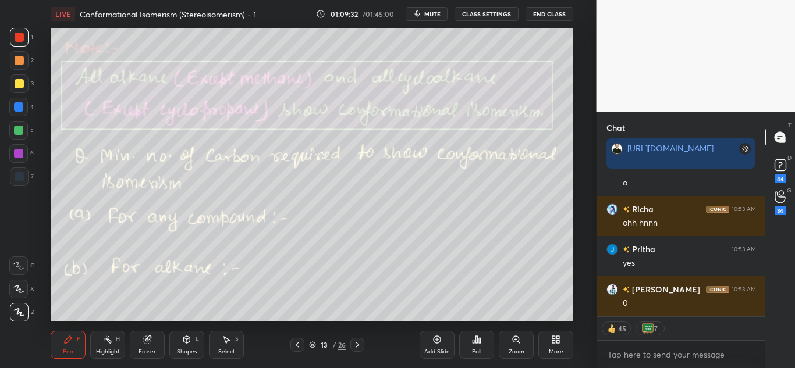
click at [22, 127] on div at bounding box center [18, 130] width 9 height 9
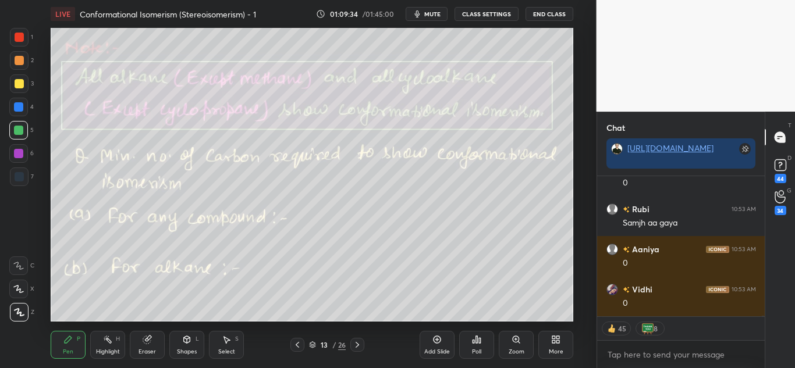
drag, startPoint x: 21, startPoint y: 34, endPoint x: 36, endPoint y: 48, distance: 20.6
click at [21, 38] on div at bounding box center [19, 37] width 9 height 9
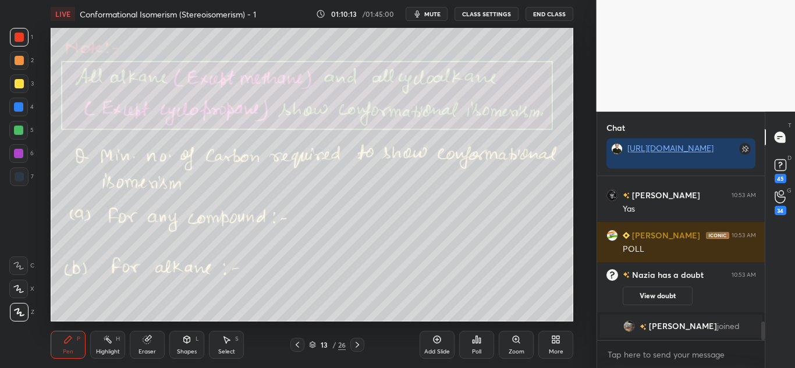
click at [439, 313] on div "LIVE Conformational Isomerism (Stereoisomerism) - 1 01:10:13 / 01:45:00 mute CL…" at bounding box center [312, 184] width 550 height 368
click at [469, 353] on div "Poll" at bounding box center [476, 345] width 35 height 28
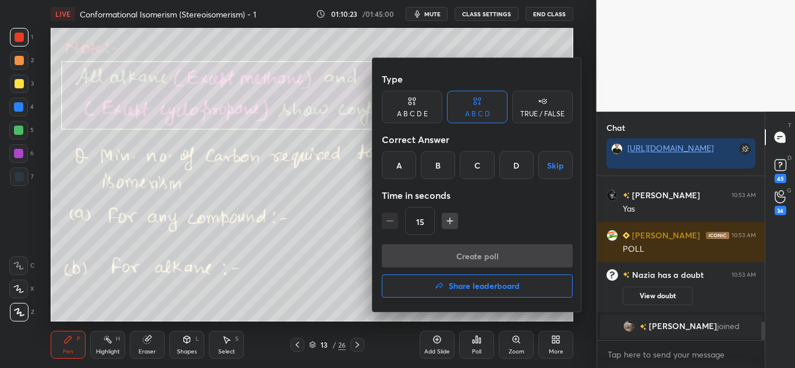
click at [480, 164] on div "C" at bounding box center [477, 165] width 34 height 28
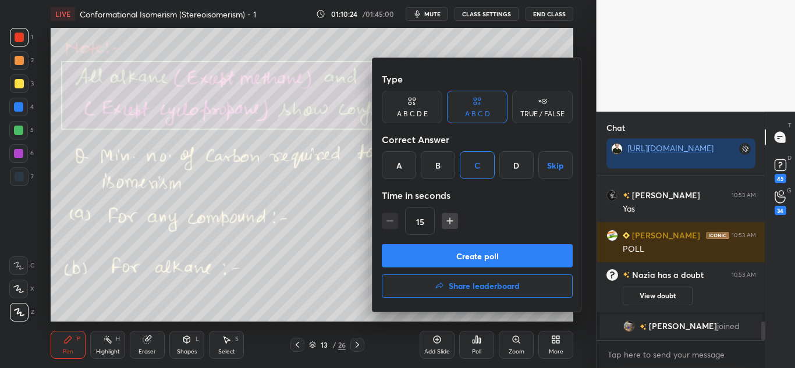
click at [486, 261] on button "Create poll" at bounding box center [477, 255] width 191 height 23
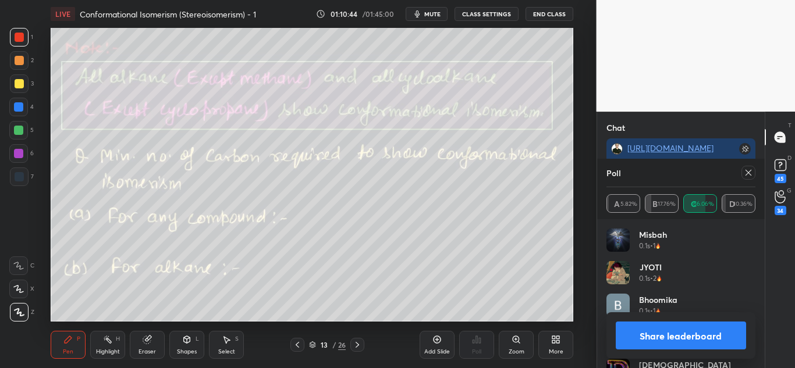
click at [715, 344] on button "Share leaderboard" at bounding box center [681, 336] width 131 height 28
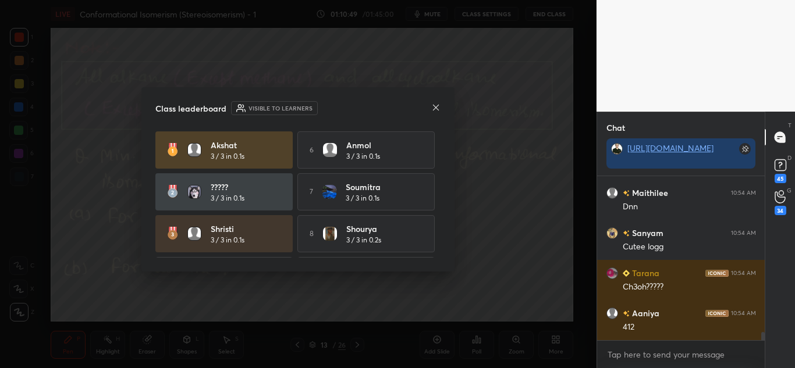
click at [439, 107] on icon at bounding box center [435, 107] width 9 height 9
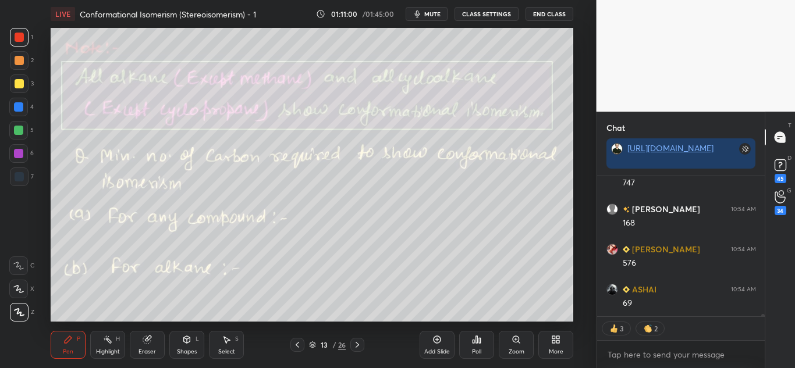
click at [230, 345] on div "Select S" at bounding box center [226, 345] width 35 height 28
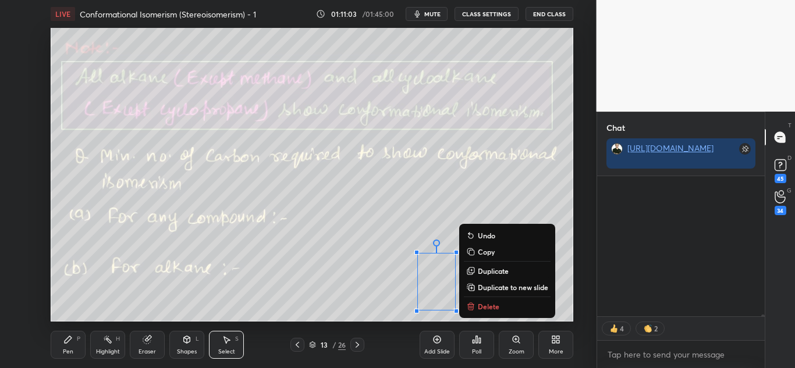
drag, startPoint x: 407, startPoint y: 243, endPoint x: 457, endPoint y: 312, distance: 85.8
click at [464, 315] on div "LIVE Conformational Isomerism (Stereoisomerism) - 1 01:11:03 / 01:45:00 mute CL…" at bounding box center [312, 184] width 550 height 368
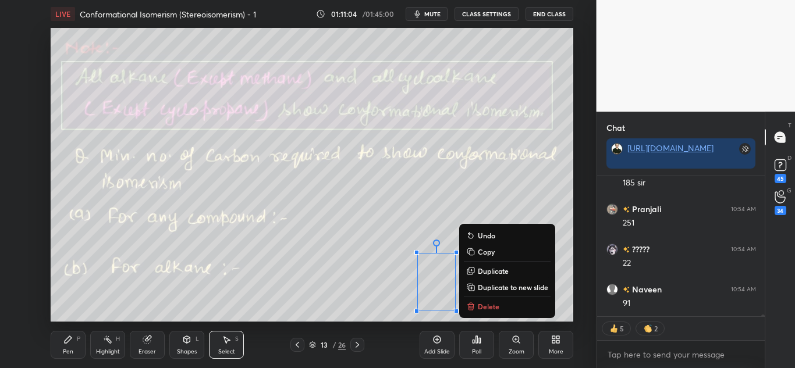
click at [478, 309] on p "Delete" at bounding box center [489, 306] width 22 height 9
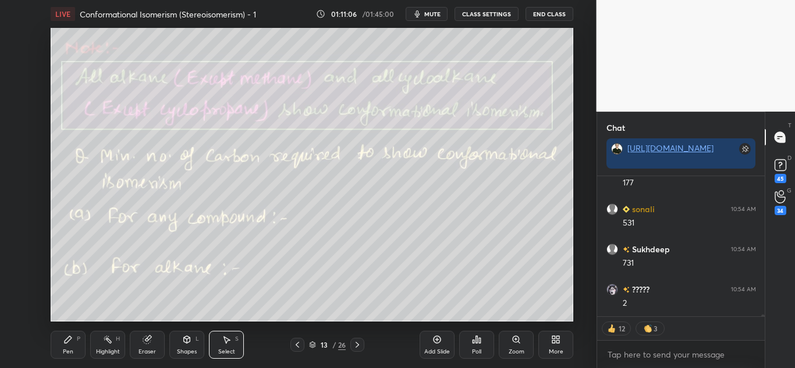
click at [72, 342] on icon at bounding box center [67, 339] width 9 height 9
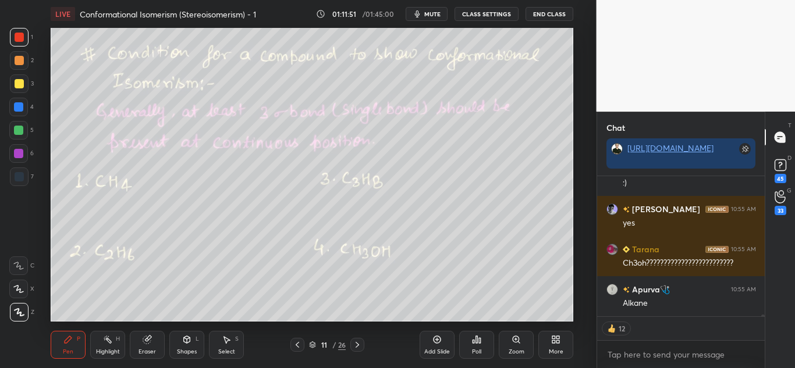
drag, startPoint x: 116, startPoint y: 346, endPoint x: 145, endPoint y: 341, distance: 30.1
click at [115, 346] on div "Highlight H" at bounding box center [107, 345] width 35 height 28
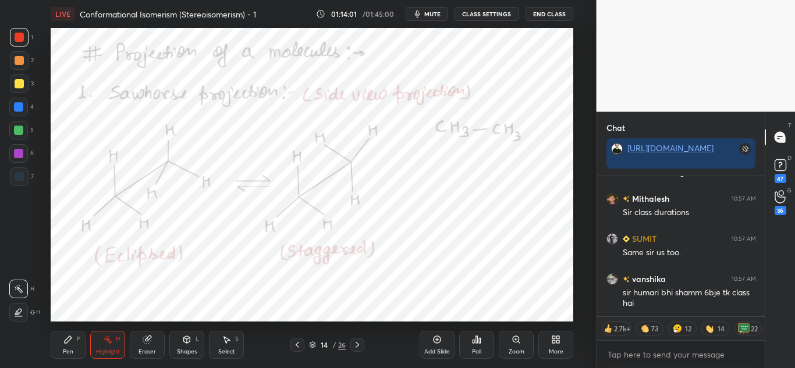
scroll to position [19177, 0]
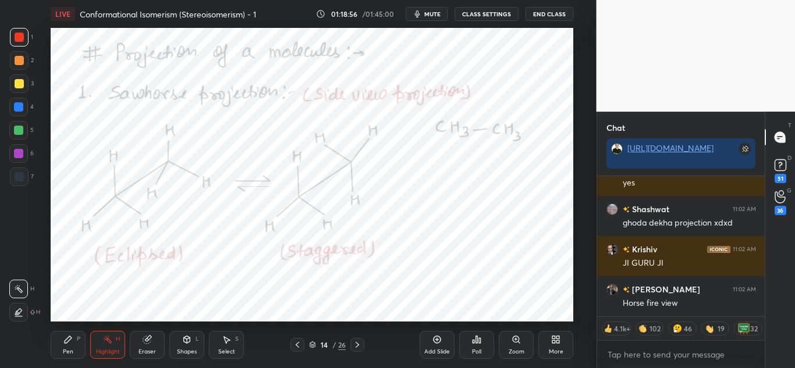
click at [75, 345] on div "Pen P" at bounding box center [68, 345] width 35 height 28
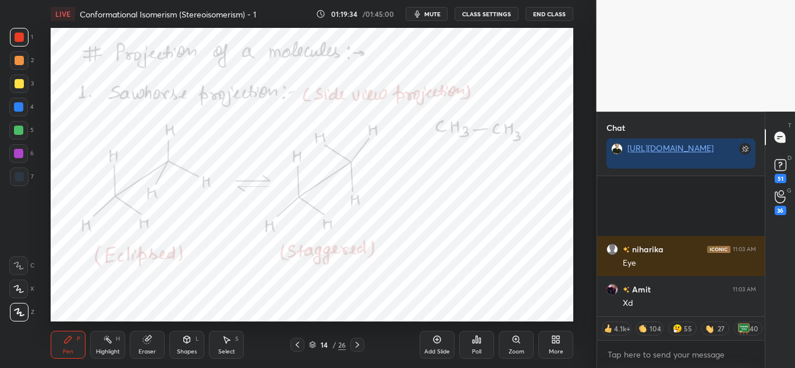
scroll to position [47727, 0]
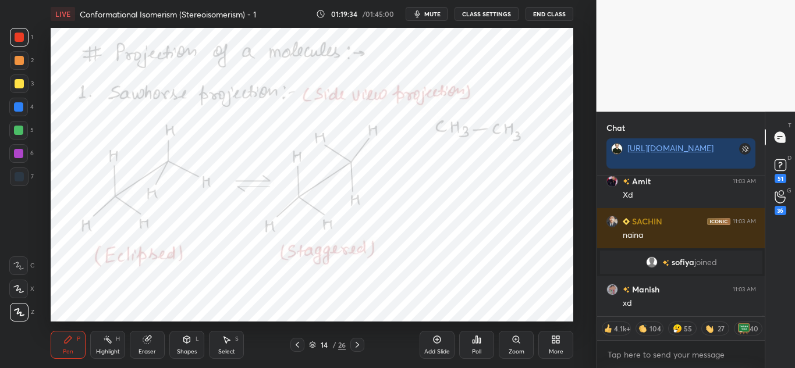
click at [105, 343] on icon at bounding box center [107, 339] width 9 height 9
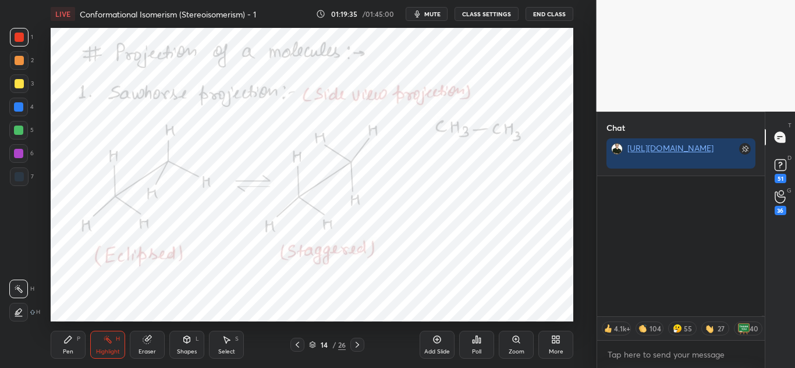
scroll to position [48048, 0]
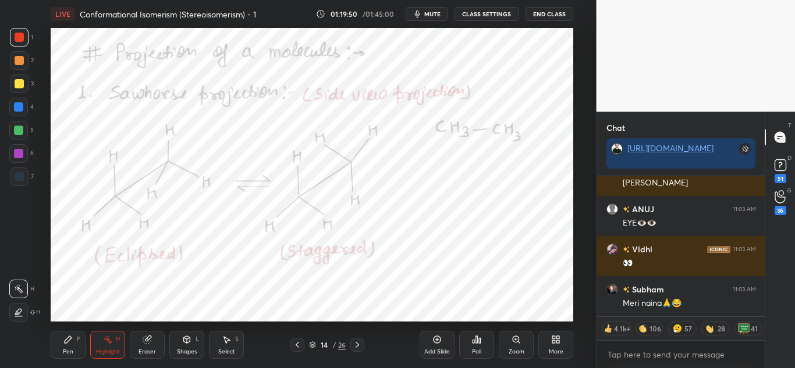
click at [69, 353] on div "Pen" at bounding box center [68, 352] width 10 height 6
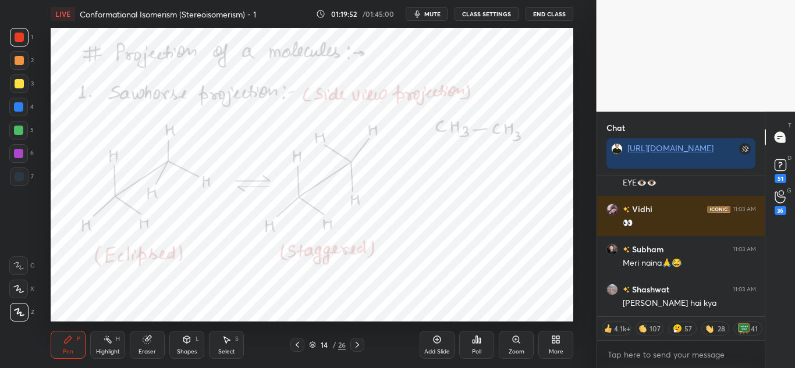
click at [106, 347] on div "Highlight H" at bounding box center [107, 345] width 35 height 28
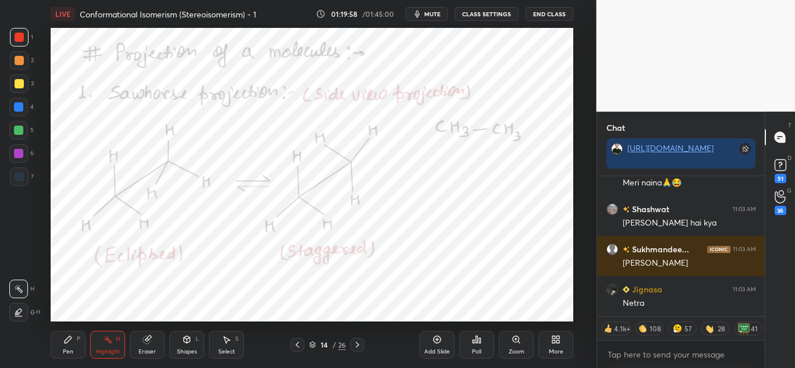
click at [74, 344] on div "Pen P" at bounding box center [68, 345] width 35 height 28
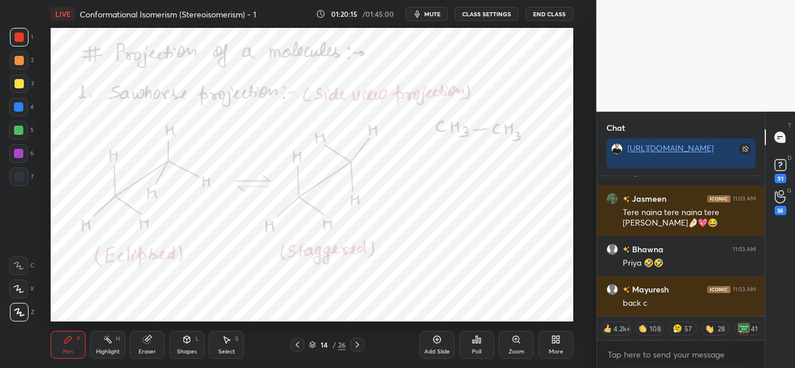
click at [106, 345] on div "Highlight H" at bounding box center [107, 345] width 35 height 28
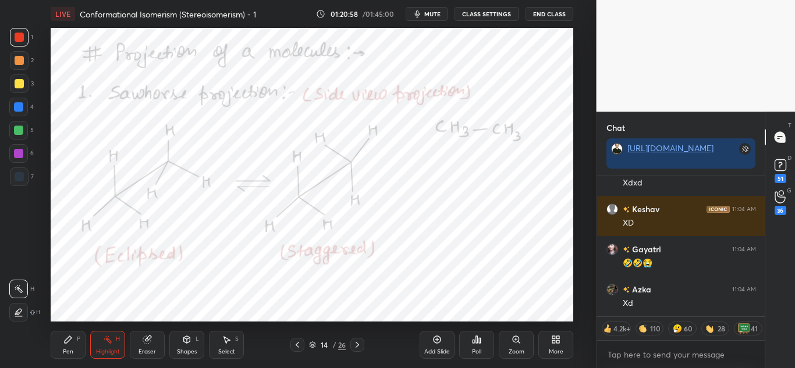
scroll to position [50226, 0]
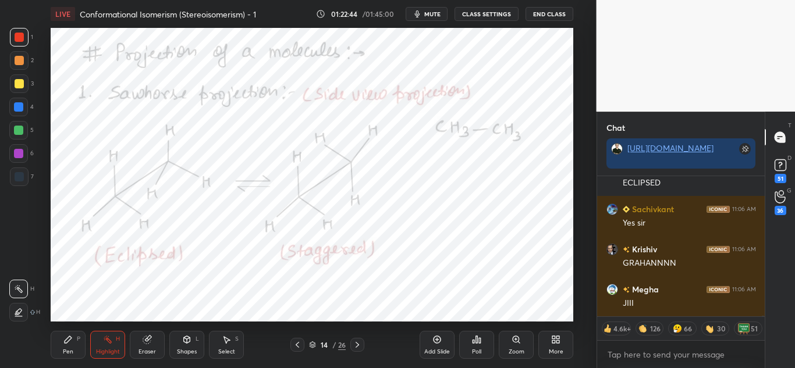
click at [79, 347] on div "Pen P" at bounding box center [68, 345] width 35 height 28
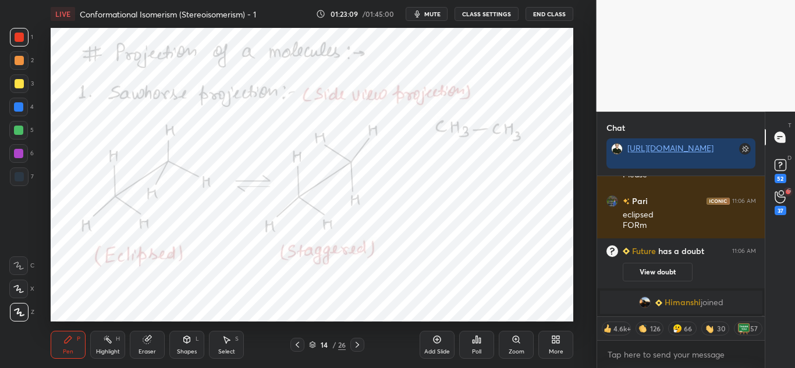
click at [113, 349] on div "Highlight" at bounding box center [108, 352] width 24 height 6
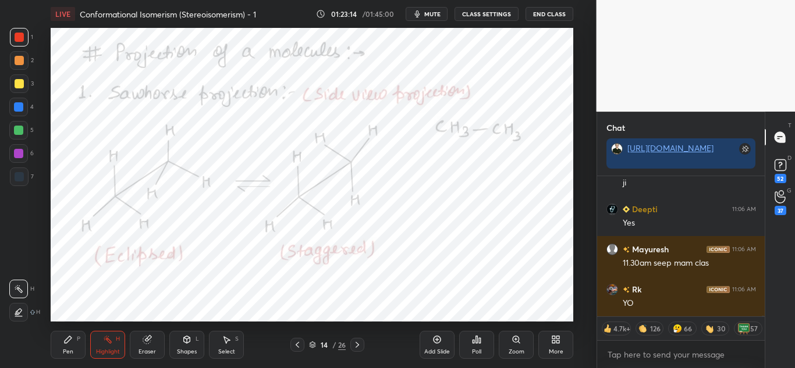
drag, startPoint x: 67, startPoint y: 348, endPoint x: 74, endPoint y: 345, distance: 8.1
click at [66, 350] on div "Pen" at bounding box center [68, 352] width 10 height 6
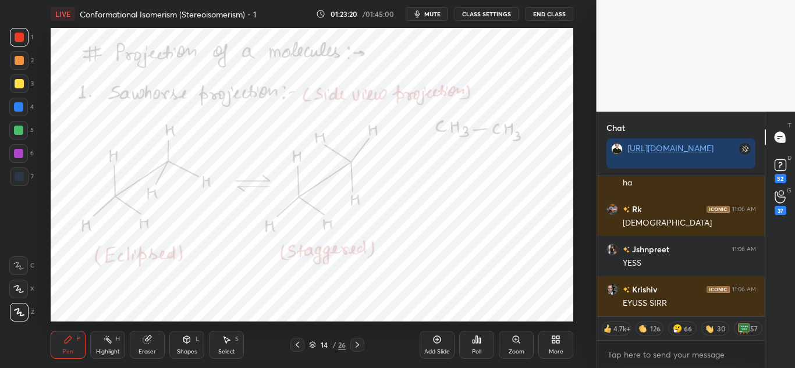
click at [108, 349] on div "Highlight" at bounding box center [108, 352] width 24 height 6
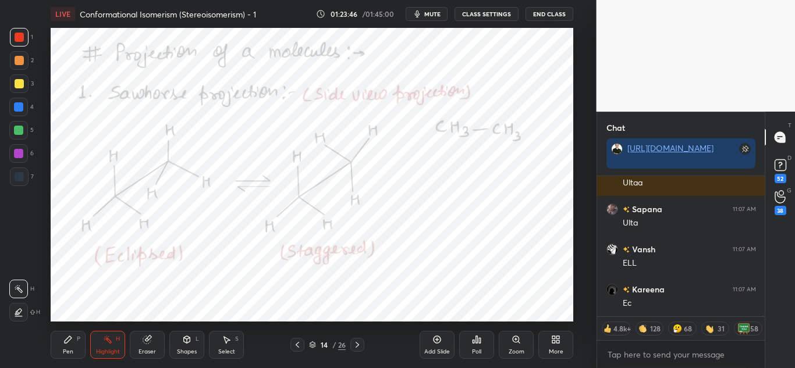
click at [52, 340] on div "Pen P" at bounding box center [68, 345] width 35 height 28
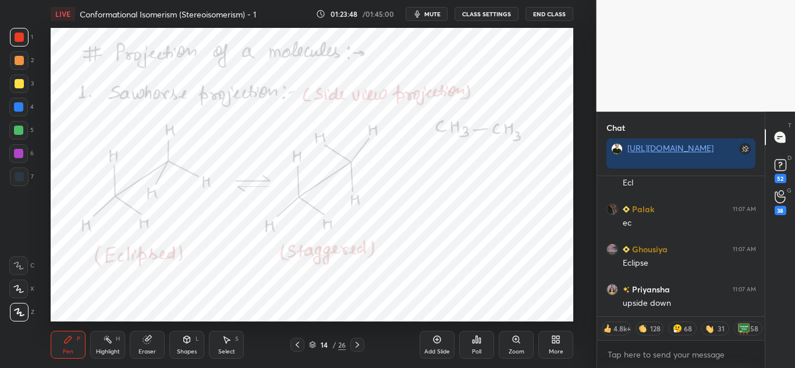
click at [17, 106] on div at bounding box center [18, 106] width 9 height 9
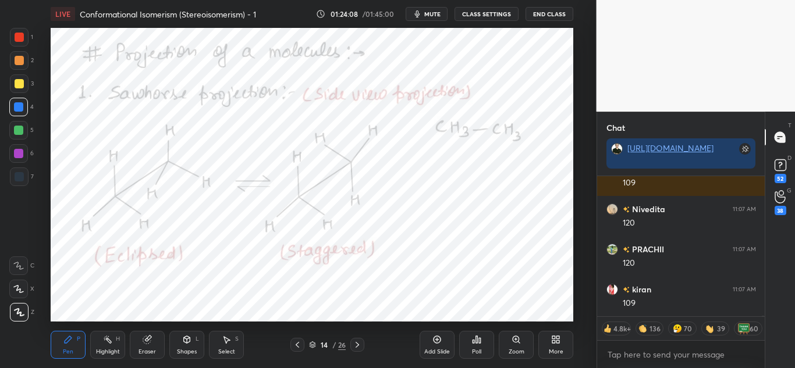
drag, startPoint x: 111, startPoint y: 344, endPoint x: 118, endPoint y: 340, distance: 8.9
click at [109, 346] on div "Highlight H" at bounding box center [107, 345] width 35 height 28
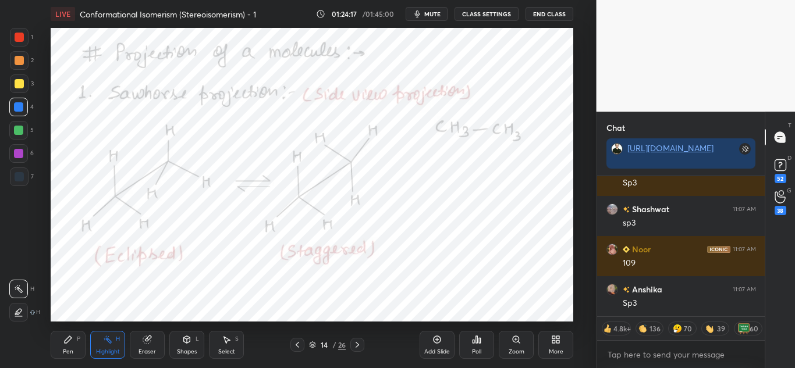
click at [81, 343] on div "Pen P" at bounding box center [68, 345] width 35 height 28
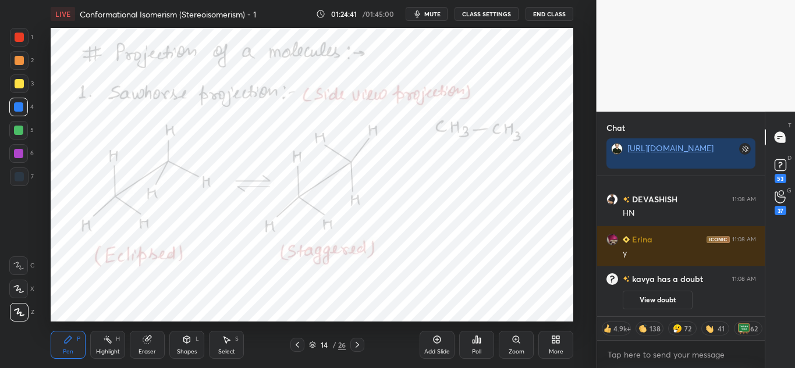
click at [175, 350] on div "Shapes L" at bounding box center [186, 345] width 35 height 28
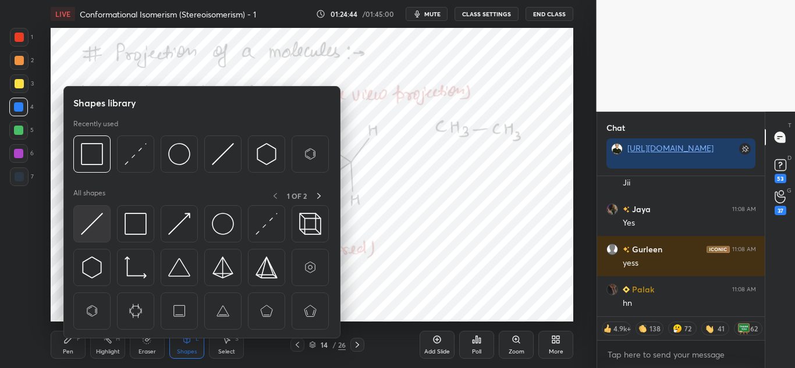
click at [95, 225] on img at bounding box center [92, 224] width 22 height 22
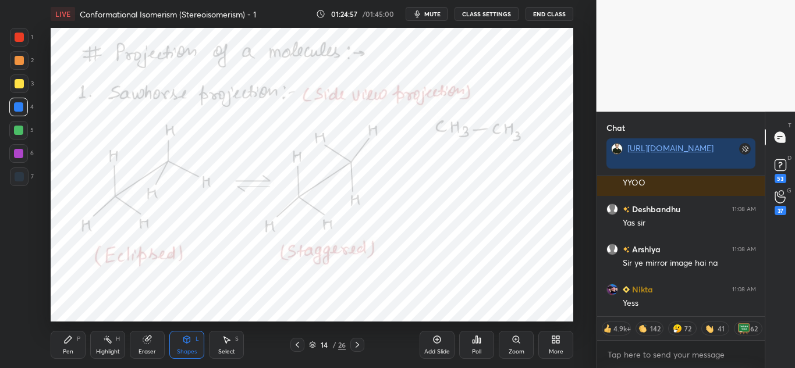
click at [191, 345] on div "Shapes L" at bounding box center [186, 345] width 35 height 28
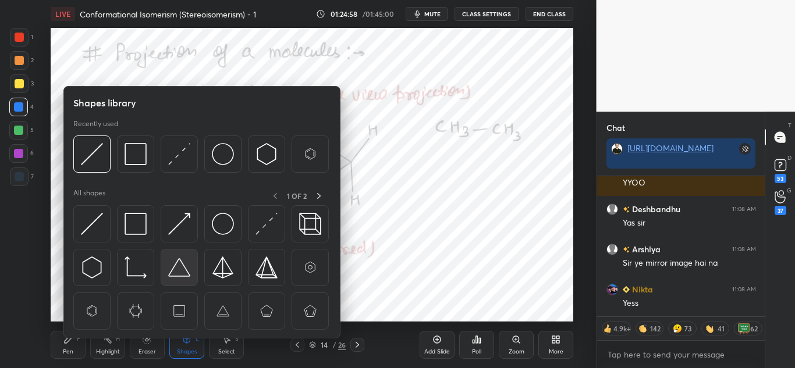
click at [176, 266] on img at bounding box center [179, 268] width 22 height 22
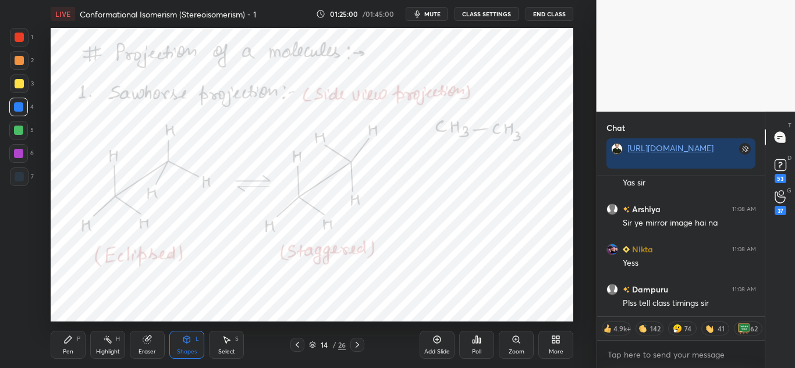
drag, startPoint x: 20, startPoint y: 38, endPoint x: 37, endPoint y: 45, distance: 18.0
click at [21, 37] on div at bounding box center [19, 37] width 9 height 9
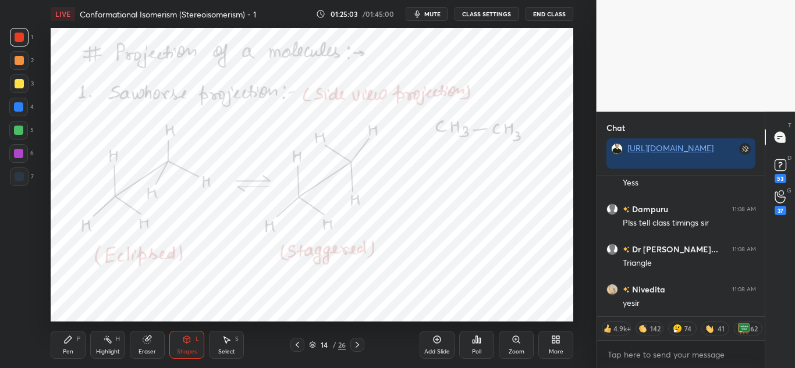
click at [78, 346] on div "Pen P" at bounding box center [68, 345] width 35 height 28
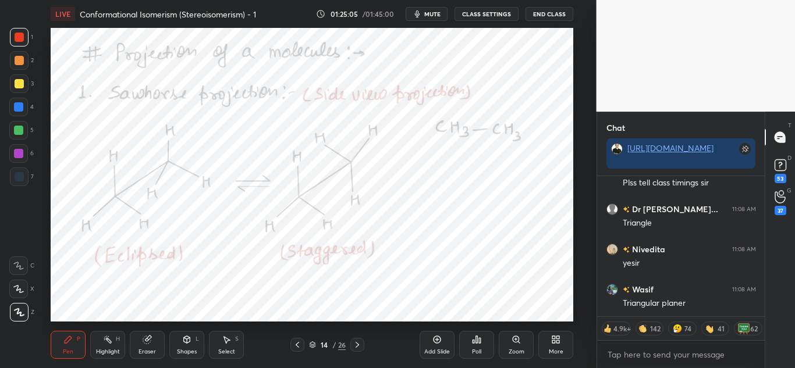
drag, startPoint x: 16, startPoint y: 105, endPoint x: 29, endPoint y: 105, distance: 12.2
click at [16, 105] on div at bounding box center [18, 106] width 9 height 9
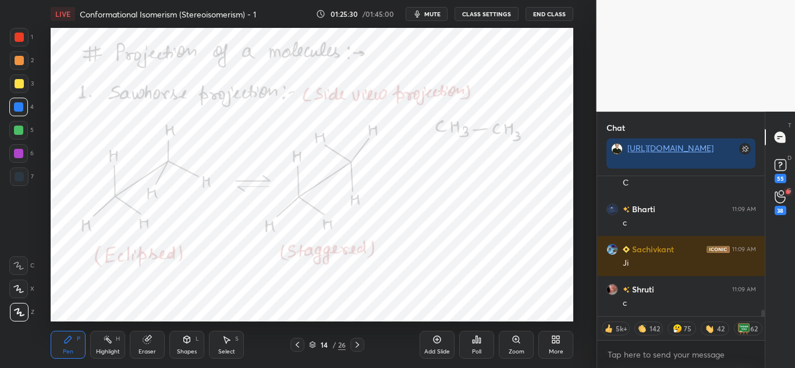
drag, startPoint x: 22, startPoint y: 173, endPoint x: 31, endPoint y: 172, distance: 8.9
click at [23, 173] on div at bounding box center [19, 177] width 19 height 19
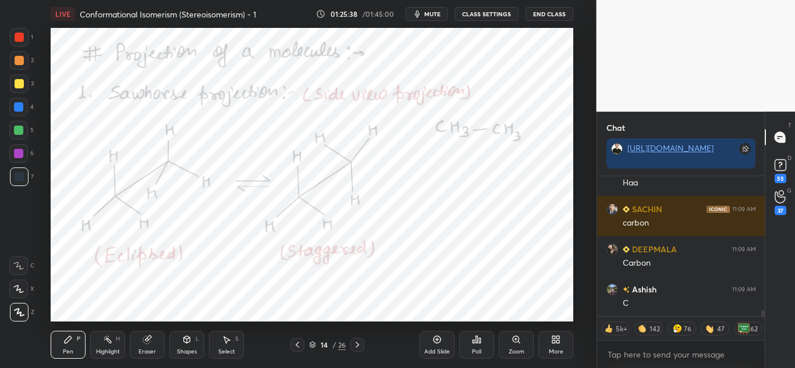
click at [184, 349] on div "Shapes" at bounding box center [187, 352] width 20 height 6
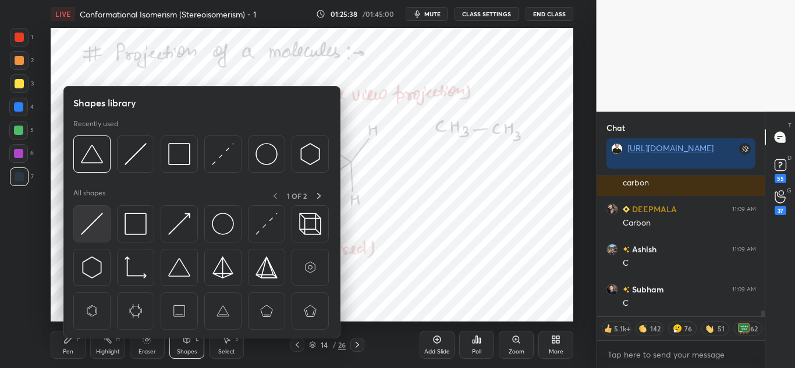
click at [93, 226] on img at bounding box center [92, 224] width 22 height 22
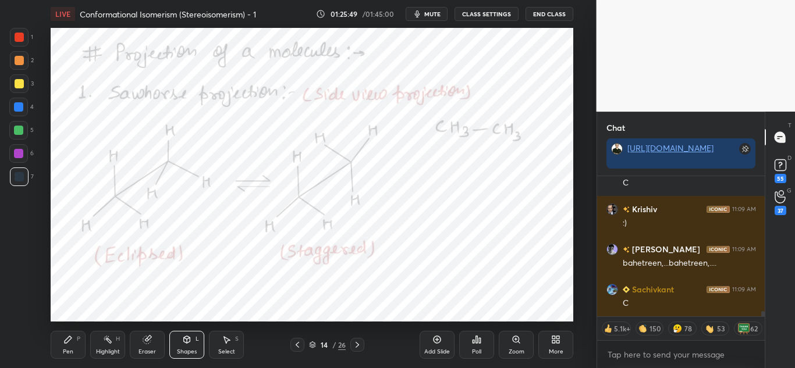
click at [221, 347] on div "Select S" at bounding box center [226, 345] width 35 height 28
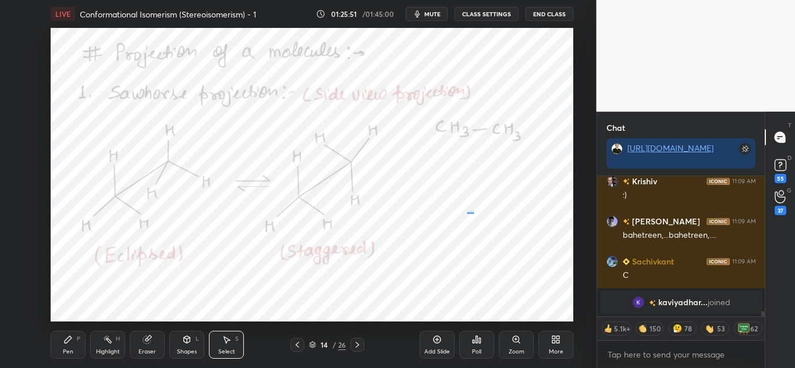
drag, startPoint x: 467, startPoint y: 212, endPoint x: 474, endPoint y: 214, distance: 6.6
click at [474, 214] on div "0 ° Undo Copy Duplicate Duplicate to new slide Delete" at bounding box center [312, 175] width 523 height 294
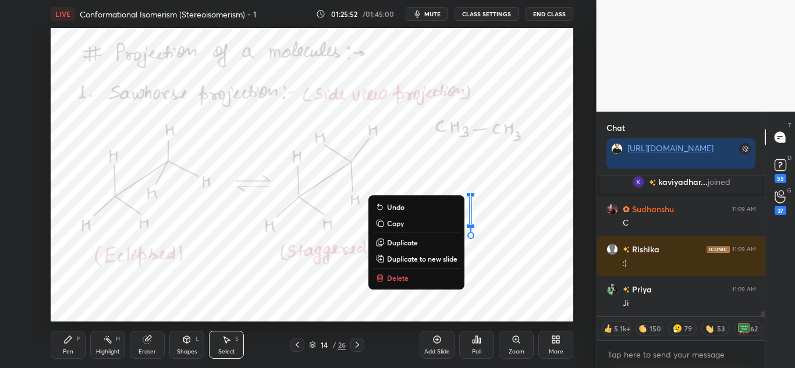
click at [407, 279] on button "Delete" at bounding box center [416, 278] width 87 height 14
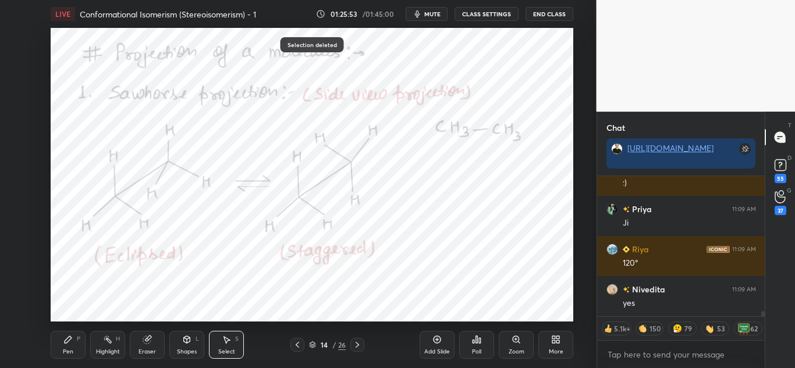
click at [64, 352] on div "Pen" at bounding box center [68, 352] width 10 height 6
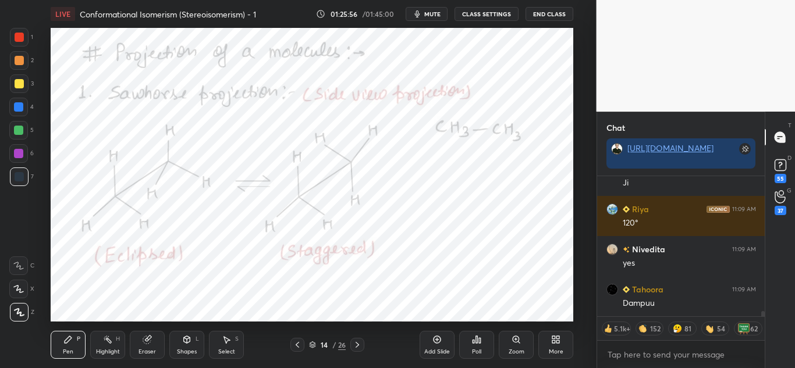
click at [183, 349] on div "Shapes" at bounding box center [187, 352] width 20 height 6
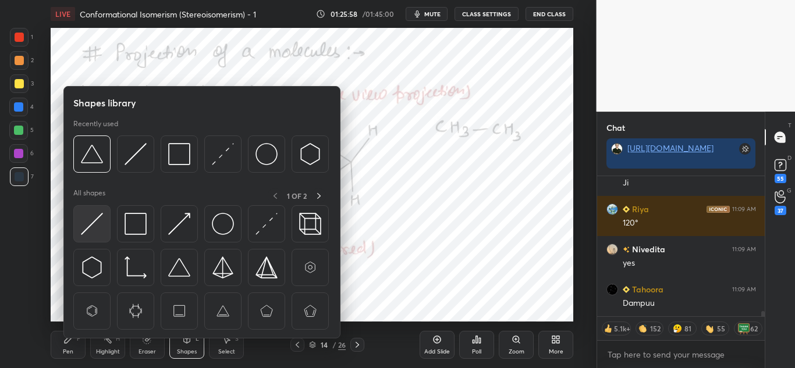
click at [89, 230] on img at bounding box center [92, 224] width 22 height 22
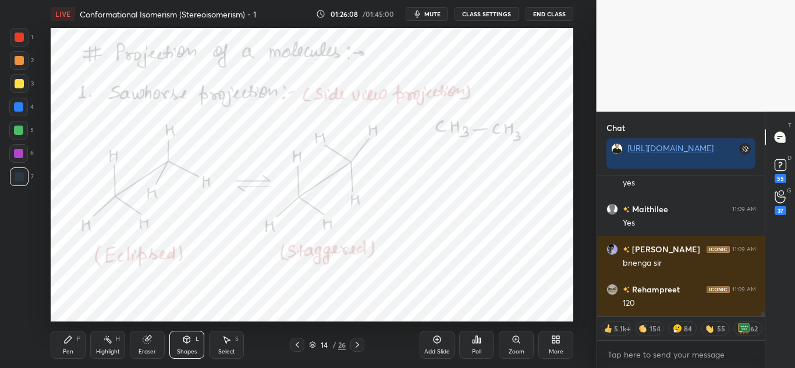
drag, startPoint x: 20, startPoint y: 106, endPoint x: 25, endPoint y: 111, distance: 6.2
click at [22, 106] on div at bounding box center [18, 106] width 9 height 9
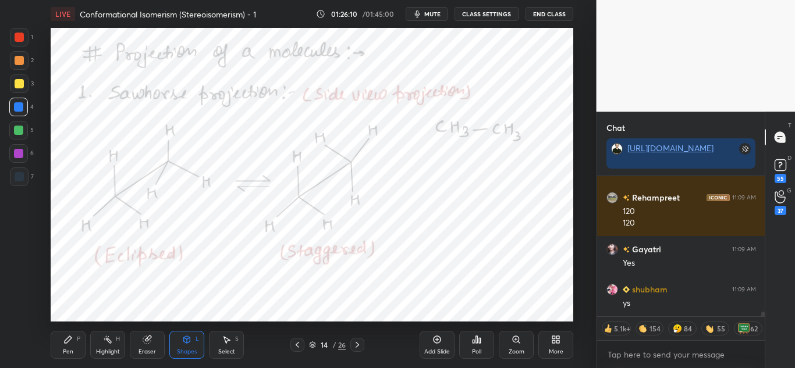
click at [74, 341] on div "Pen P" at bounding box center [68, 345] width 35 height 28
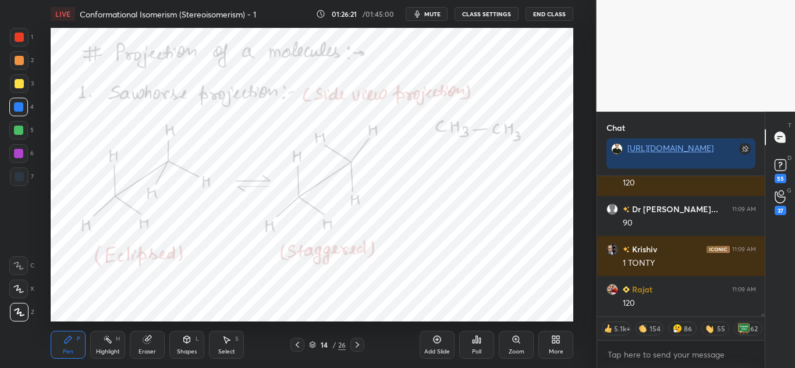
drag, startPoint x: 189, startPoint y: 352, endPoint x: 227, endPoint y: 347, distance: 38.2
click at [191, 352] on div "Shapes" at bounding box center [187, 352] width 20 height 6
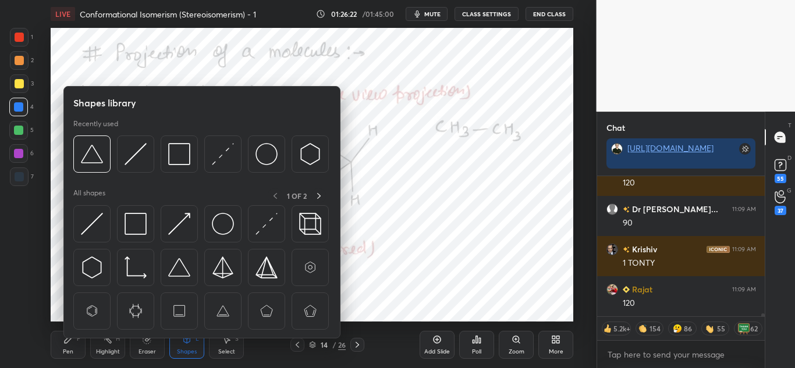
click at [211, 350] on div "Select S" at bounding box center [226, 345] width 35 height 28
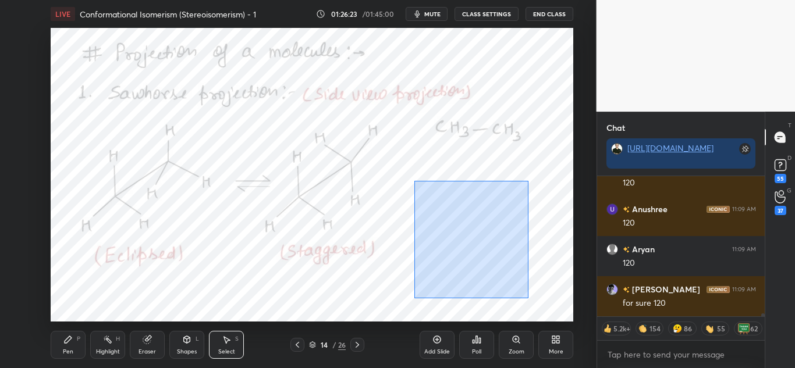
drag, startPoint x: 414, startPoint y: 181, endPoint x: 506, endPoint y: 286, distance: 139.4
click at [529, 298] on div "0 ° Undo Copy Duplicate Duplicate to new slide Delete" at bounding box center [312, 175] width 523 height 294
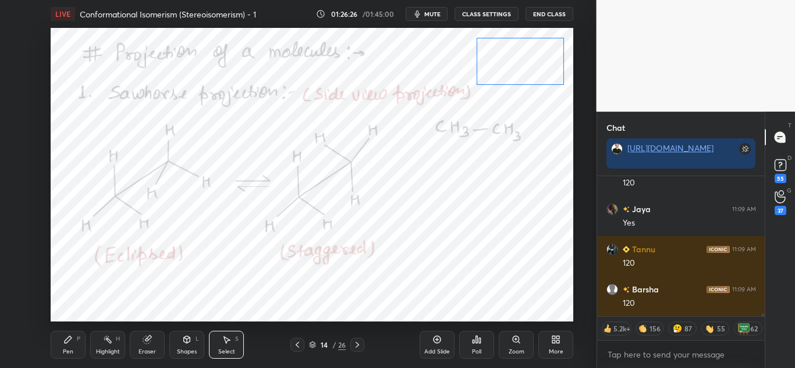
drag, startPoint x: 481, startPoint y: 219, endPoint x: 511, endPoint y: 68, distance: 154.3
click at [511, 68] on div "0 ° Undo Copy Duplicate Duplicate to new slide Delete" at bounding box center [312, 175] width 523 height 294
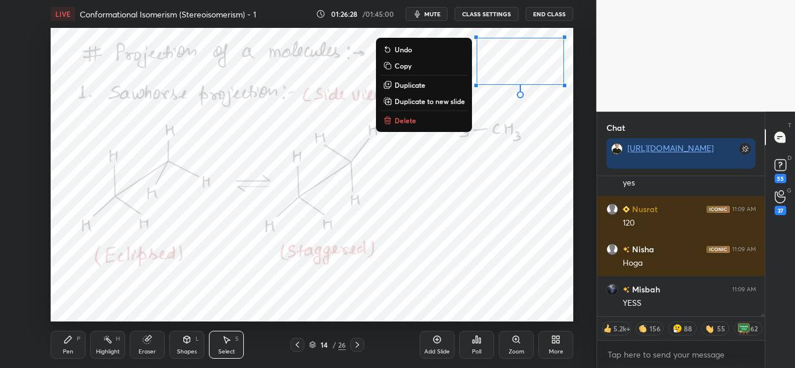
click at [73, 352] on div "Pen" at bounding box center [68, 352] width 10 height 6
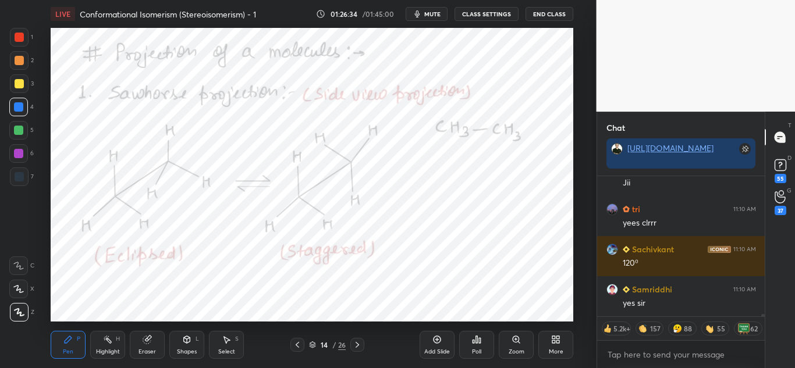
drag, startPoint x: 97, startPoint y: 350, endPoint x: 115, endPoint y: 326, distance: 29.4
click at [97, 349] on div "Highlight" at bounding box center [108, 352] width 24 height 6
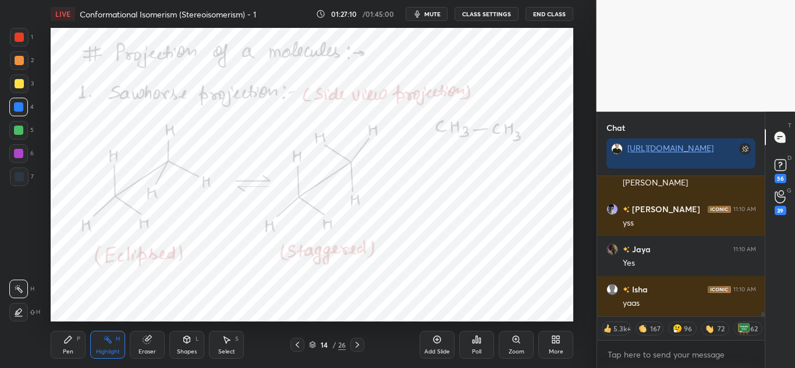
drag, startPoint x: 19, startPoint y: 40, endPoint x: 45, endPoint y: 85, distance: 52.4
click at [19, 42] on div at bounding box center [19, 37] width 19 height 19
click at [72, 347] on div "Pen P" at bounding box center [68, 345] width 35 height 28
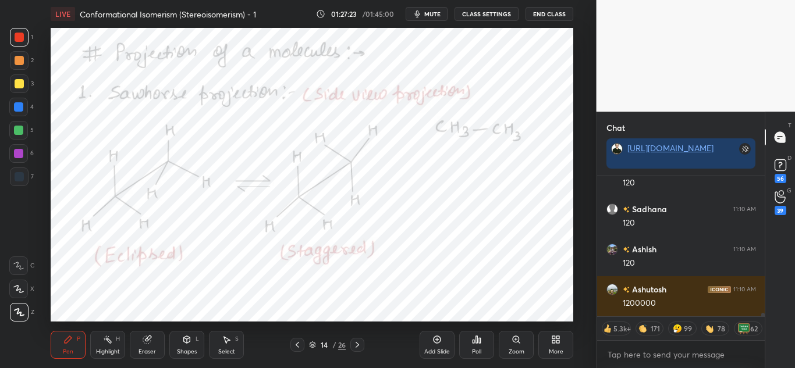
click at [111, 349] on div "Highlight" at bounding box center [108, 352] width 24 height 6
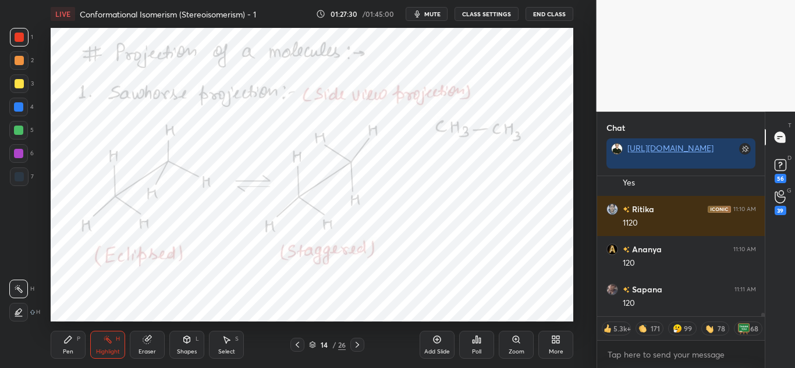
drag, startPoint x: 64, startPoint y: 342, endPoint x: 72, endPoint y: 335, distance: 10.7
click at [65, 342] on icon at bounding box center [67, 339] width 9 height 9
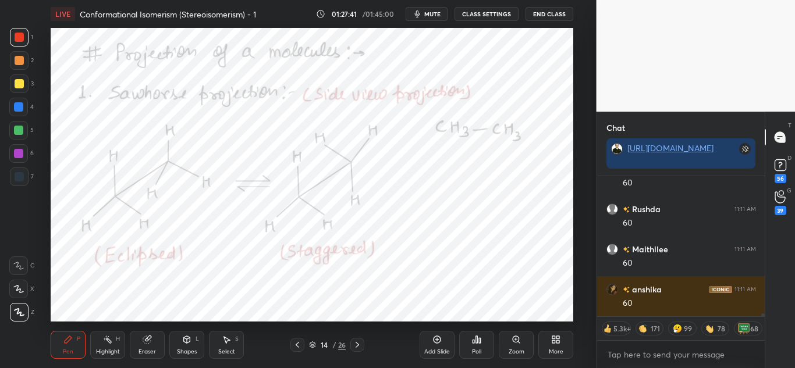
click at [107, 346] on div "Highlight H" at bounding box center [107, 345] width 35 height 28
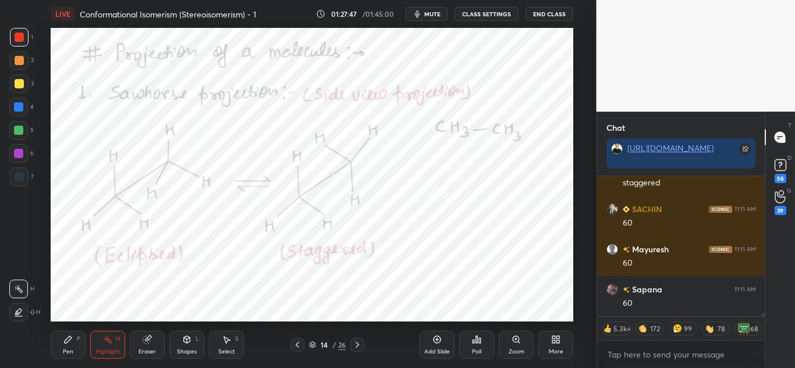
click at [72, 347] on div "Pen P" at bounding box center [68, 345] width 35 height 28
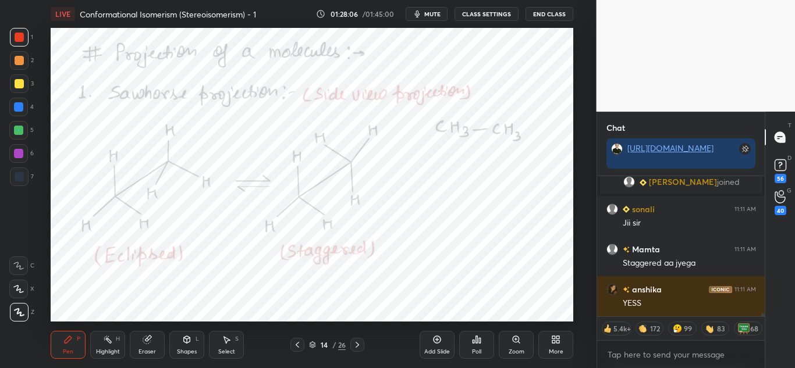
drag, startPoint x: 115, startPoint y: 350, endPoint x: 121, endPoint y: 347, distance: 7.0
click at [118, 350] on div "Highlight" at bounding box center [108, 352] width 24 height 6
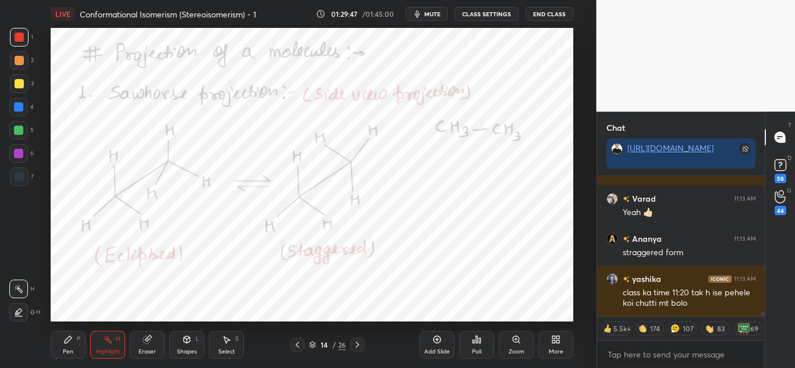
click at [19, 112] on div at bounding box center [18, 107] width 19 height 19
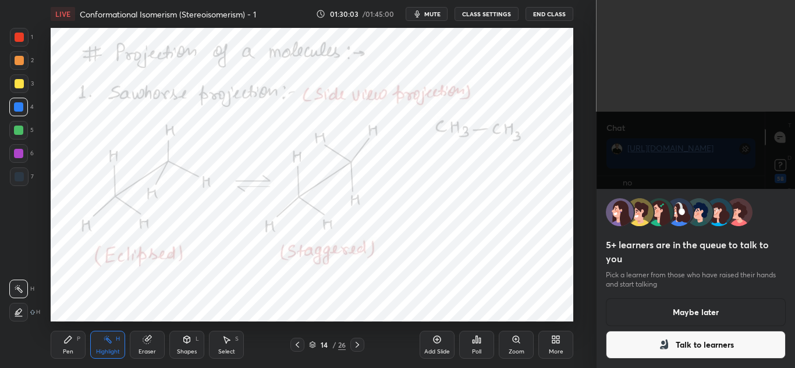
click at [687, 306] on button "Maybe later" at bounding box center [696, 313] width 180 height 28
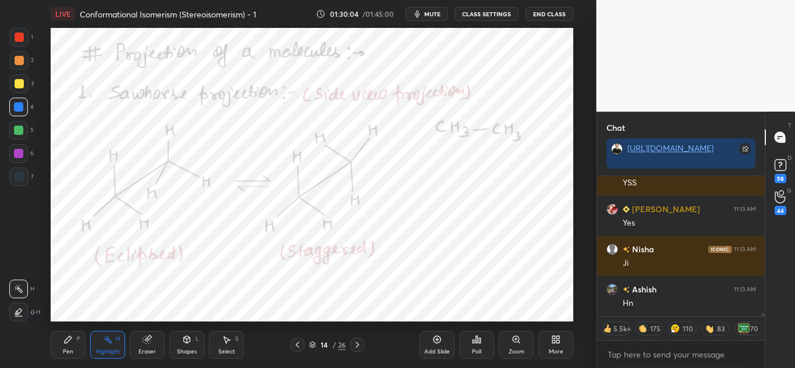
click at [57, 349] on div "Pen P" at bounding box center [68, 345] width 35 height 28
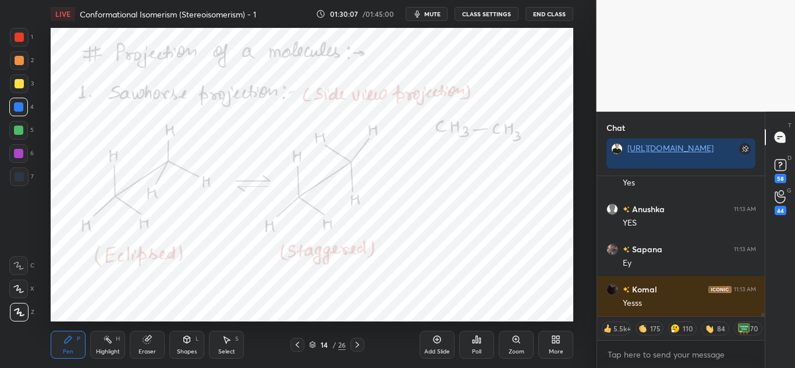
click at [17, 38] on div at bounding box center [19, 37] width 9 height 9
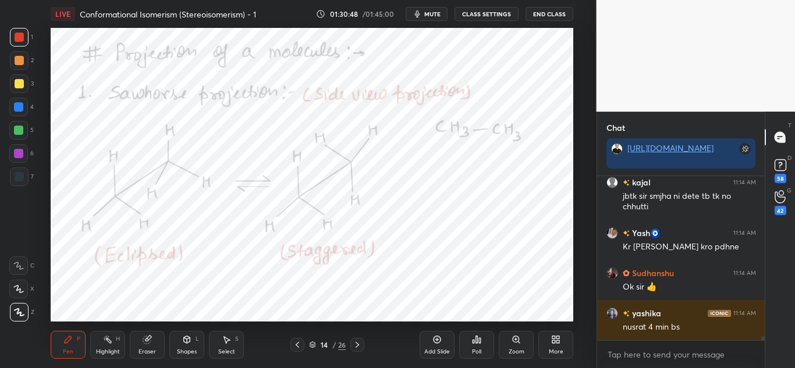
scroll to position [6512, 0]
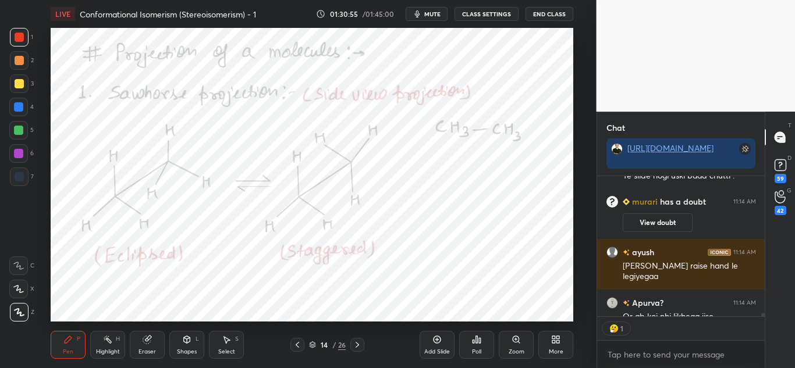
click at [115, 345] on div "Highlight H" at bounding box center [107, 345] width 35 height 28
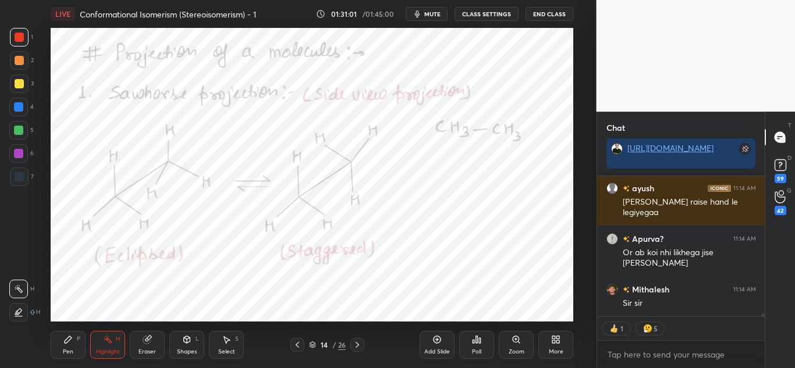
click at [80, 335] on div "Pen P" at bounding box center [68, 345] width 35 height 28
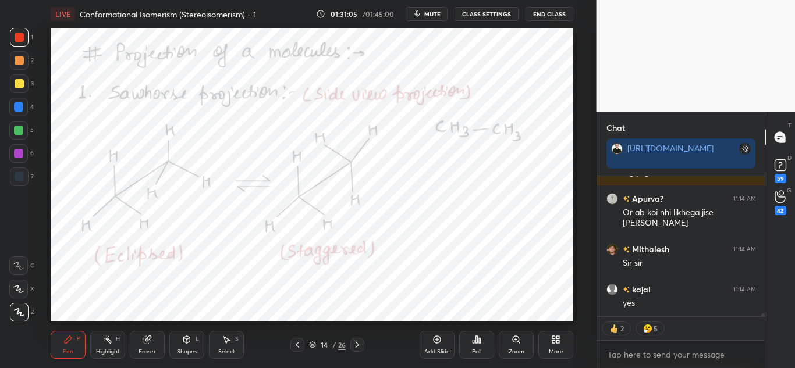
click at [105, 349] on div "Highlight" at bounding box center [108, 352] width 24 height 6
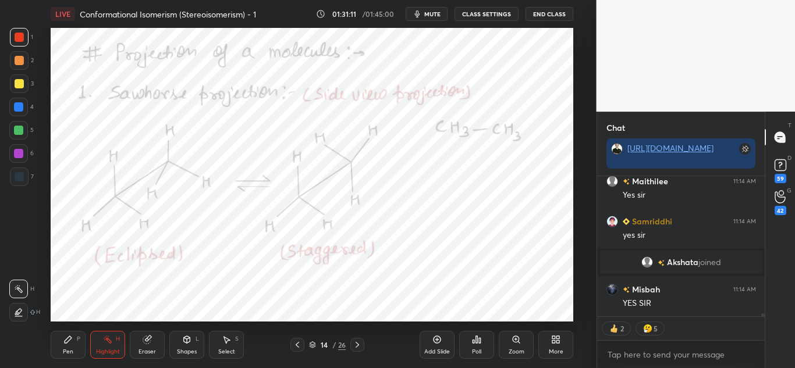
scroll to position [4, 4]
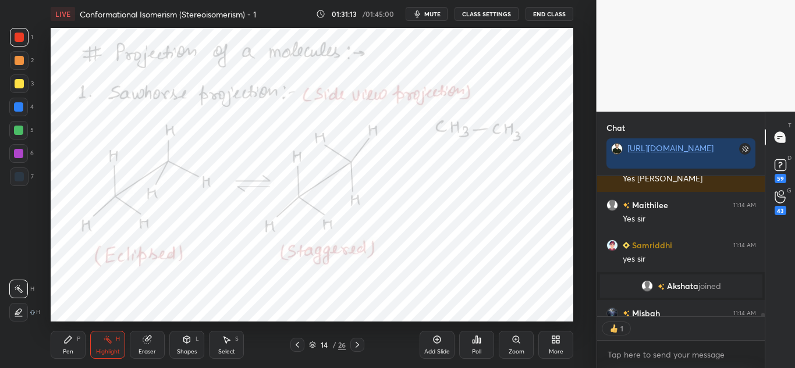
click at [17, 107] on div at bounding box center [18, 106] width 9 height 9
click at [67, 340] on icon at bounding box center [68, 339] width 7 height 7
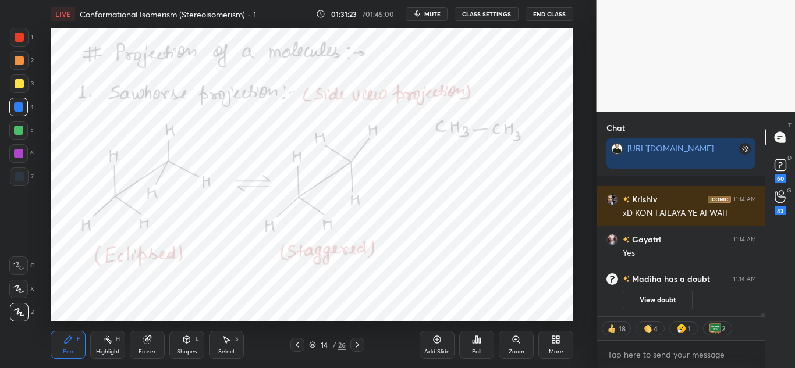
type textarea "x"
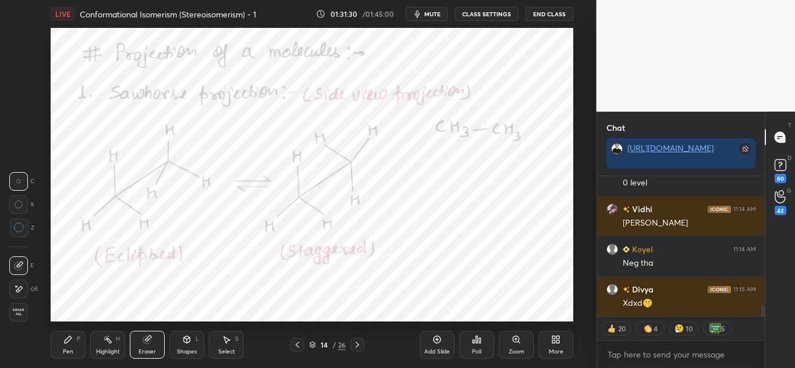
scroll to position [1535, 0]
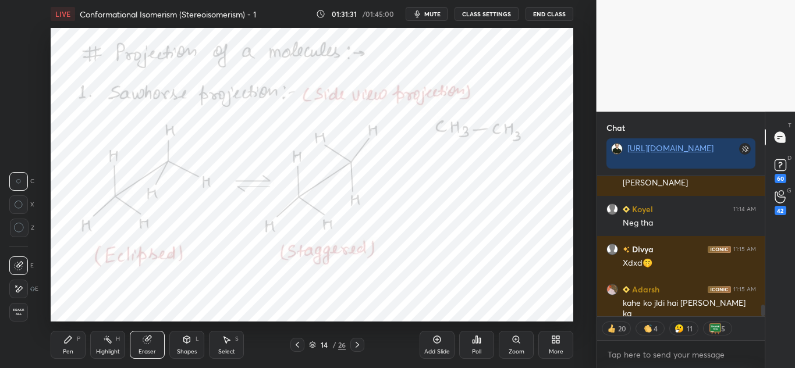
drag, startPoint x: 68, startPoint y: 342, endPoint x: 83, endPoint y: 329, distance: 20.2
click at [69, 341] on icon at bounding box center [68, 339] width 7 height 7
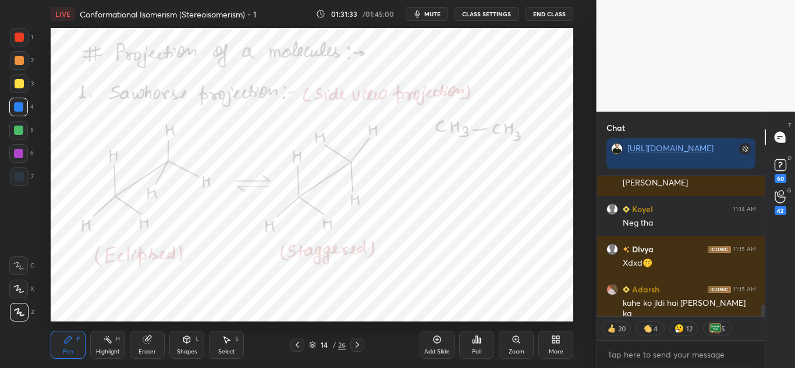
scroll to position [1586, 0]
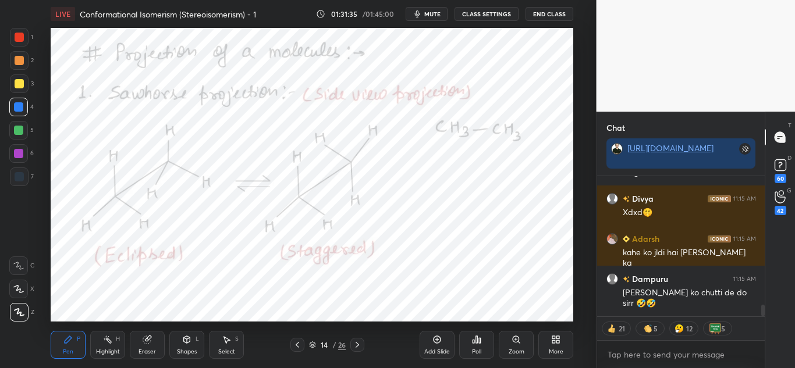
click at [19, 38] on div at bounding box center [19, 37] width 9 height 9
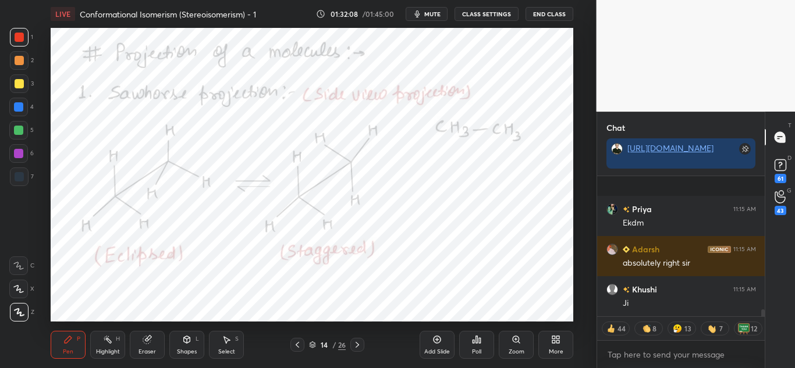
scroll to position [0, 0]
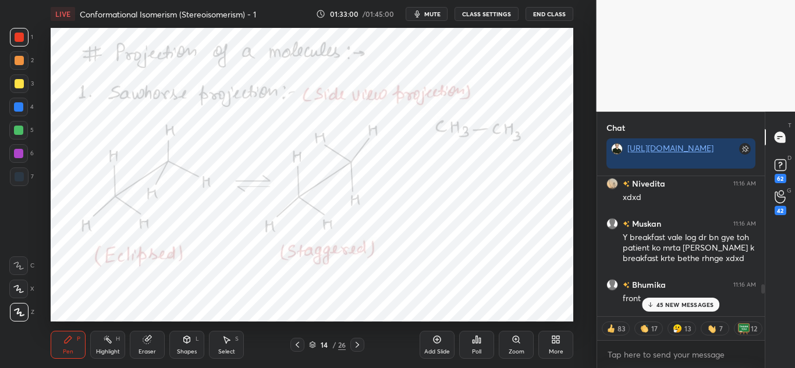
click at [688, 306] on p "45 NEW MESSAGES" at bounding box center [685, 304] width 58 height 7
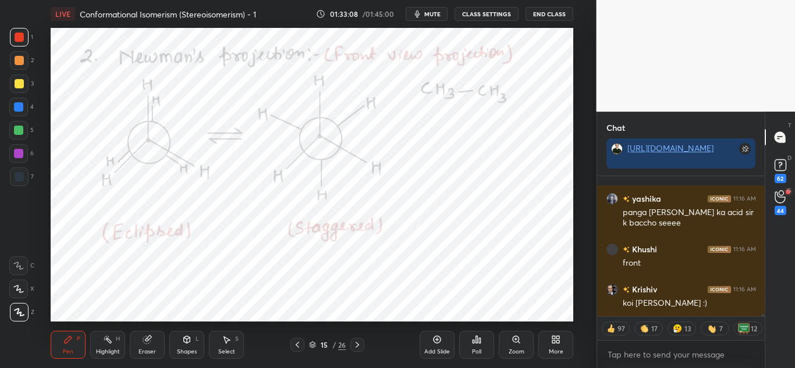
click at [113, 351] on div "Highlight" at bounding box center [108, 352] width 24 height 6
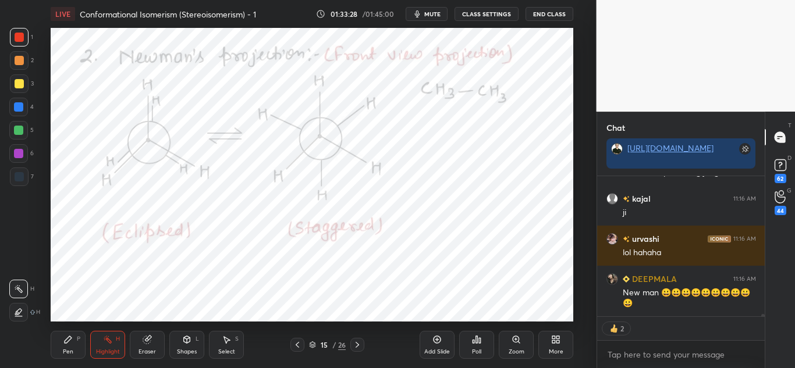
click at [73, 346] on div "Pen P" at bounding box center [68, 345] width 35 height 28
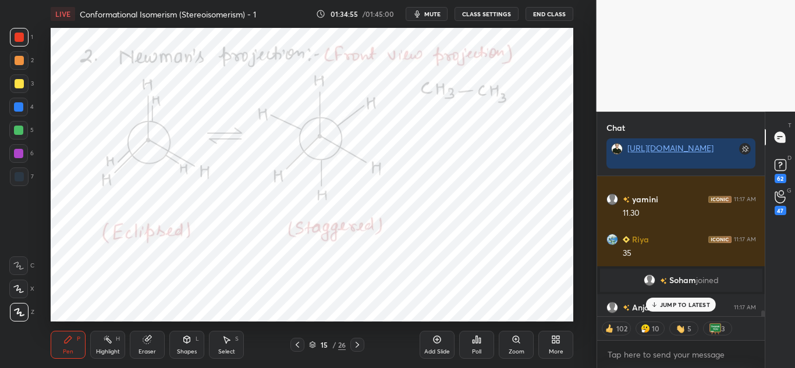
click at [665, 301] on p "JUMP TO LATEST" at bounding box center [685, 304] width 50 height 7
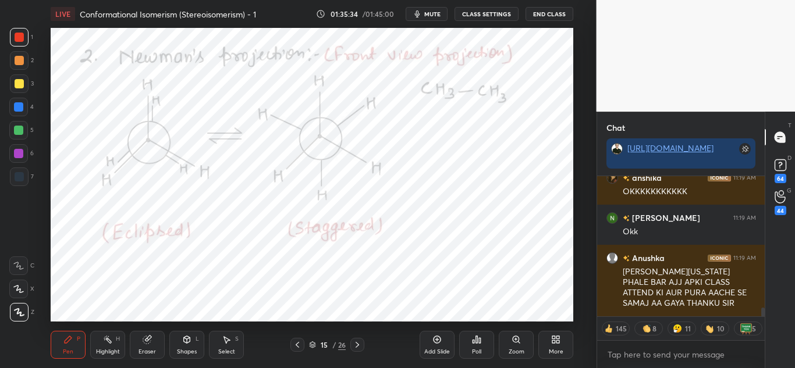
scroll to position [2379, 0]
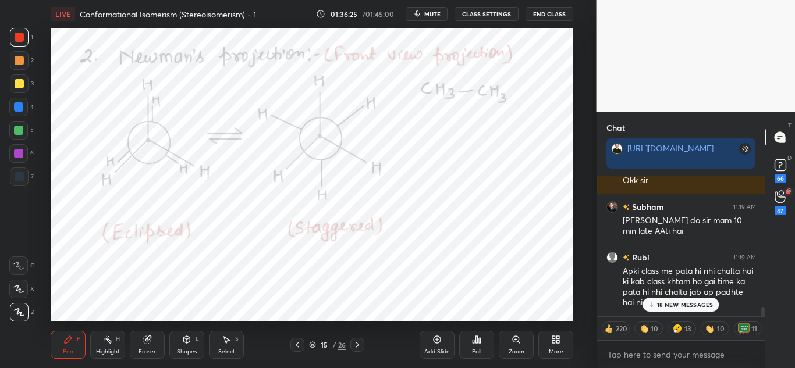
click at [702, 309] on div "18 NEW MESSAGES" at bounding box center [680, 305] width 77 height 14
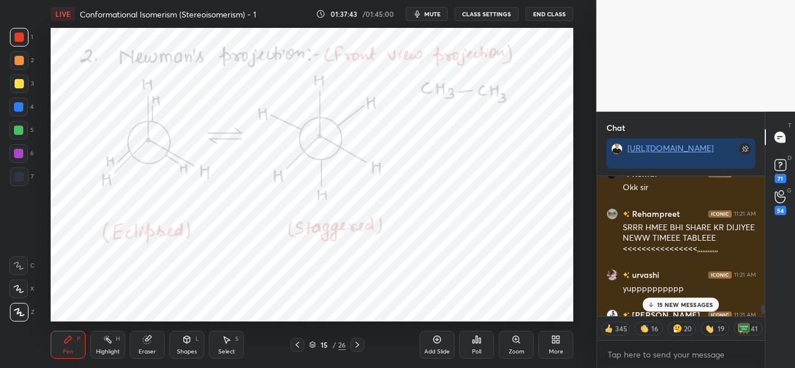
click at [691, 304] on p "15 NEW MESSAGES" at bounding box center [685, 304] width 56 height 7
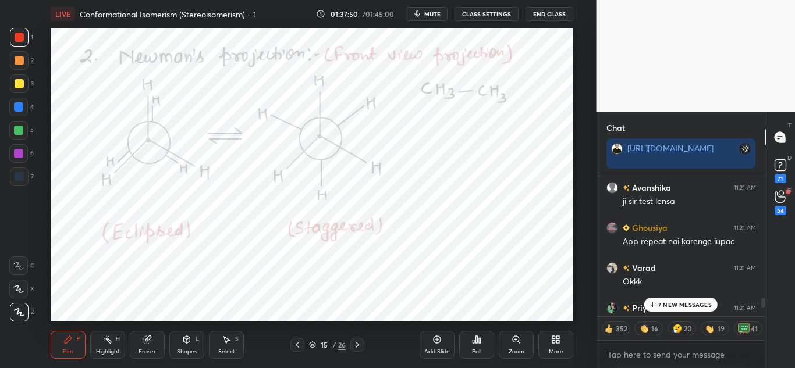
click at [686, 302] on p "7 NEW MESSAGES" at bounding box center [685, 304] width 54 height 7
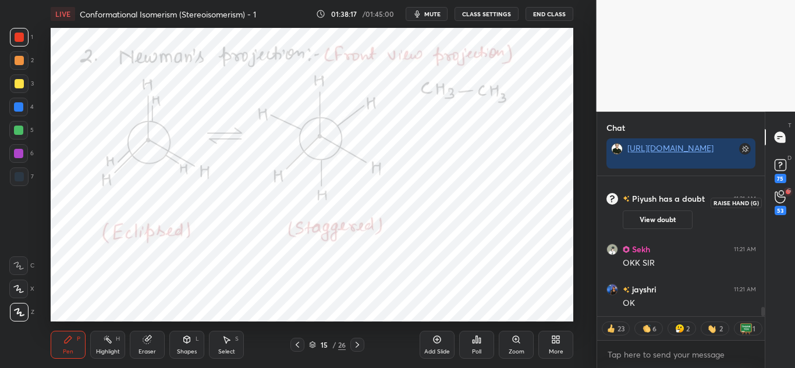
click at [784, 196] on icon at bounding box center [780, 196] width 11 height 13
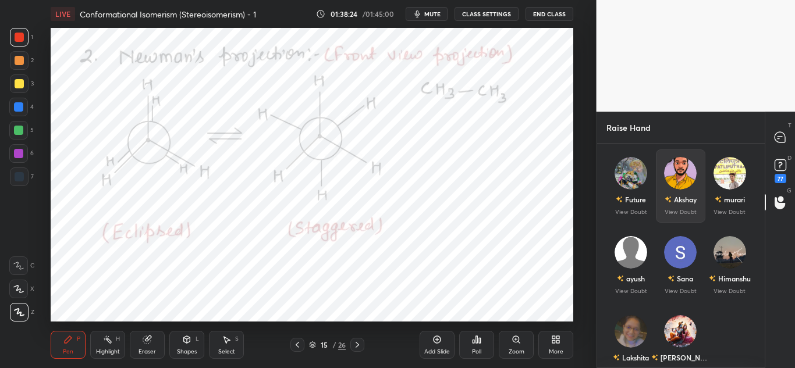
click at [683, 177] on img "grid" at bounding box center [680, 173] width 33 height 33
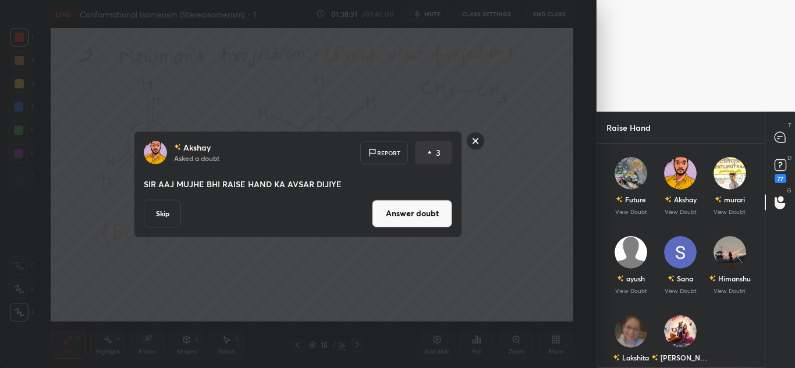
click at [399, 207] on button "Answer doubt" at bounding box center [412, 214] width 80 height 28
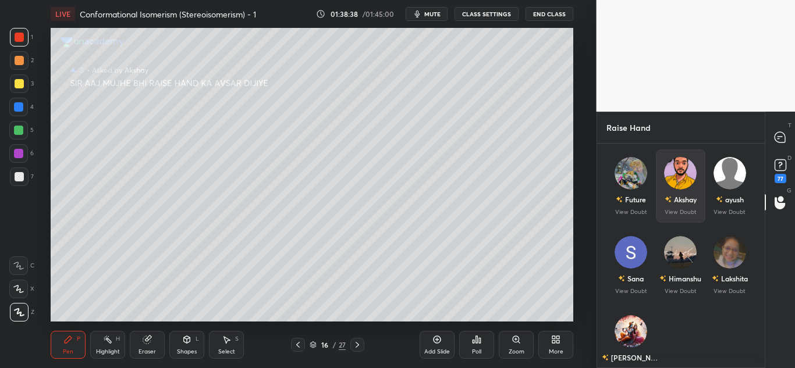
click at [677, 175] on img "grid" at bounding box center [680, 173] width 33 height 33
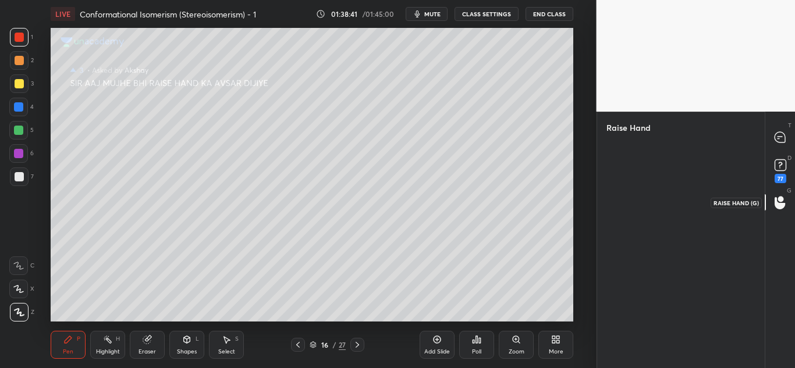
click at [780, 202] on icon at bounding box center [780, 202] width 11 height 13
click at [783, 170] on rect at bounding box center [780, 165] width 11 height 11
click at [783, 137] on icon at bounding box center [780, 137] width 10 height 10
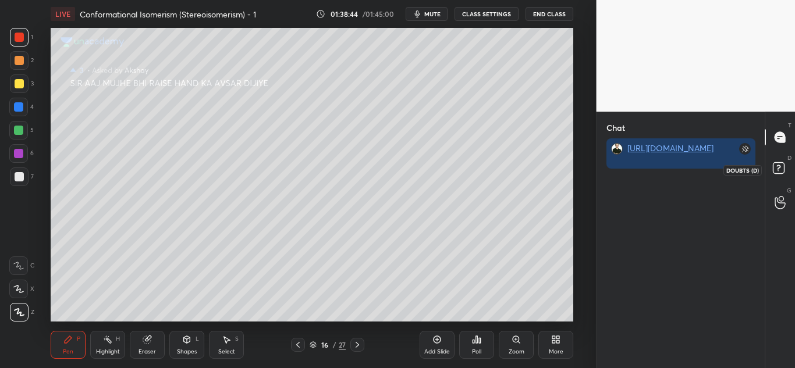
click at [773, 172] on rect at bounding box center [778, 168] width 11 height 11
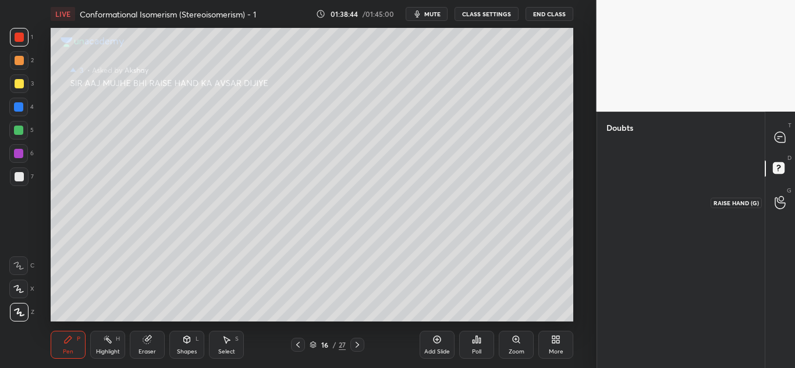
click at [776, 203] on icon at bounding box center [780, 202] width 11 height 13
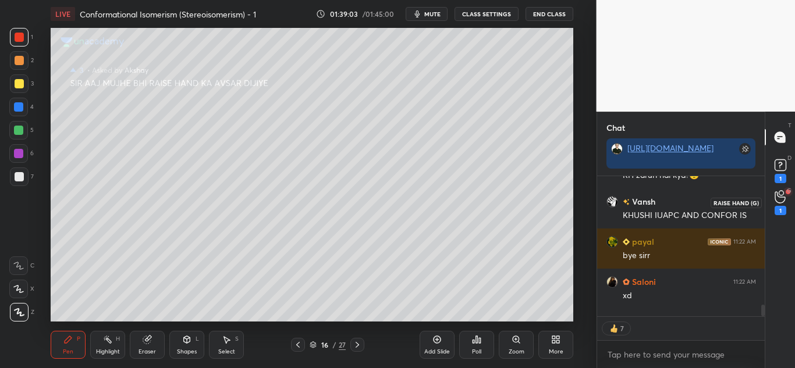
scroll to position [1960, 0]
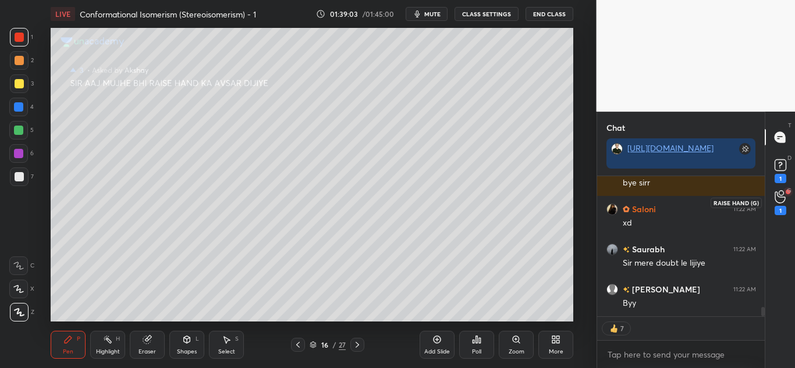
click at [778, 202] on icon at bounding box center [780, 196] width 11 height 13
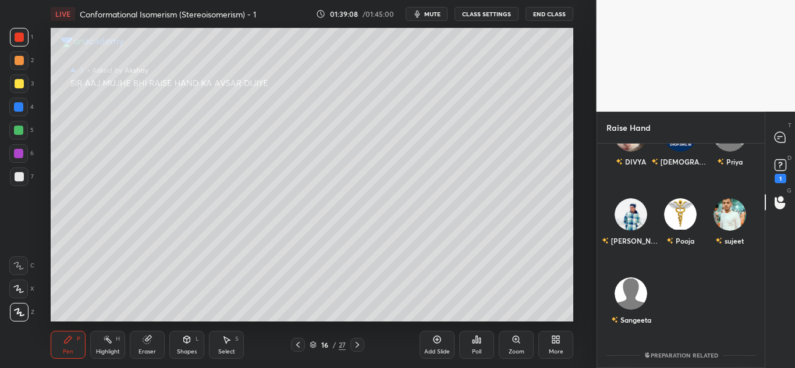
scroll to position [0, 0]
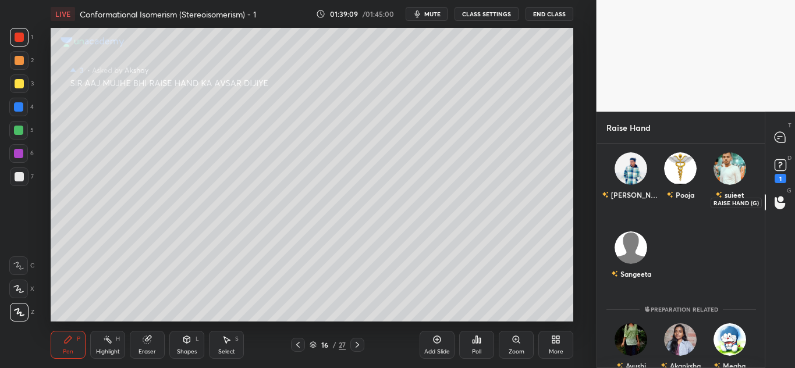
click at [780, 197] on circle at bounding box center [781, 199] width 6 height 6
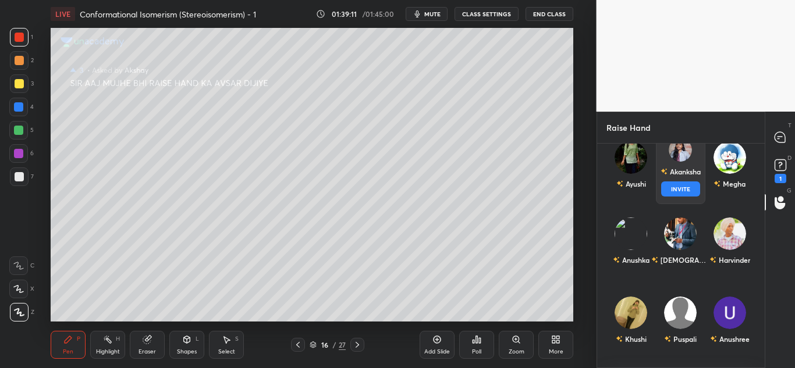
click at [674, 163] on div "Akanksha INVITE" at bounding box center [679, 167] width 49 height 73
click at [681, 187] on button "INVITE" at bounding box center [679, 189] width 39 height 15
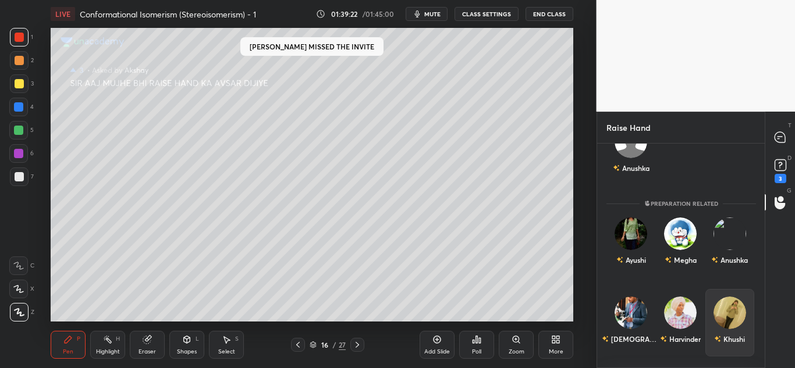
click at [723, 306] on img "grid" at bounding box center [729, 313] width 33 height 33
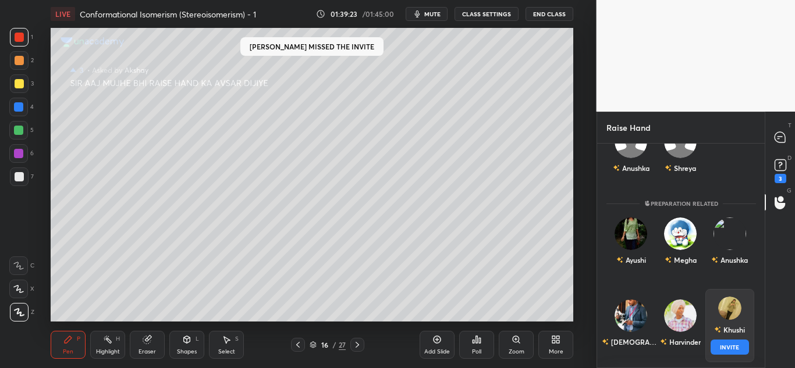
click at [716, 353] on button "INVITE" at bounding box center [729, 347] width 39 height 15
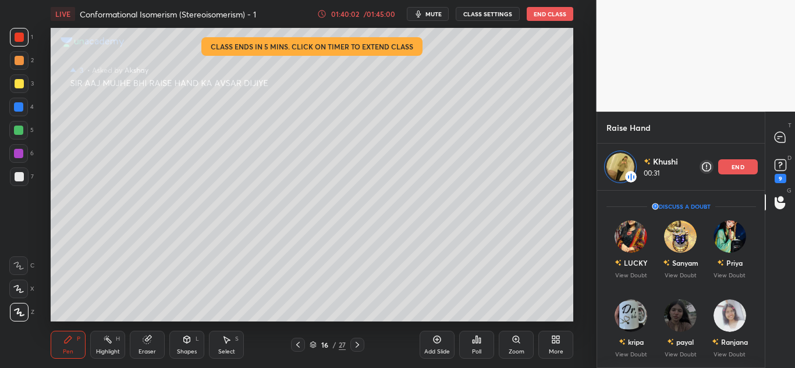
click at [723, 169] on div "end" at bounding box center [738, 166] width 40 height 15
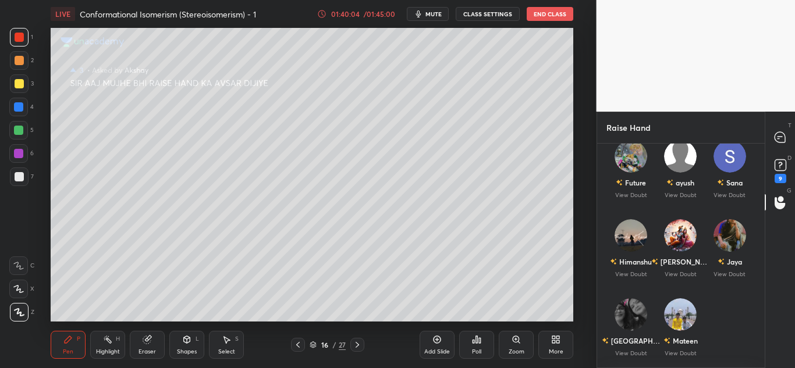
scroll to position [233, 0]
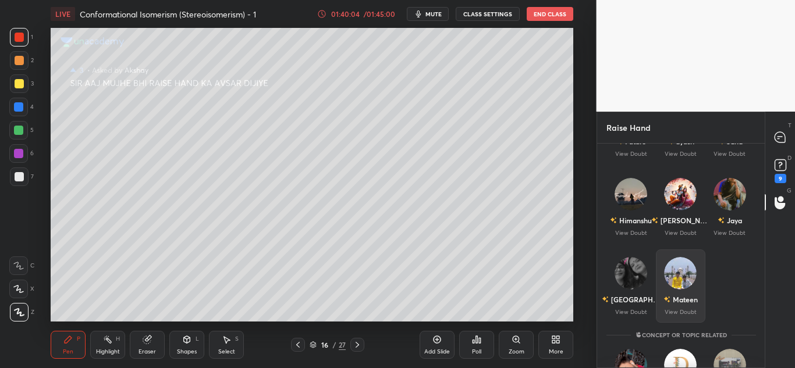
click at [681, 283] on img "grid" at bounding box center [680, 273] width 33 height 33
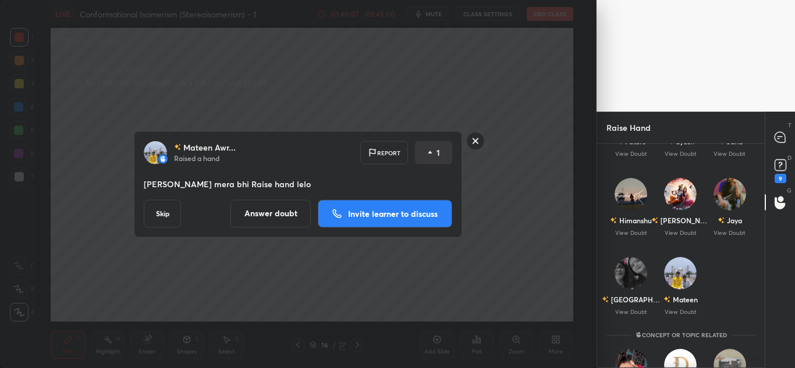
click at [381, 203] on button "Invite learner to discuss" at bounding box center [385, 214] width 134 height 28
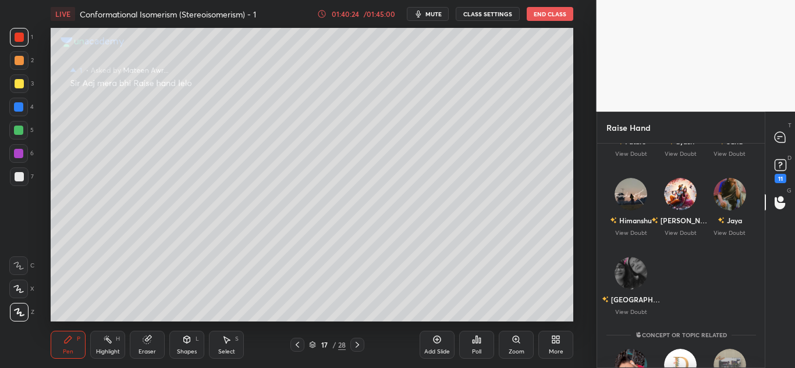
scroll to position [221, 164]
click at [620, 218] on div "Himanshu" at bounding box center [635, 220] width 33 height 10
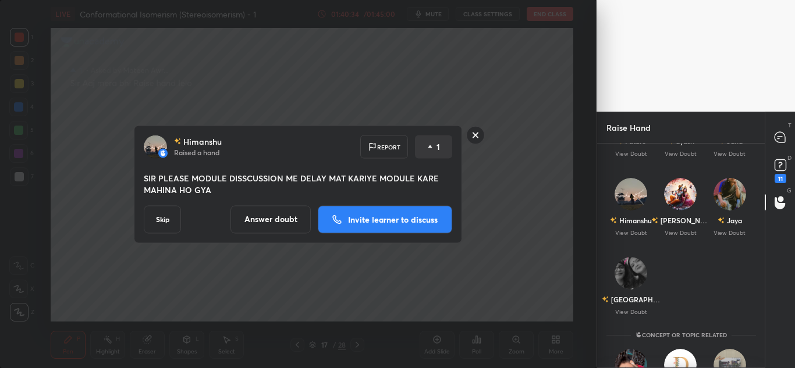
click at [535, 198] on div "Himanshu Raised a hand Report 1 SIR PLEASE MODULE DISSCUSSION ME DELAY MAT KARI…" at bounding box center [298, 184] width 596 height 368
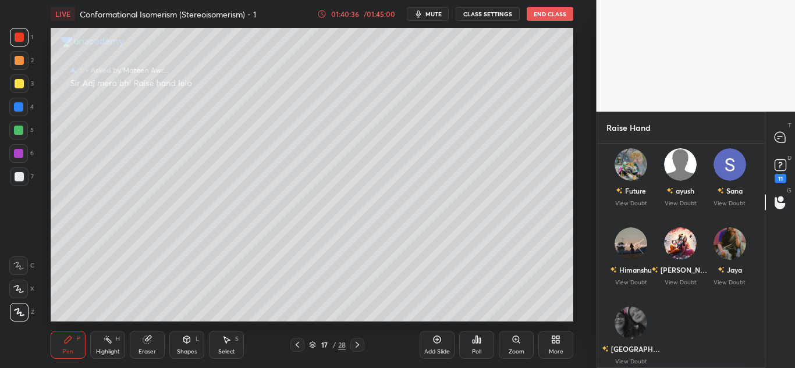
scroll to position [58, 0]
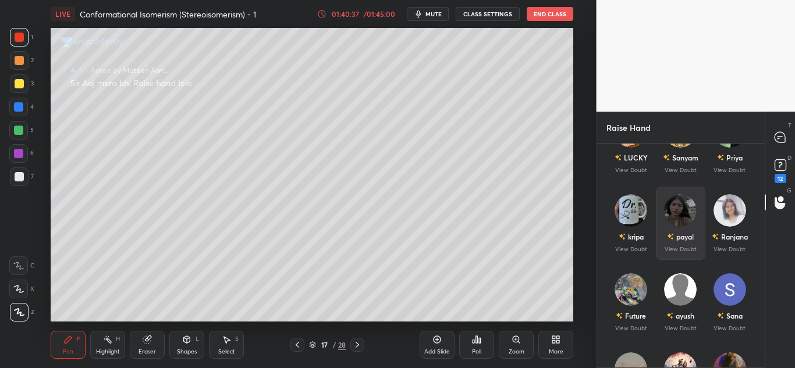
click at [681, 221] on img "grid" at bounding box center [680, 210] width 33 height 33
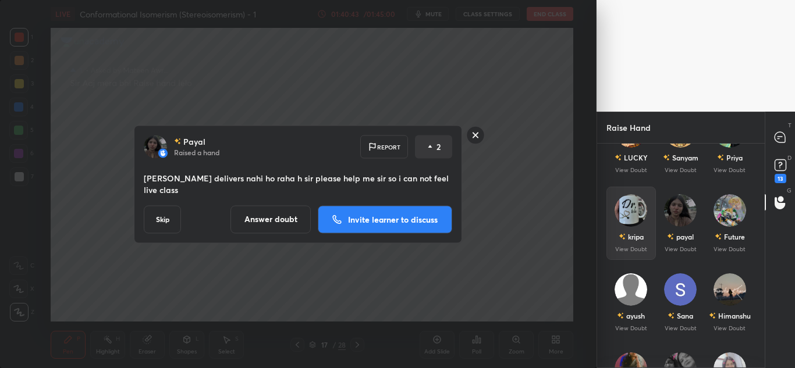
click at [624, 236] on div "kripa" at bounding box center [630, 237] width 25 height 20
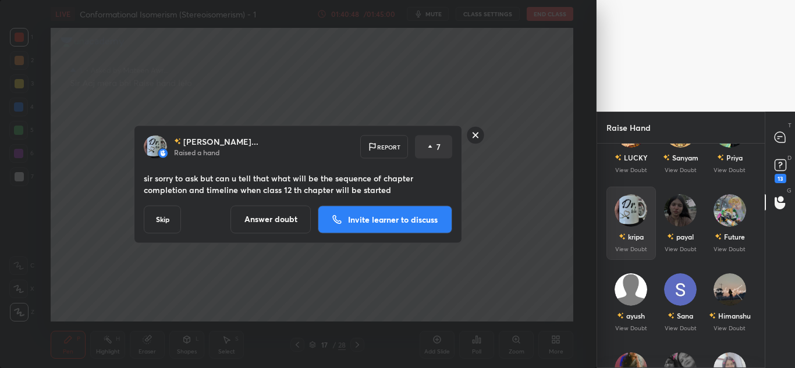
scroll to position [0, 0]
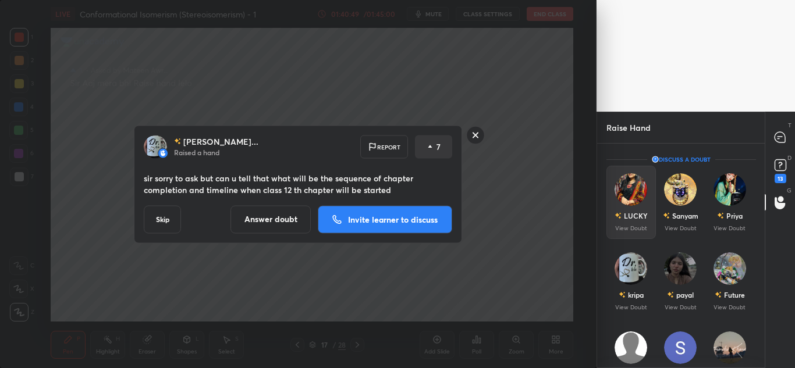
click at [613, 205] on div "LUCKY View Doubt" at bounding box center [630, 202] width 49 height 73
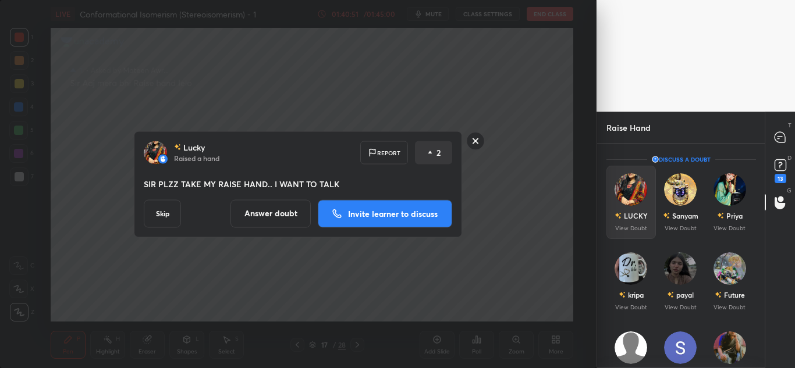
click at [613, 205] on div "LUCKY View Doubt" at bounding box center [630, 202] width 49 height 73
click at [415, 214] on p "Invite learner to discuss" at bounding box center [393, 213] width 90 height 8
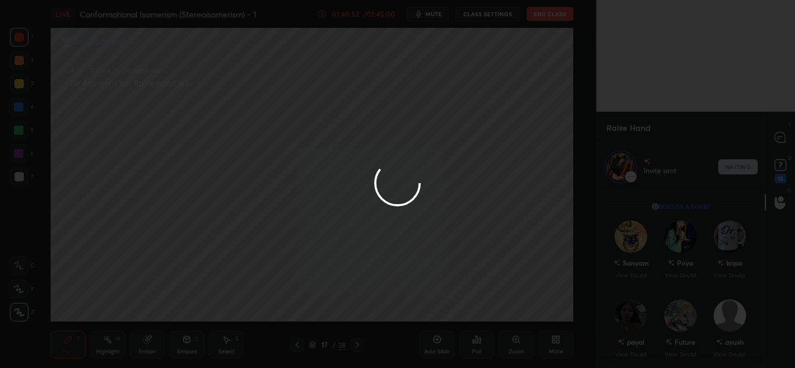
scroll to position [174, 164]
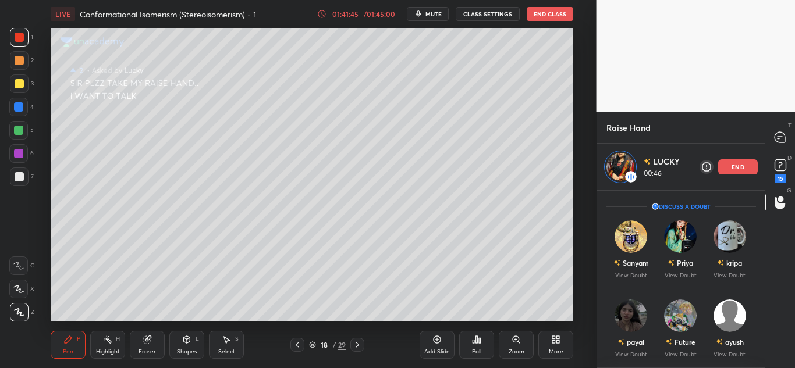
click at [731, 170] on p "end" at bounding box center [737, 167] width 13 height 6
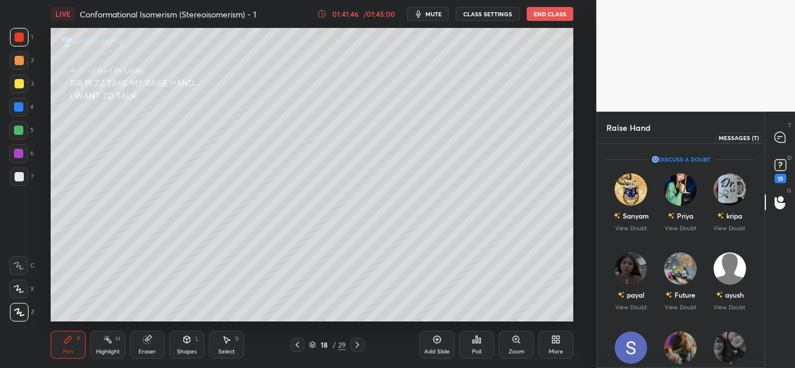
click at [781, 133] on icon at bounding box center [780, 137] width 10 height 10
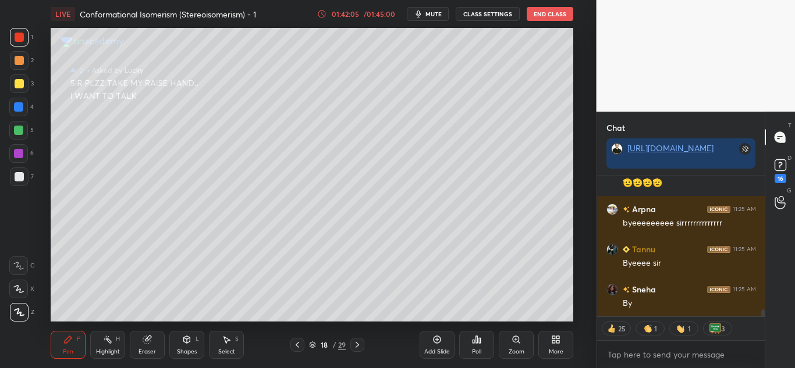
scroll to position [2895, 0]
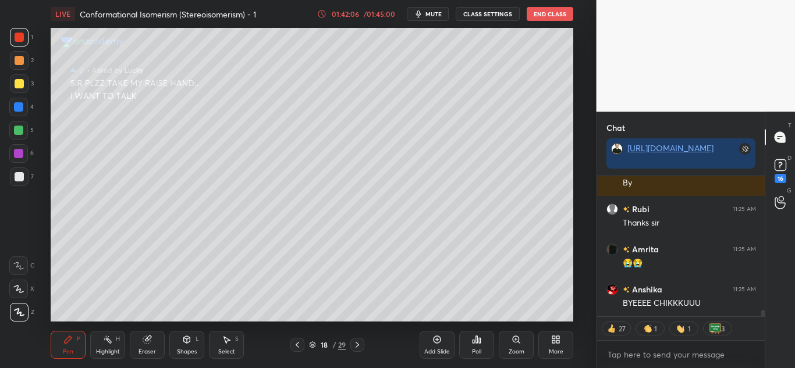
click at [539, 10] on button "End Class" at bounding box center [550, 14] width 47 height 14
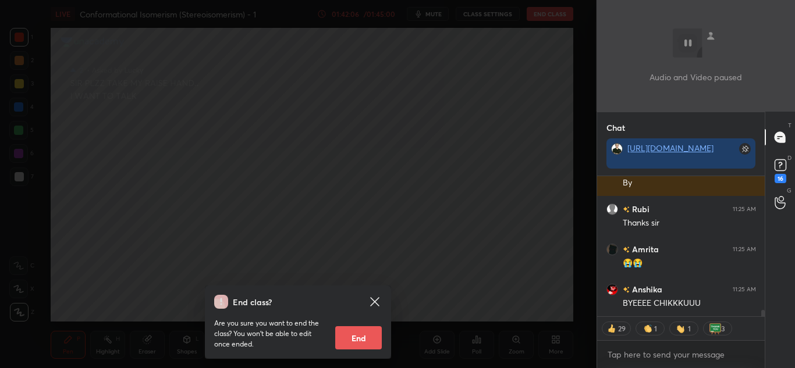
scroll to position [3136, 0]
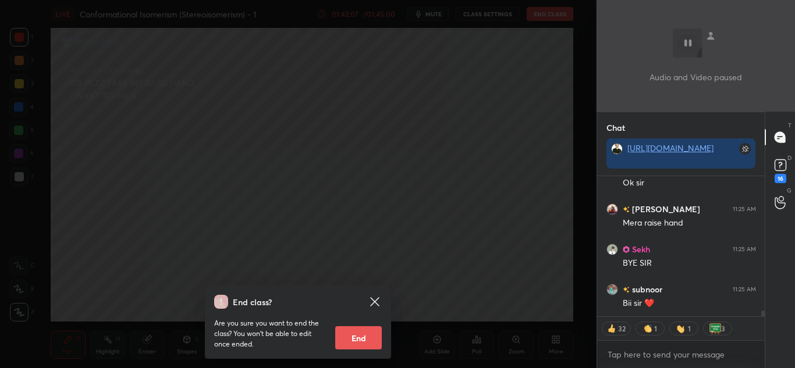
click at [351, 341] on button "End" at bounding box center [358, 337] width 47 height 23
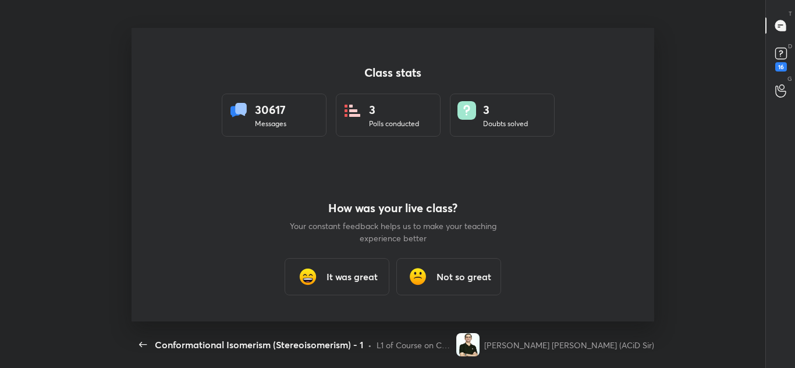
scroll to position [0, 0]
type textarea "x"
